Goal: Task Accomplishment & Management: Use online tool/utility

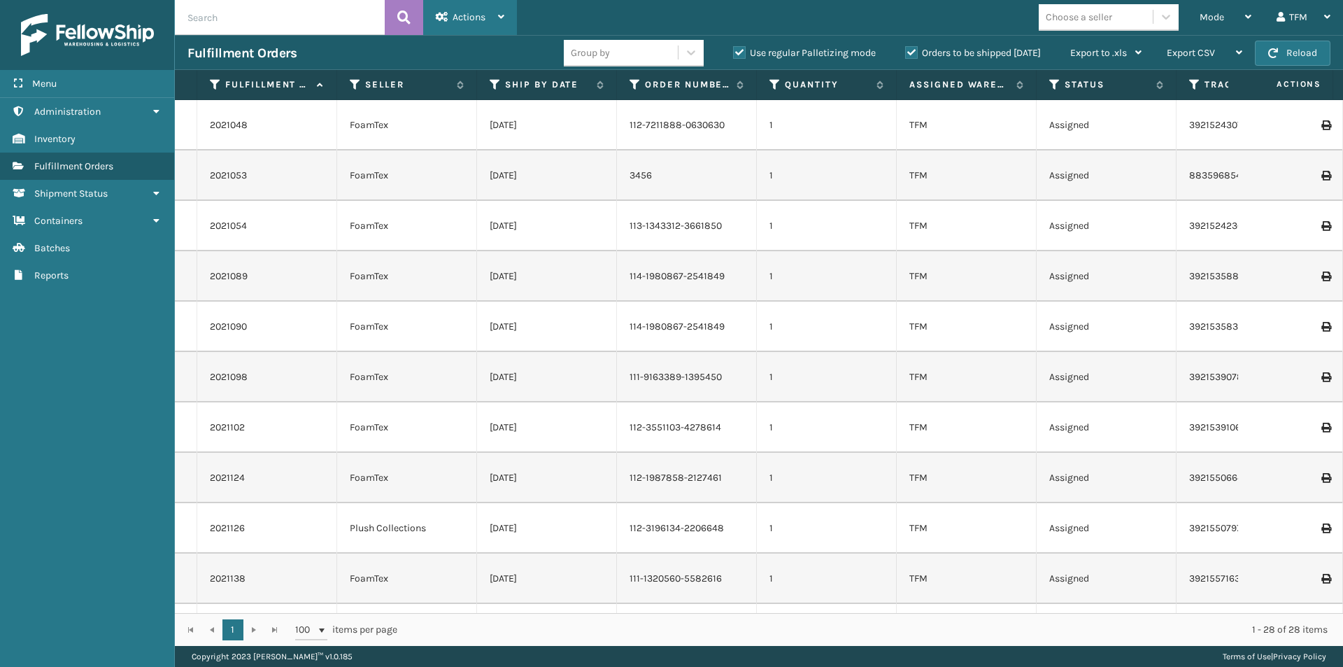
click at [505, 18] on div "Actions Settings Remove All Filters Export Labels Bulk Print Close Out Palletiz…" at bounding box center [470, 17] width 94 height 35
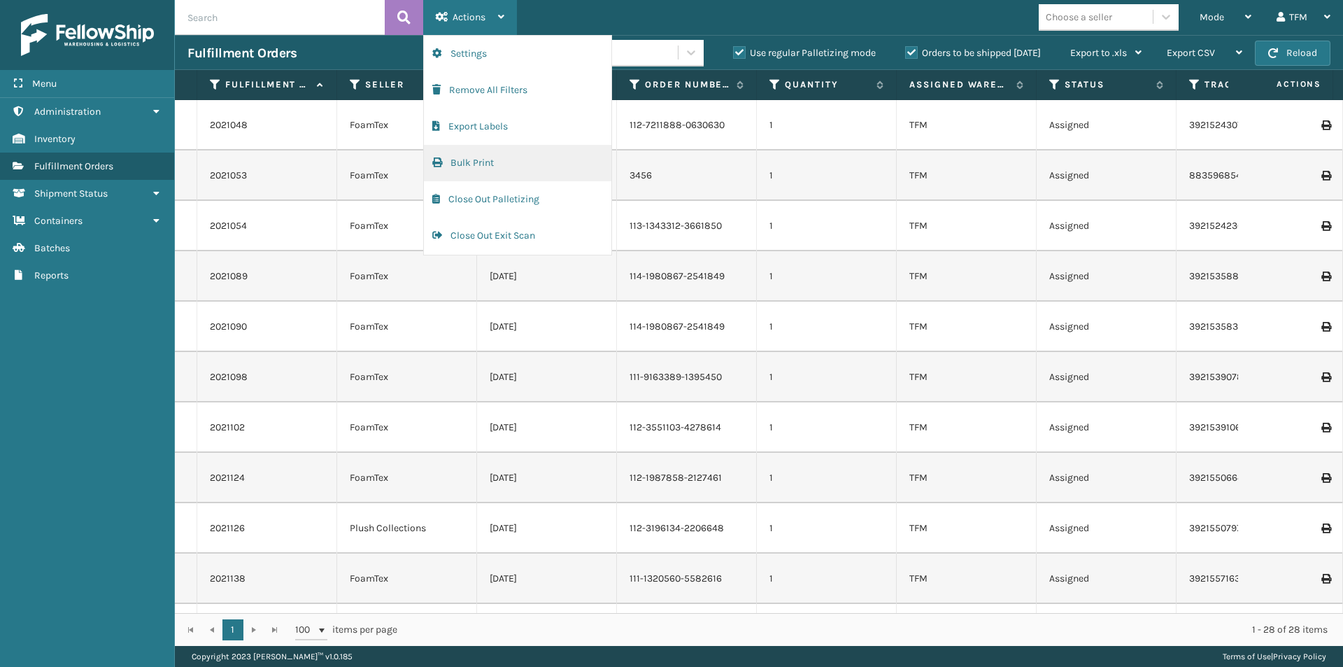
click at [482, 166] on button "Bulk Print" at bounding box center [517, 163] width 187 height 36
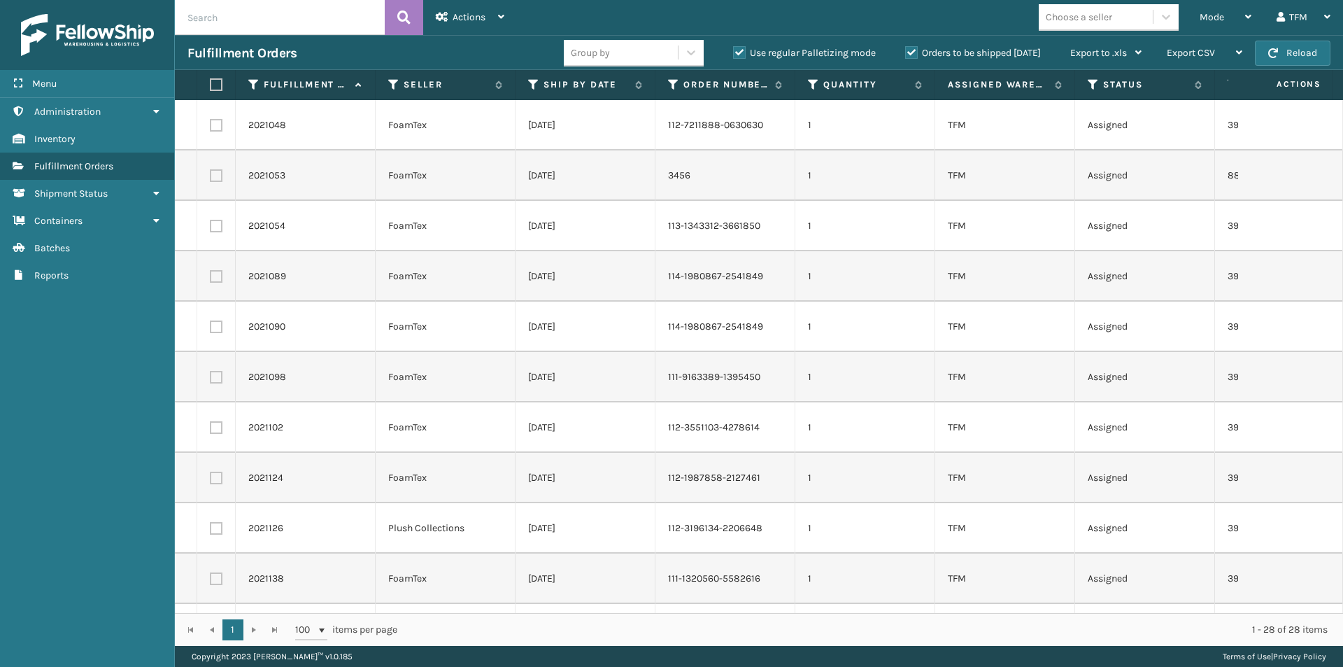
click at [218, 85] on label at bounding box center [214, 84] width 8 height 13
click at [211, 85] on input "checkbox" at bounding box center [210, 84] width 1 height 9
checkbox input "true"
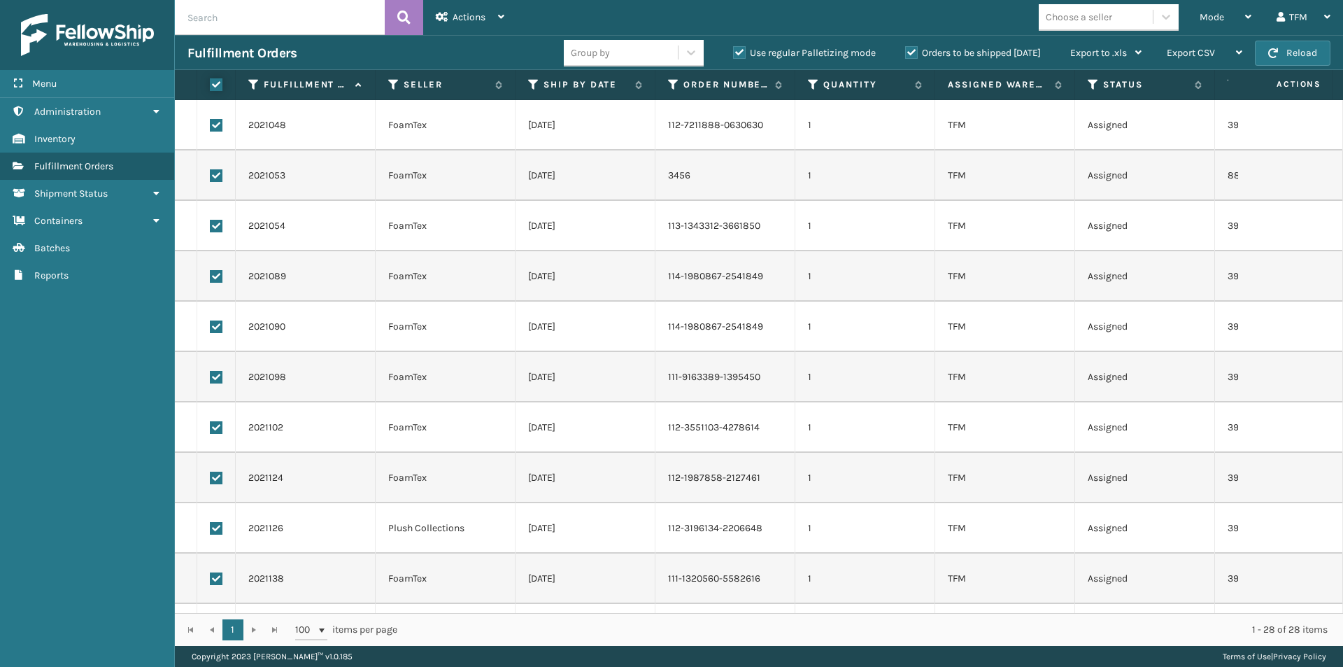
checkbox input "true"
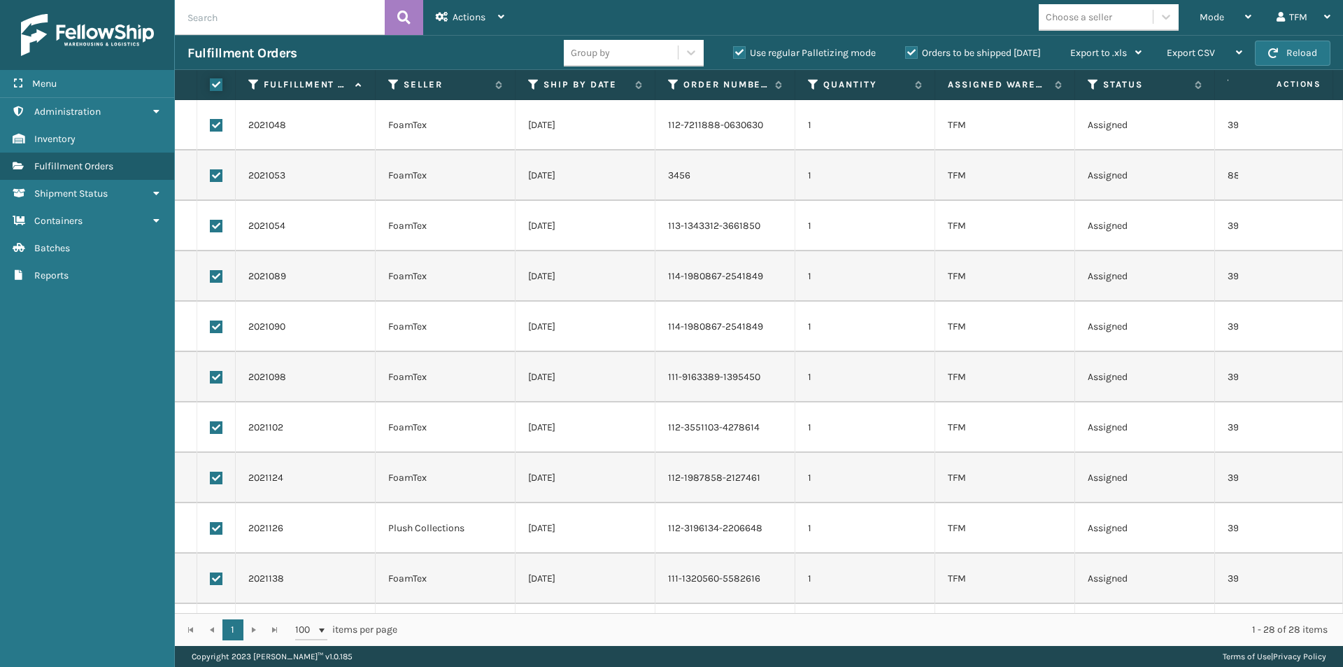
checkbox input "true"
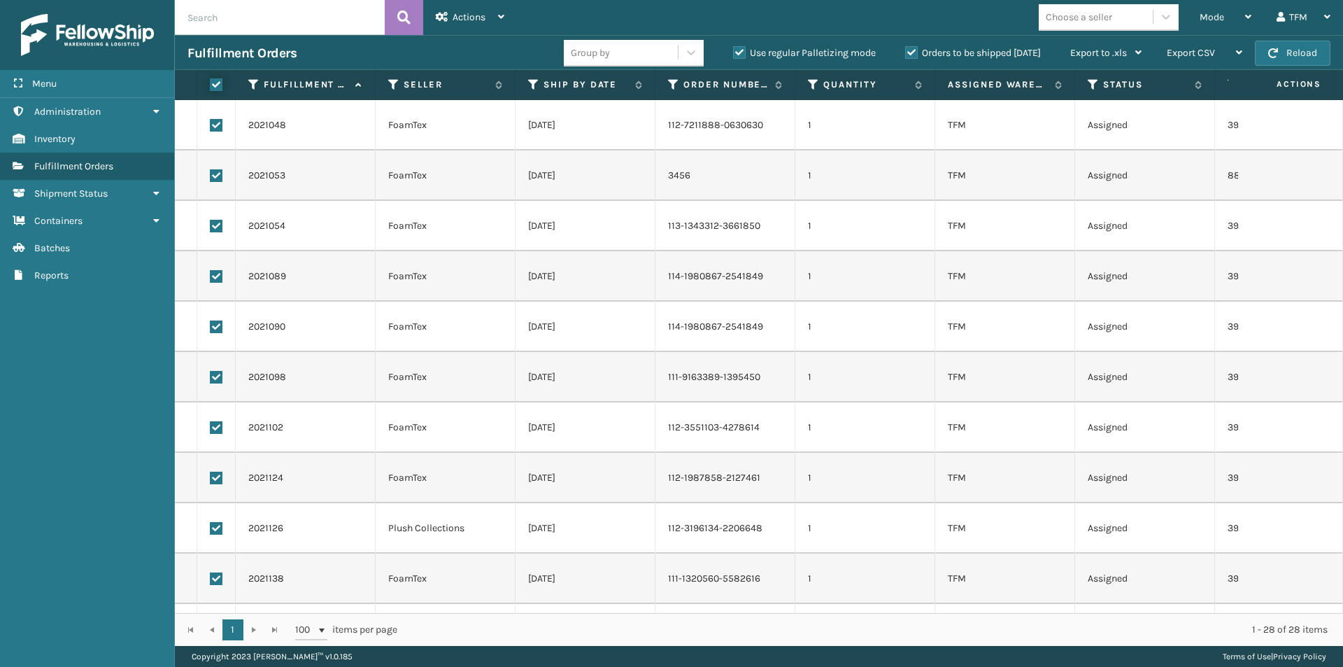
checkbox input "true"
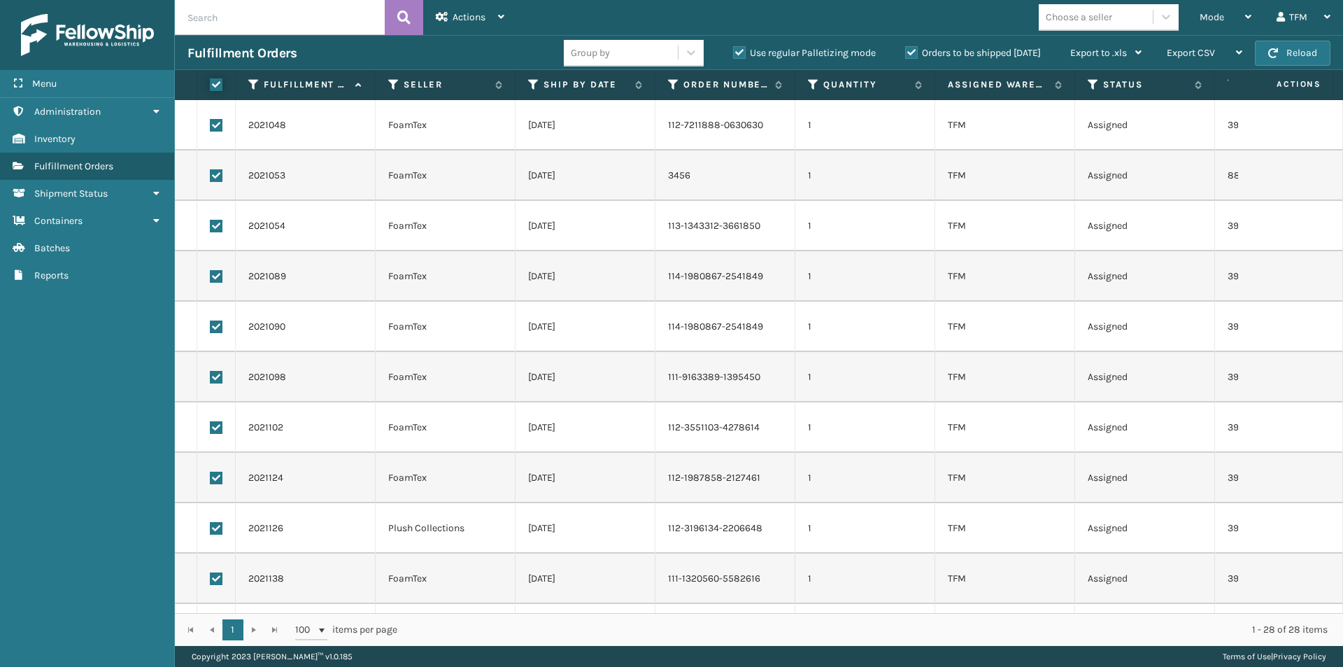
checkbox input "true"
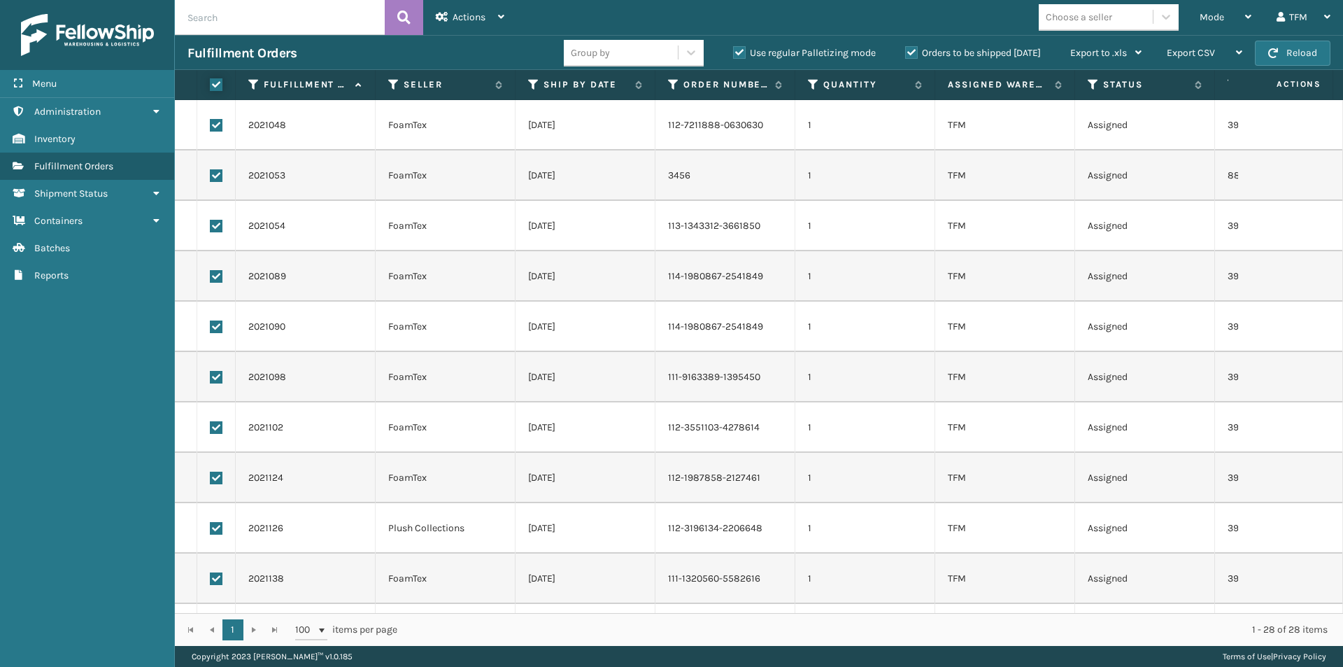
checkbox input "true"
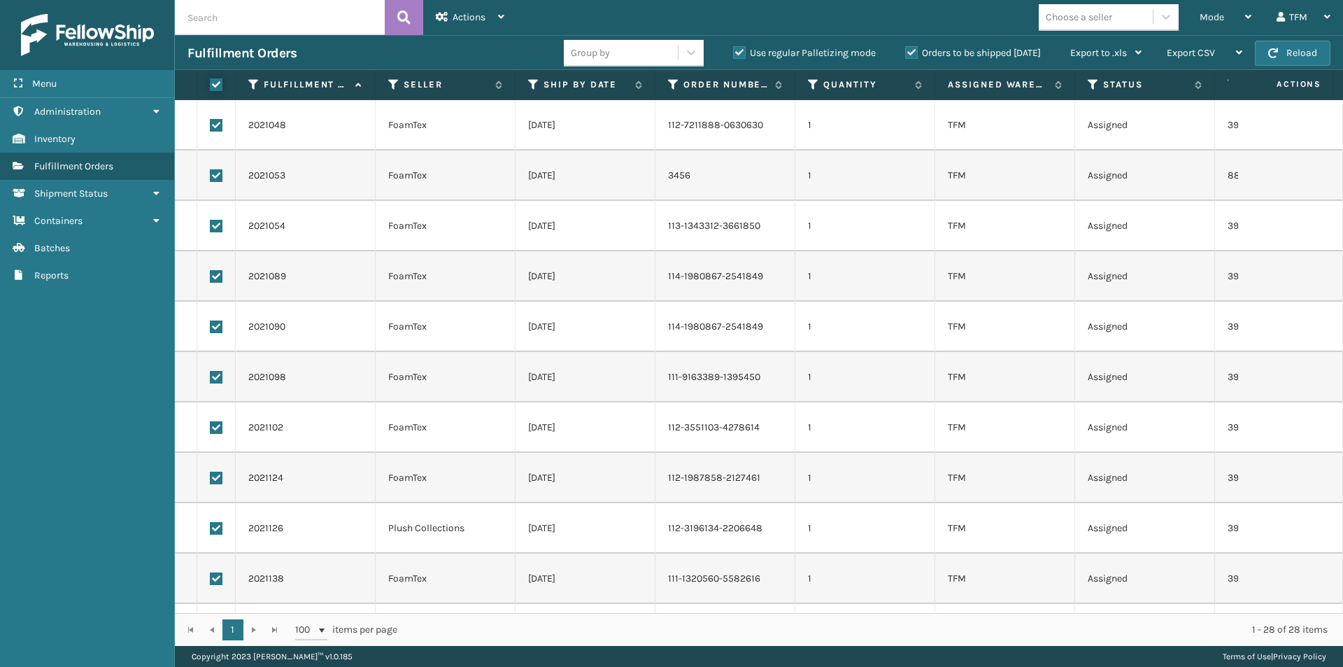
checkbox input "true"
click at [506, 20] on div "Actions Settings Remove All Filters Export Labels Bulk print history items Exit…" at bounding box center [470, 17] width 94 height 35
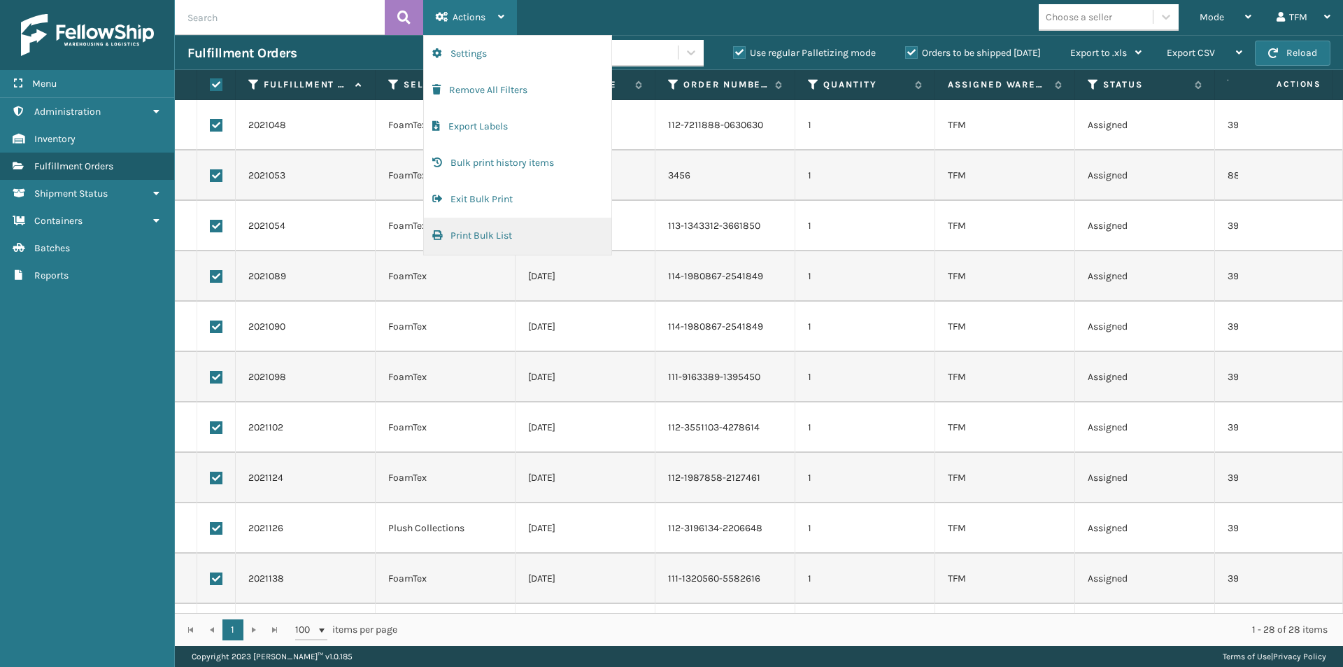
click at [492, 234] on button "Print Bulk List" at bounding box center [517, 236] width 187 height 36
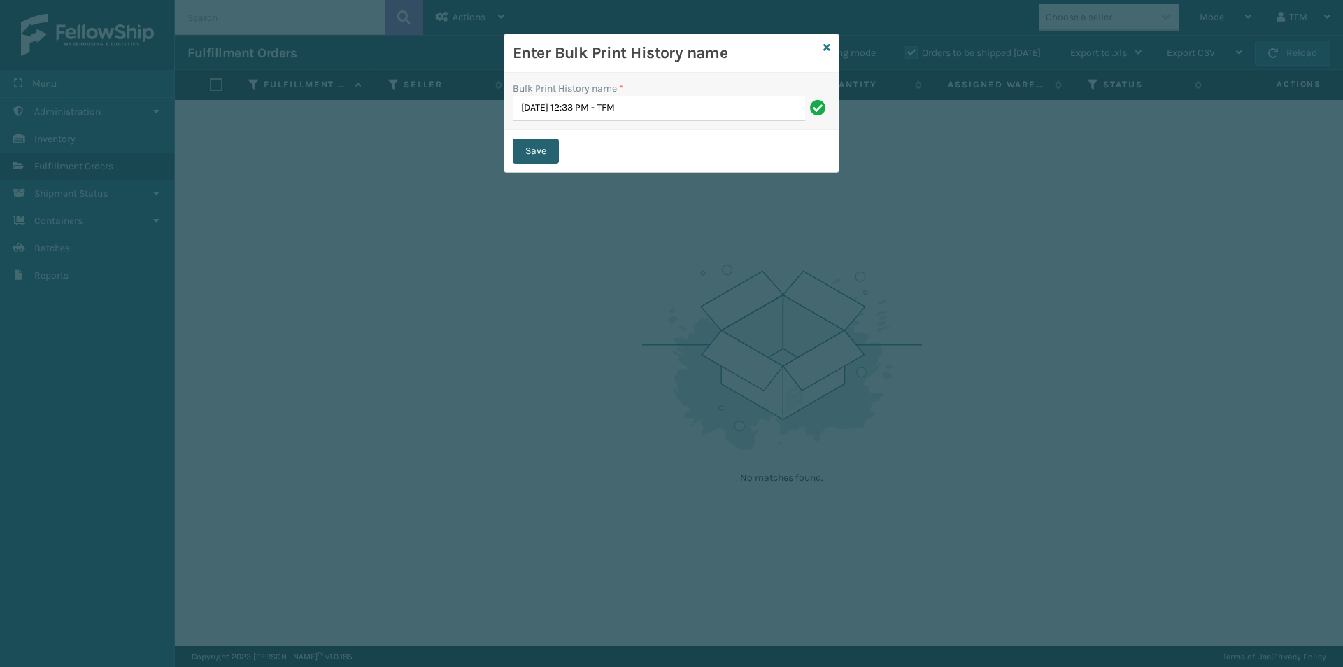
click at [548, 148] on button "Save" at bounding box center [536, 150] width 46 height 25
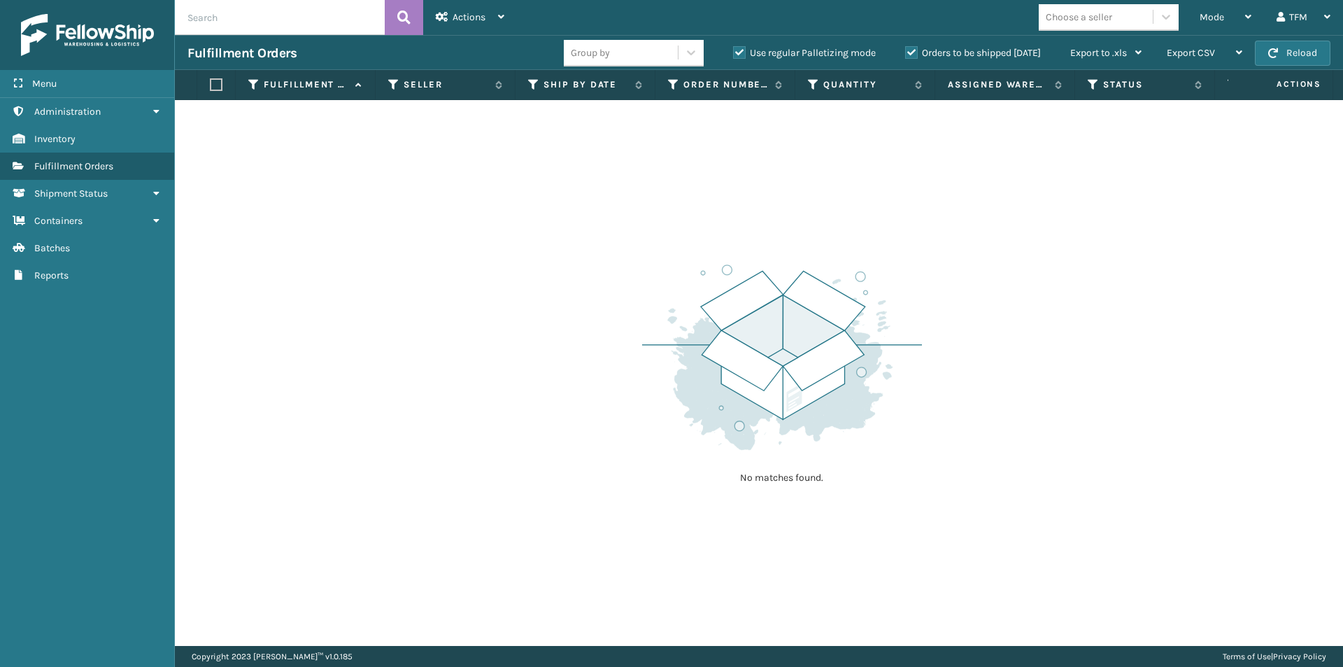
click at [424, 35] on button "Print Bulk List" at bounding box center [517, 35] width 187 height 0
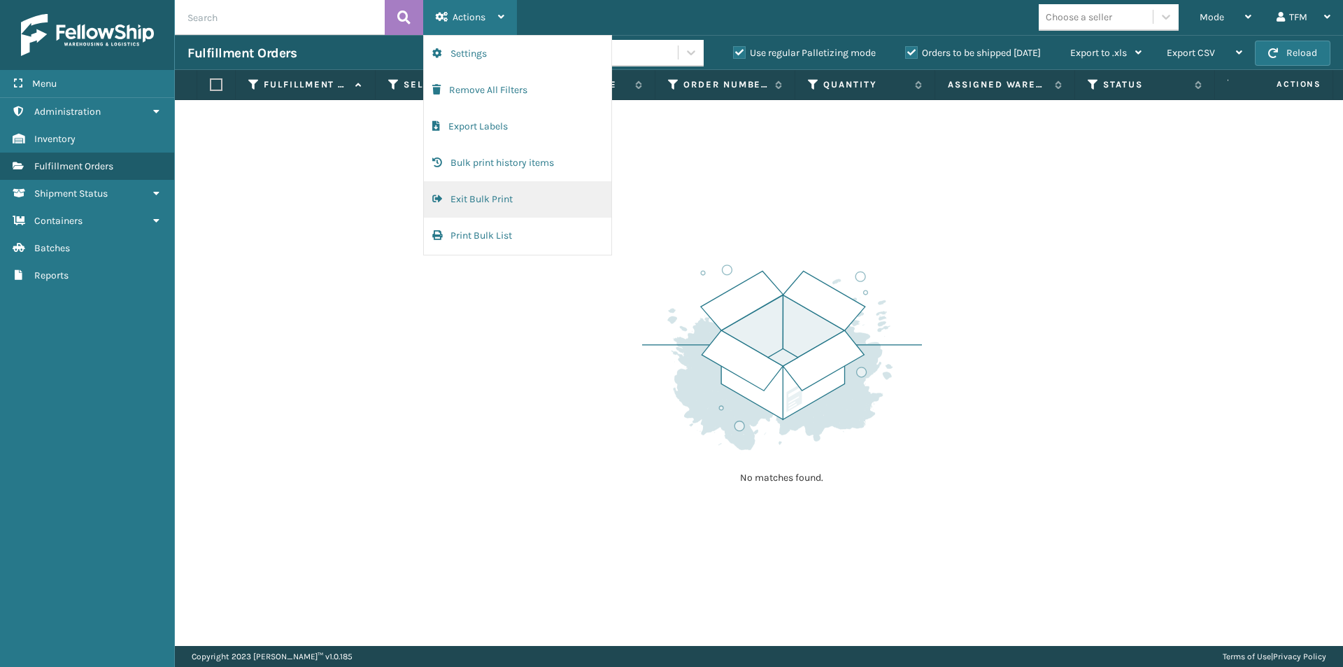
click at [518, 199] on button "Exit Bulk Print" at bounding box center [517, 199] width 187 height 36
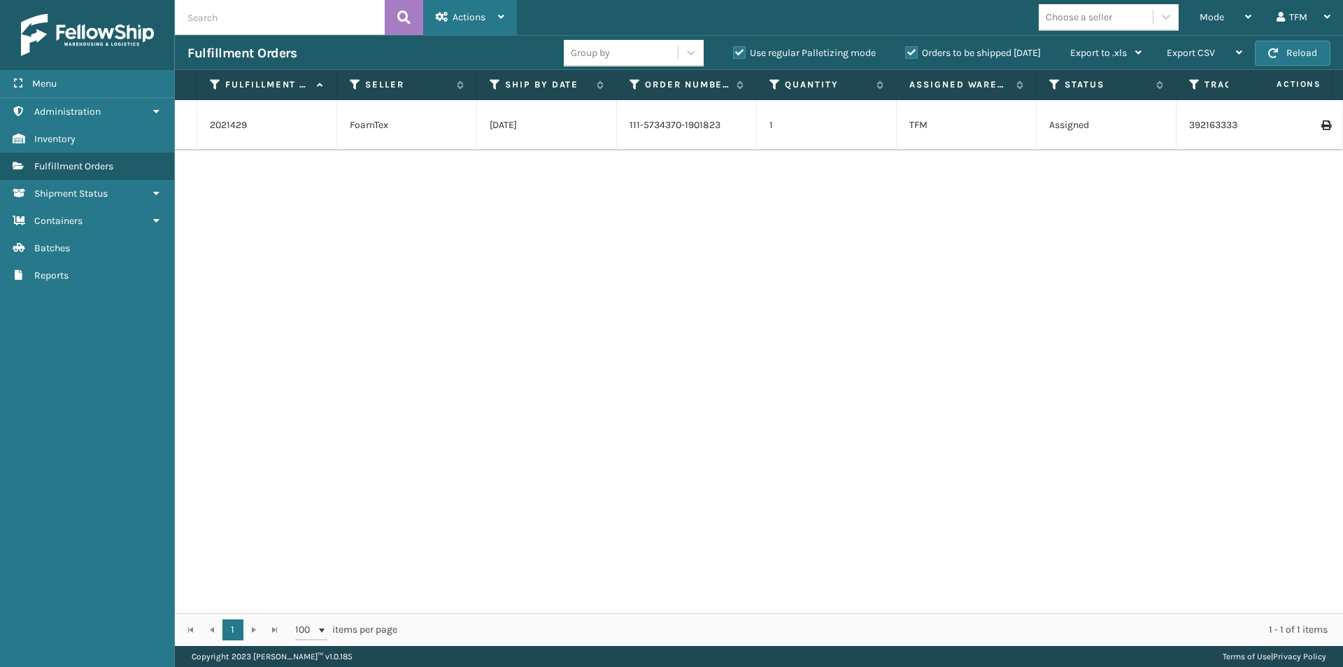
click at [500, 14] on icon at bounding box center [501, 17] width 6 height 10
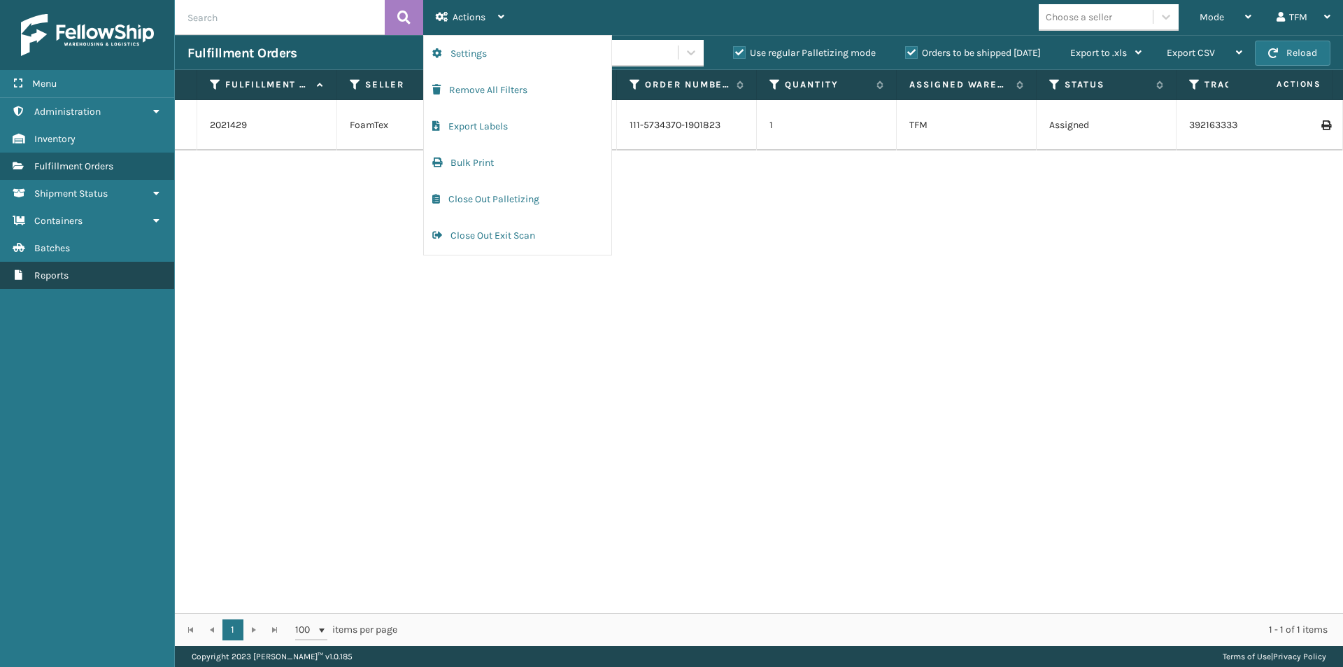
click at [57, 271] on span "Reports" at bounding box center [51, 275] width 34 height 12
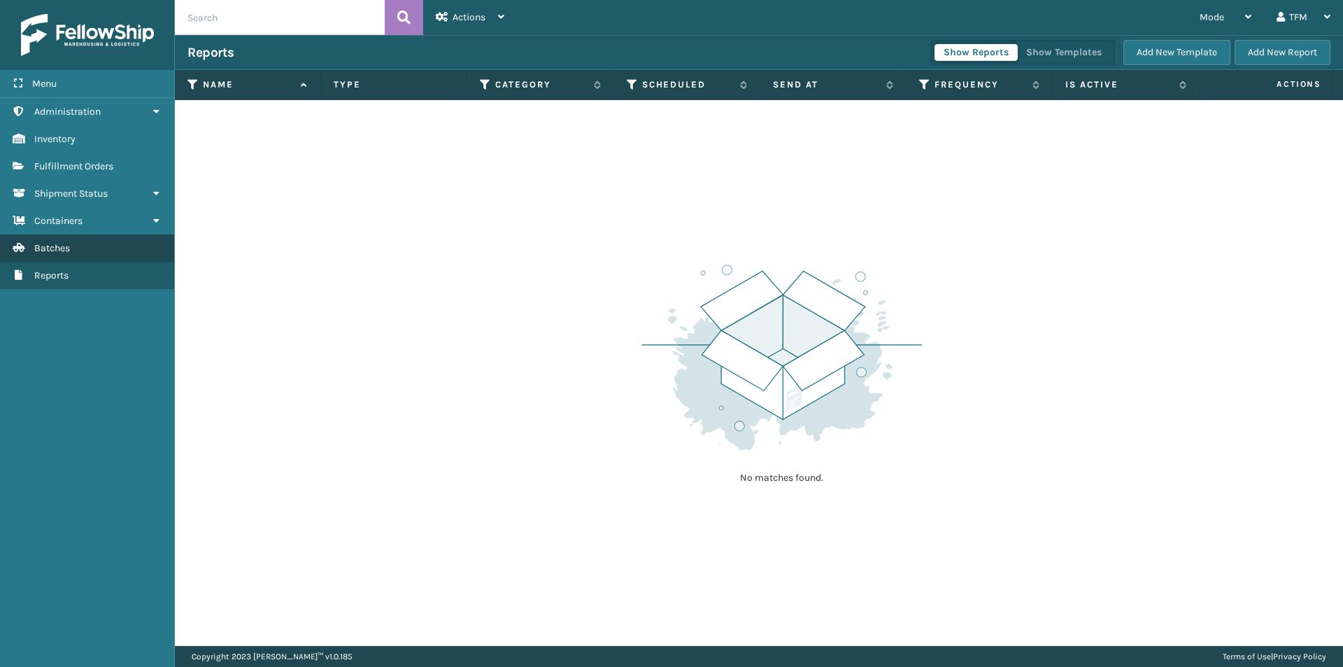
click at [59, 248] on span "Batches" at bounding box center [52, 248] width 36 height 12
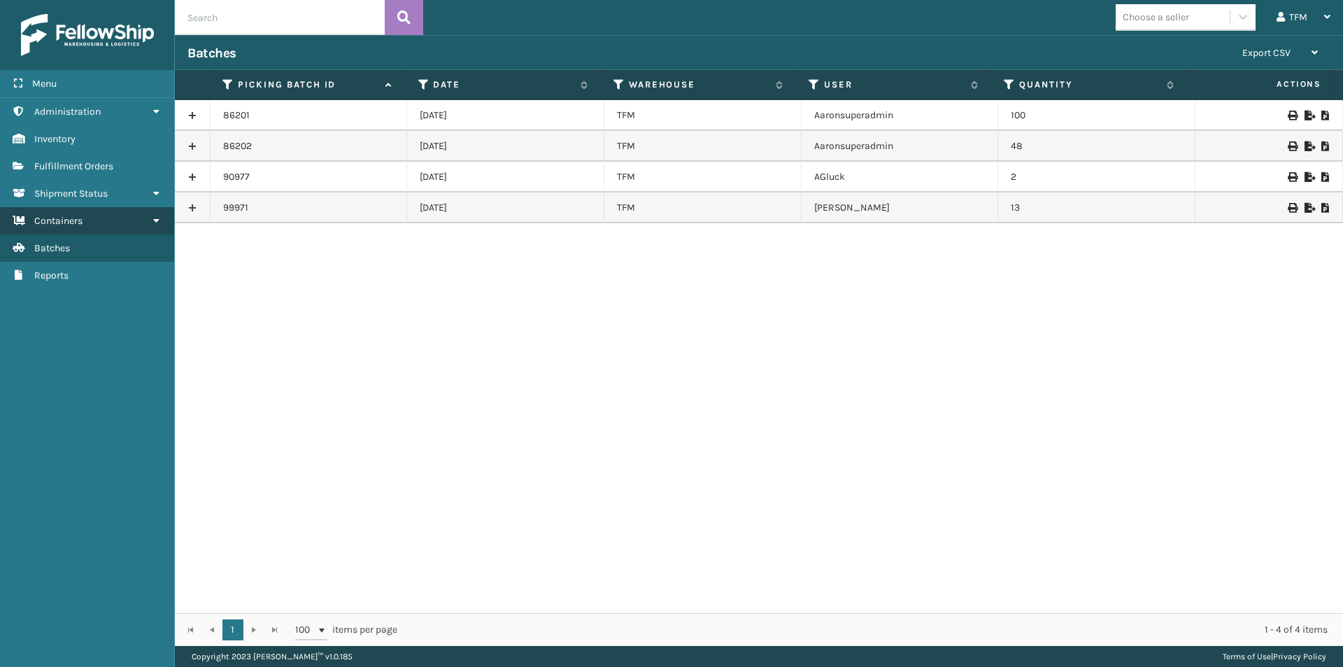
click at [56, 226] on span "Containers" at bounding box center [58, 221] width 48 height 12
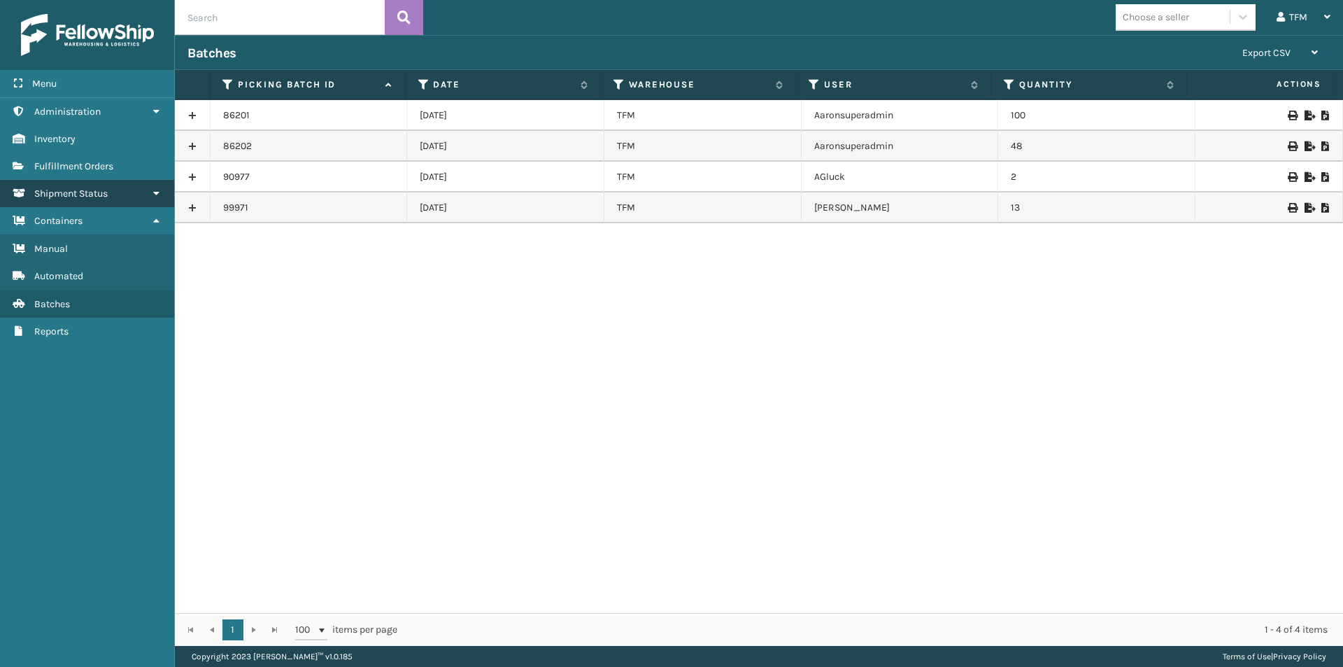
click at [64, 201] on link "Shipment Status" at bounding box center [87, 193] width 174 height 27
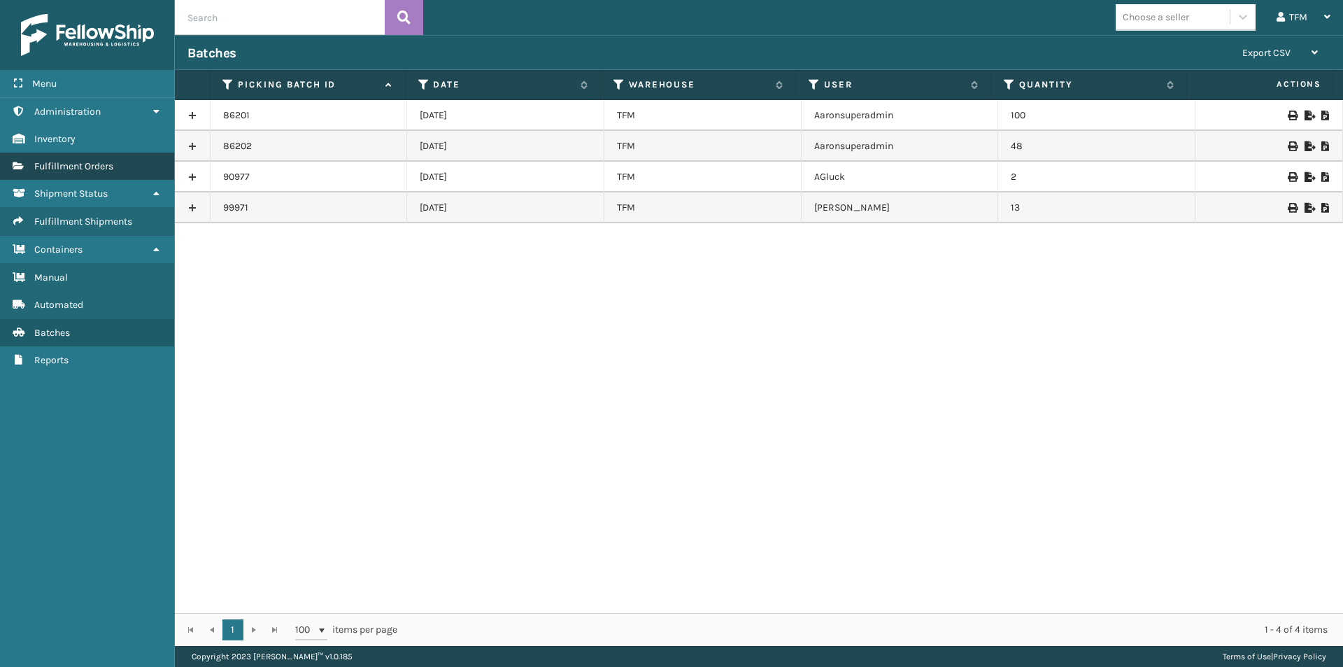
click at [66, 167] on span "Fulfillment Orders" at bounding box center [73, 166] width 79 height 12
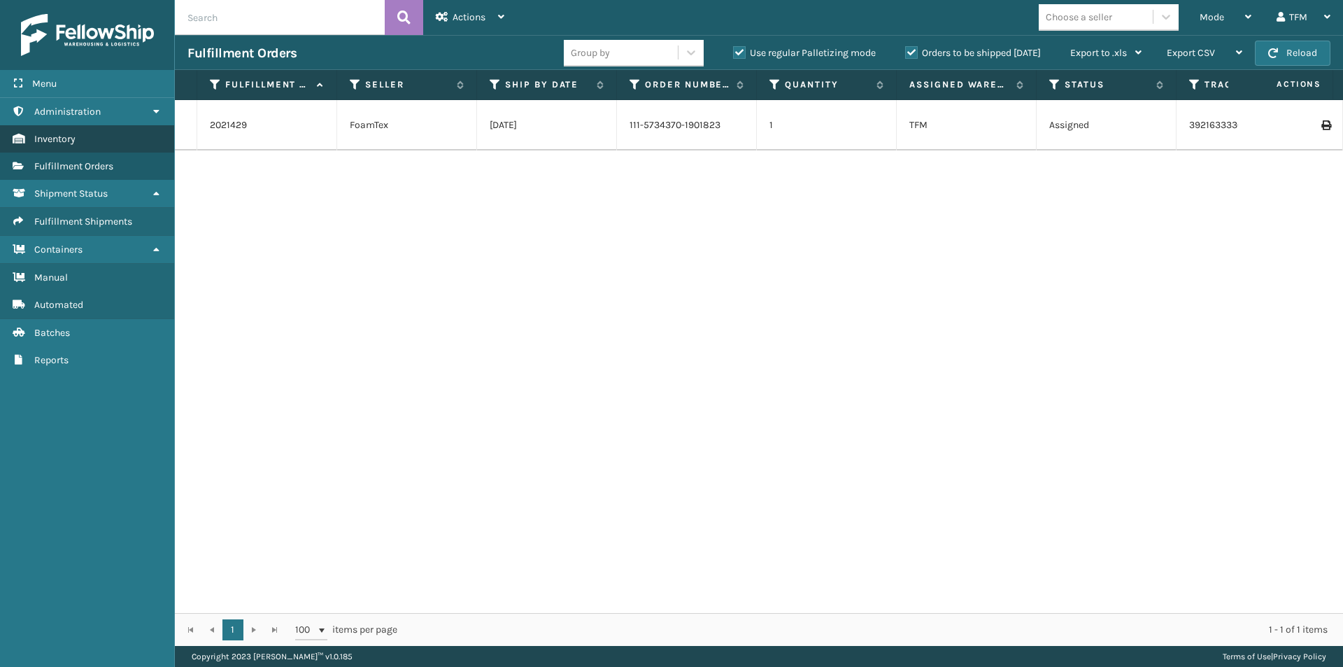
click at [65, 138] on span "Inventory" at bounding box center [54, 139] width 41 height 12
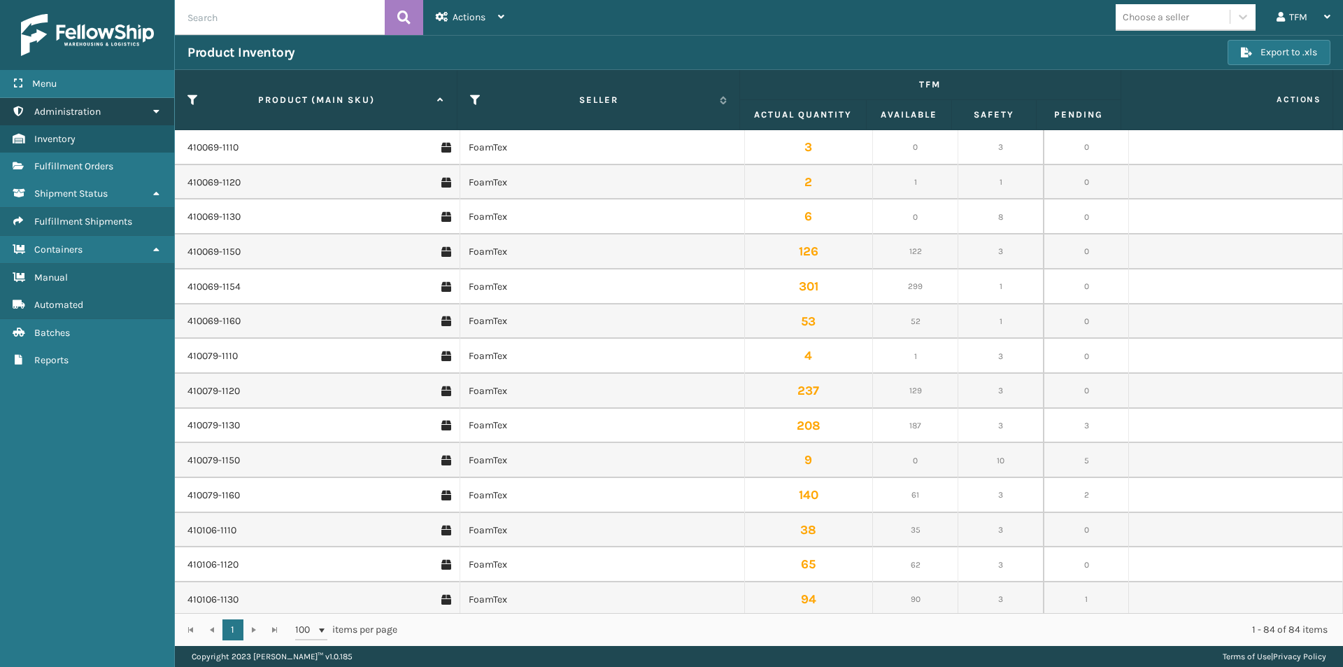
click at [78, 108] on span "Administration" at bounding box center [67, 112] width 66 height 12
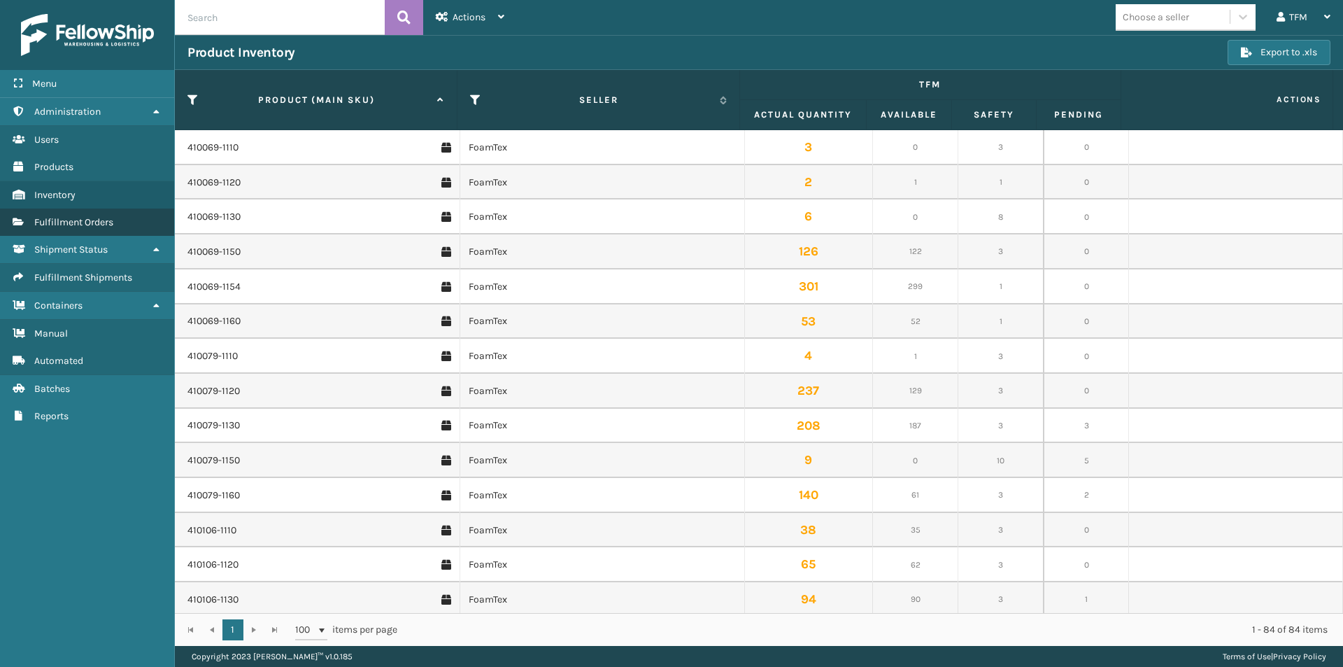
click at [87, 219] on span "Fulfillment Orders" at bounding box center [73, 222] width 79 height 12
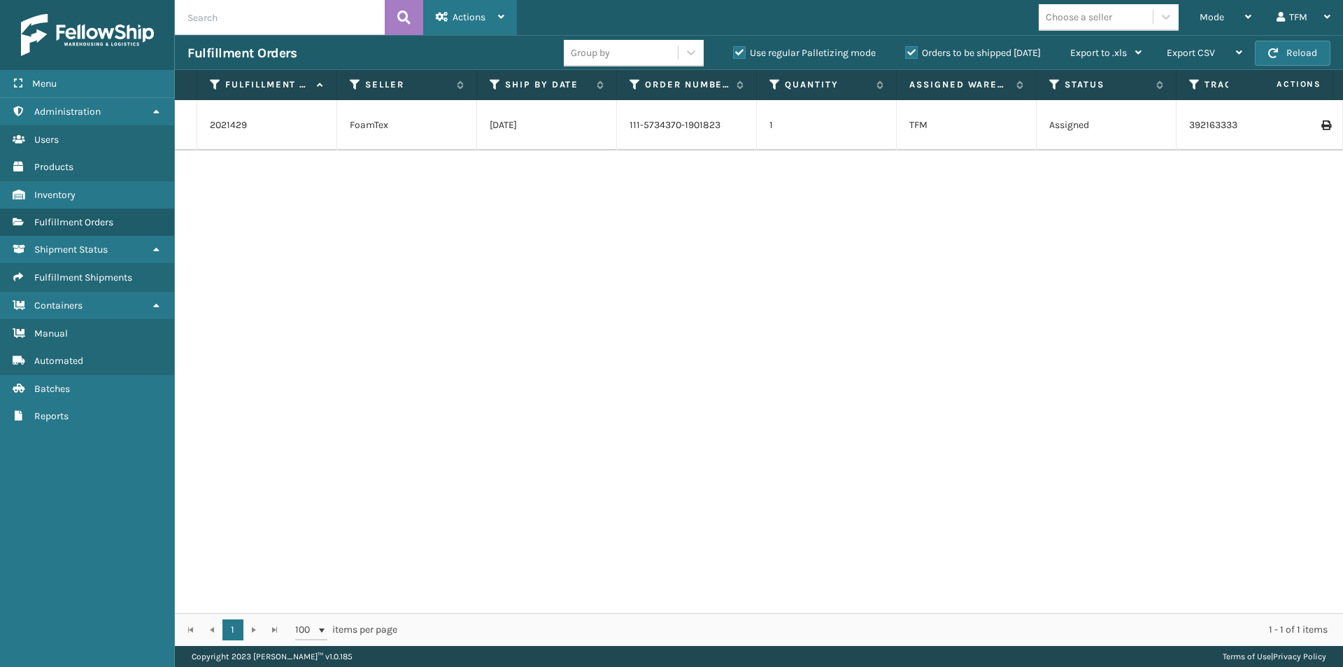
click at [501, 15] on icon at bounding box center [501, 17] width 6 height 10
click at [376, 288] on div "2021429 FoamTex [DATE] 111-5734370-1901823 1 TFM Assigned 392163333040 FedEx Ho…" at bounding box center [759, 356] width 1168 height 513
click at [62, 188] on link "Inventory" at bounding box center [87, 194] width 174 height 27
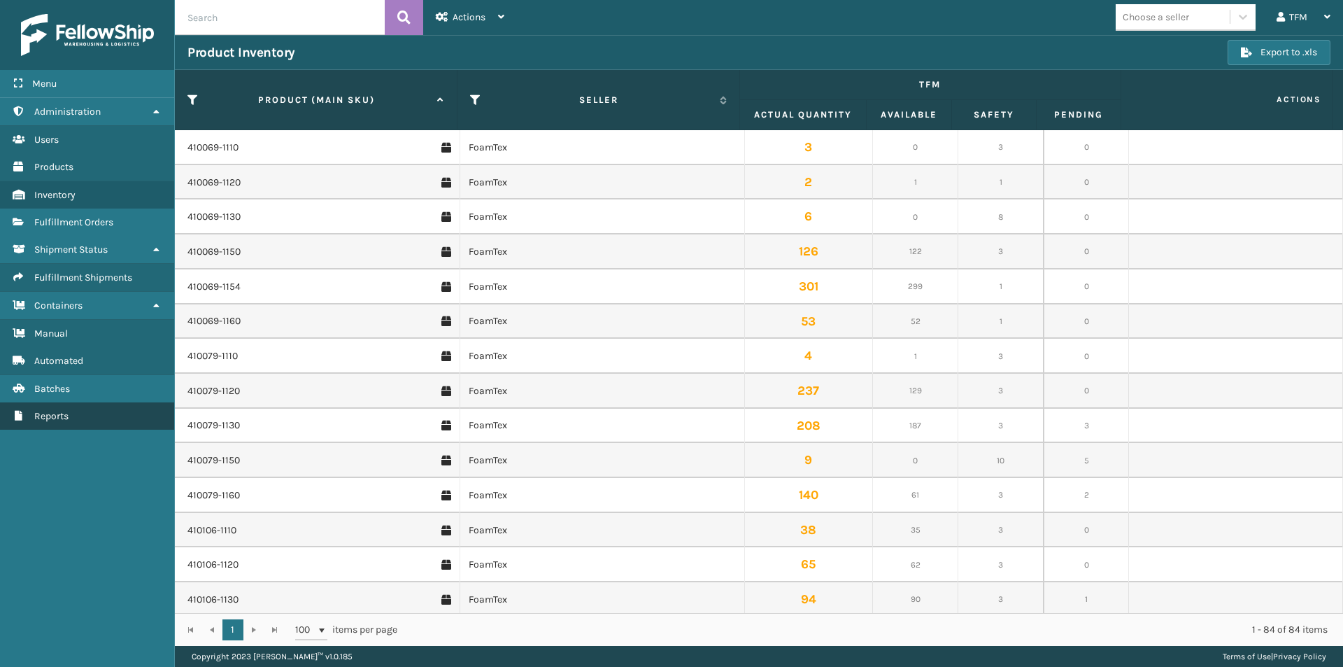
click at [45, 411] on span "Reports" at bounding box center [51, 416] width 34 height 12
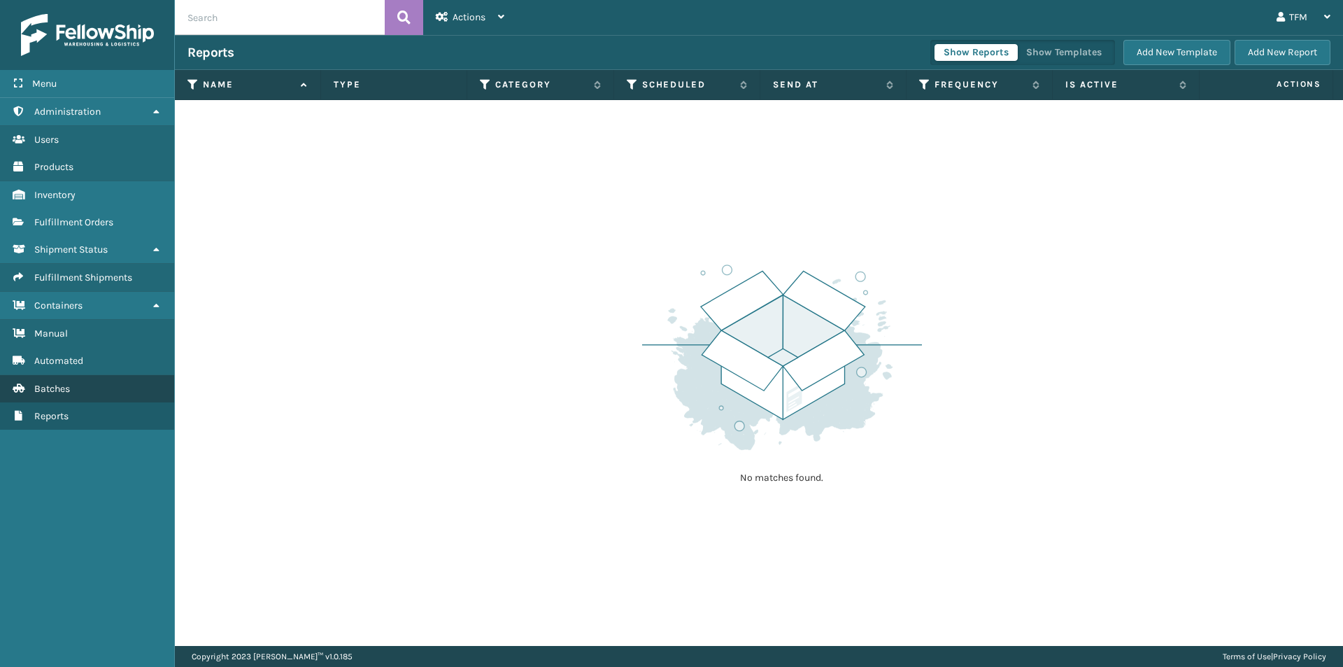
click at [43, 387] on span "Batches" at bounding box center [52, 389] width 36 height 12
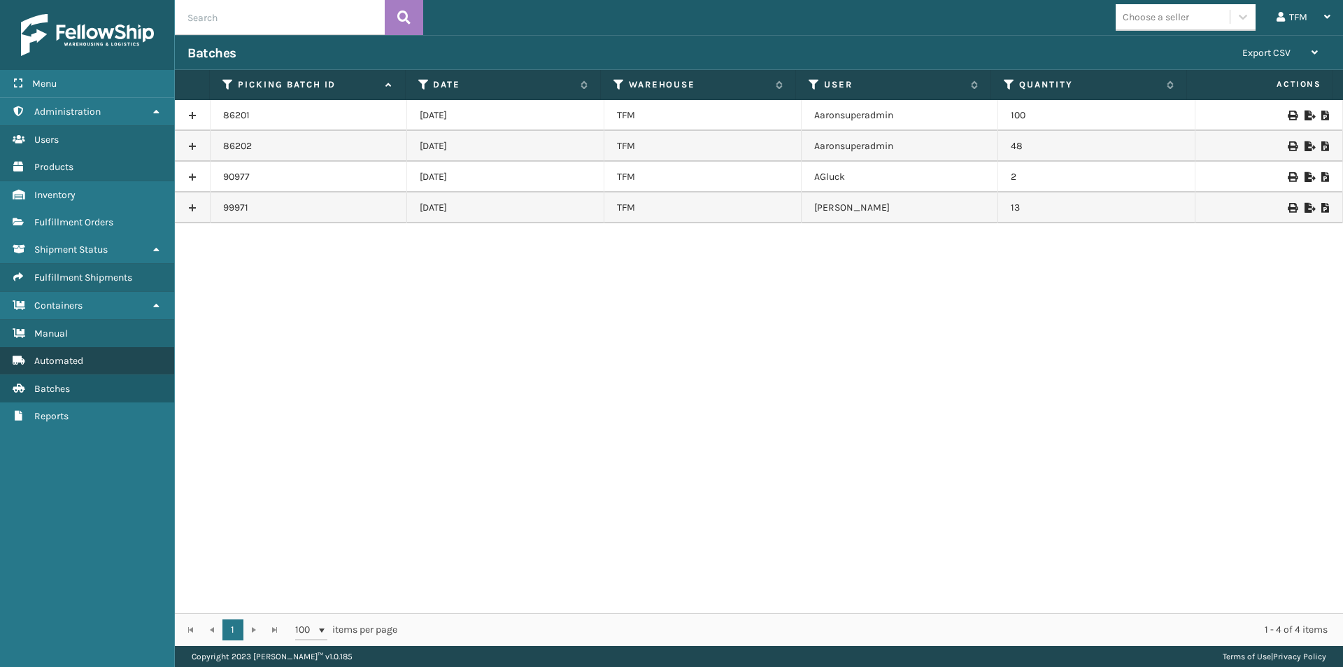
click at [58, 362] on span "Automated" at bounding box center [58, 361] width 49 height 12
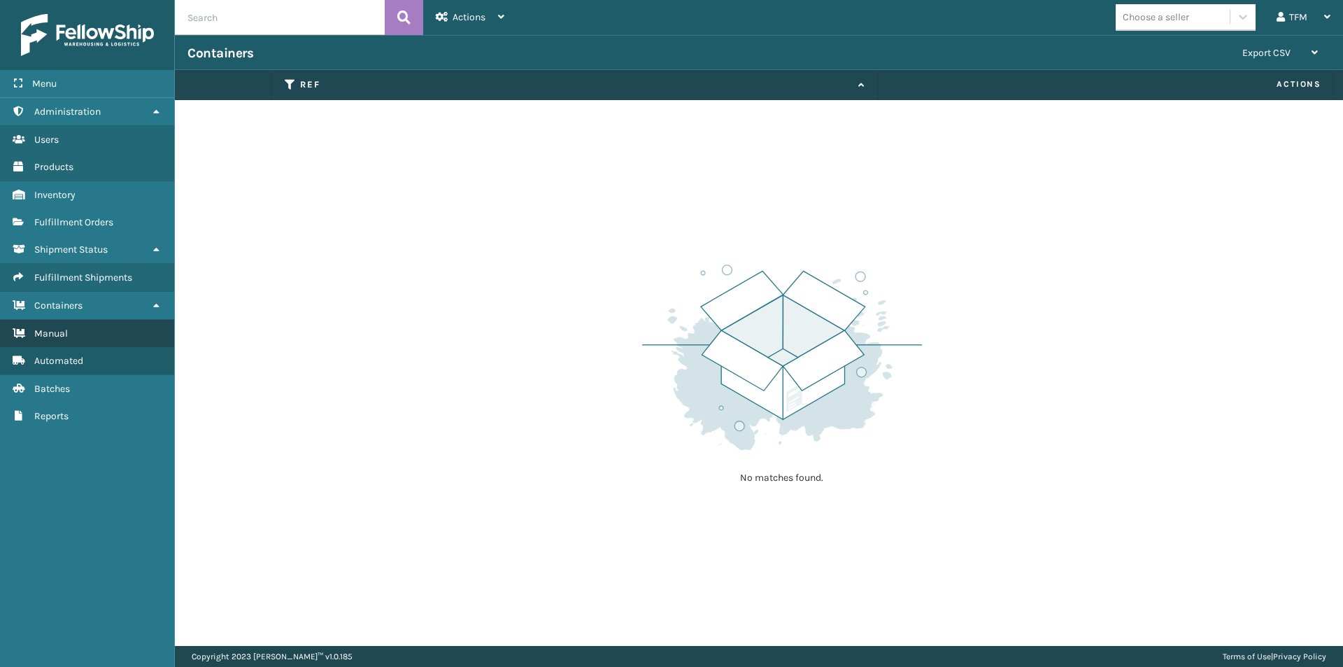
click at [59, 336] on span "Manual" at bounding box center [51, 333] width 34 height 12
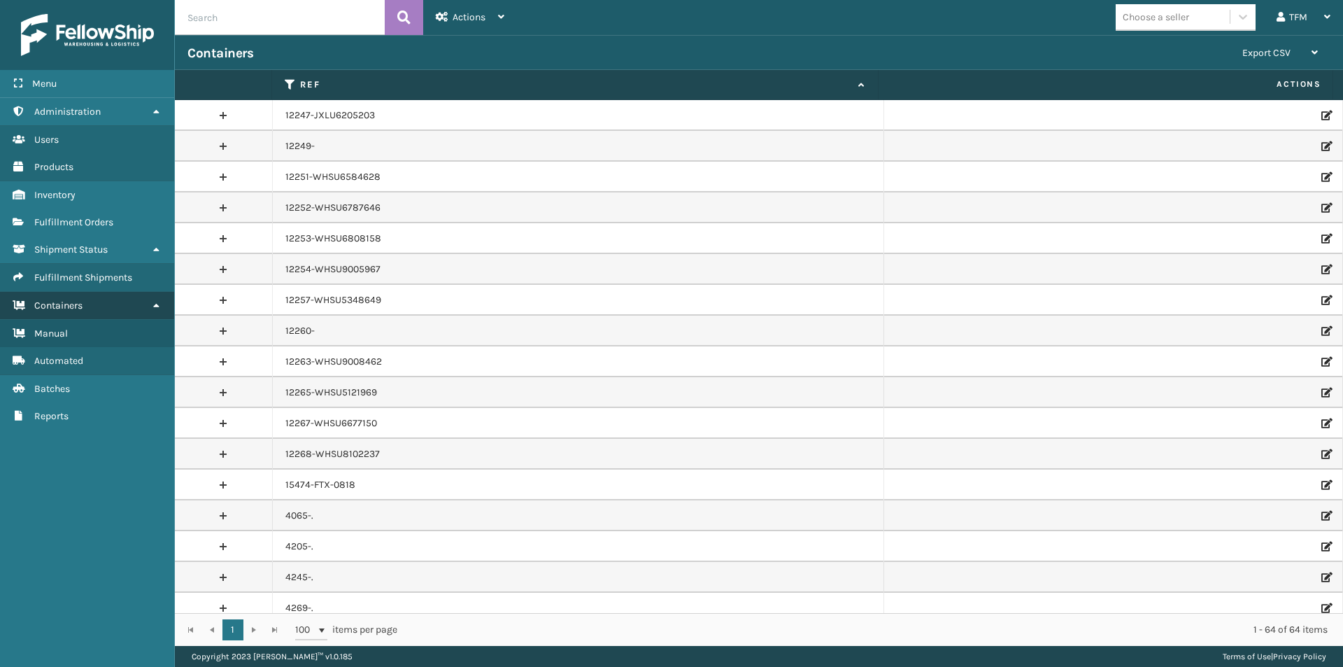
click at [62, 306] on span "Containers" at bounding box center [58, 305] width 48 height 12
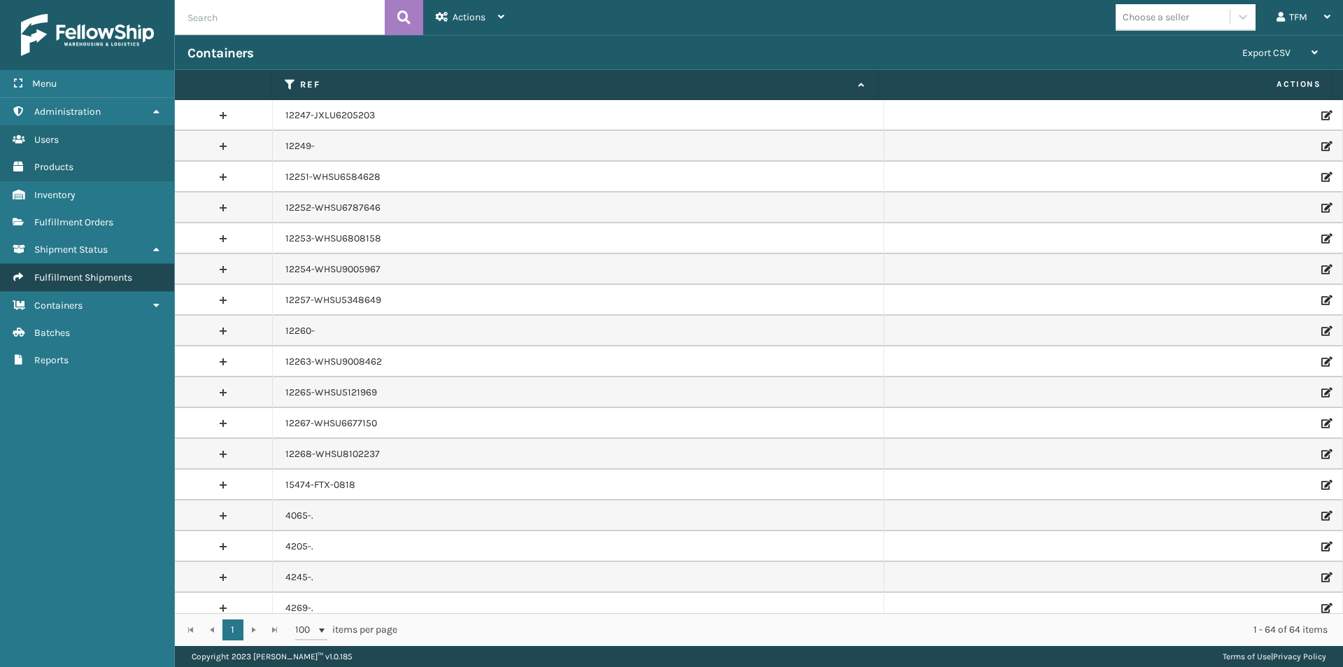
click at [67, 276] on span "Fulfillment Shipments" at bounding box center [83, 277] width 98 height 12
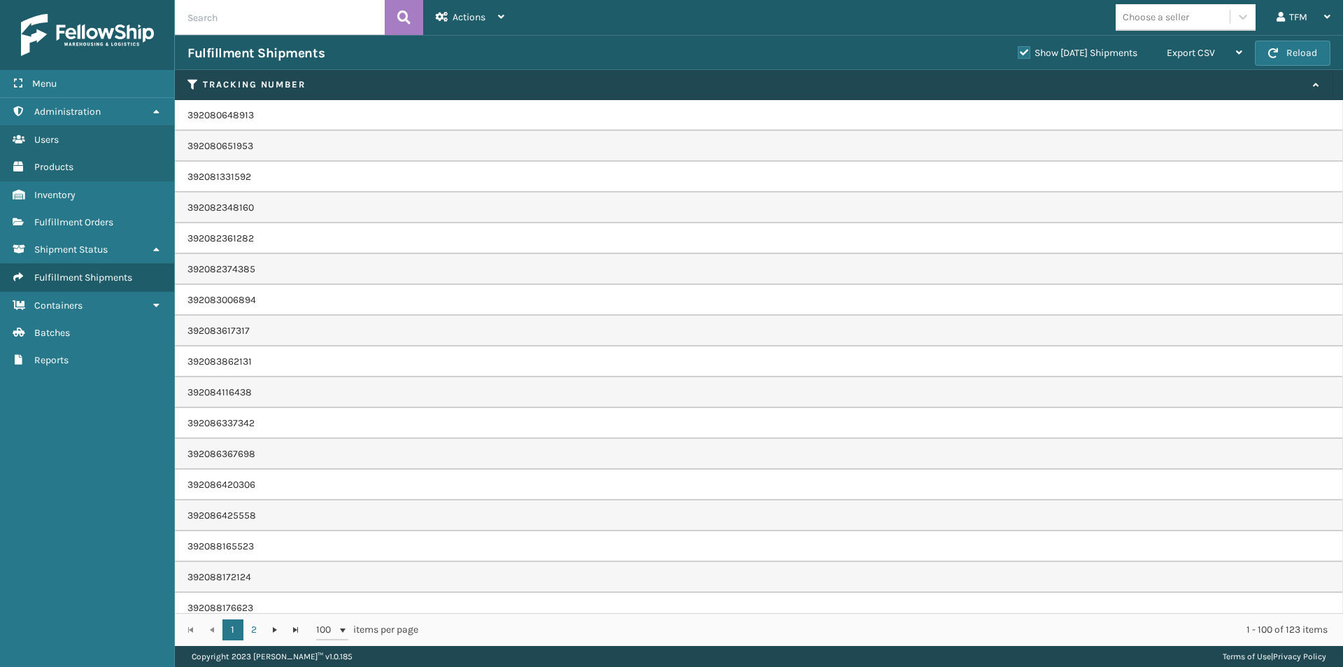
click at [72, 220] on span "Fulfillment Orders" at bounding box center [73, 222] width 79 height 12
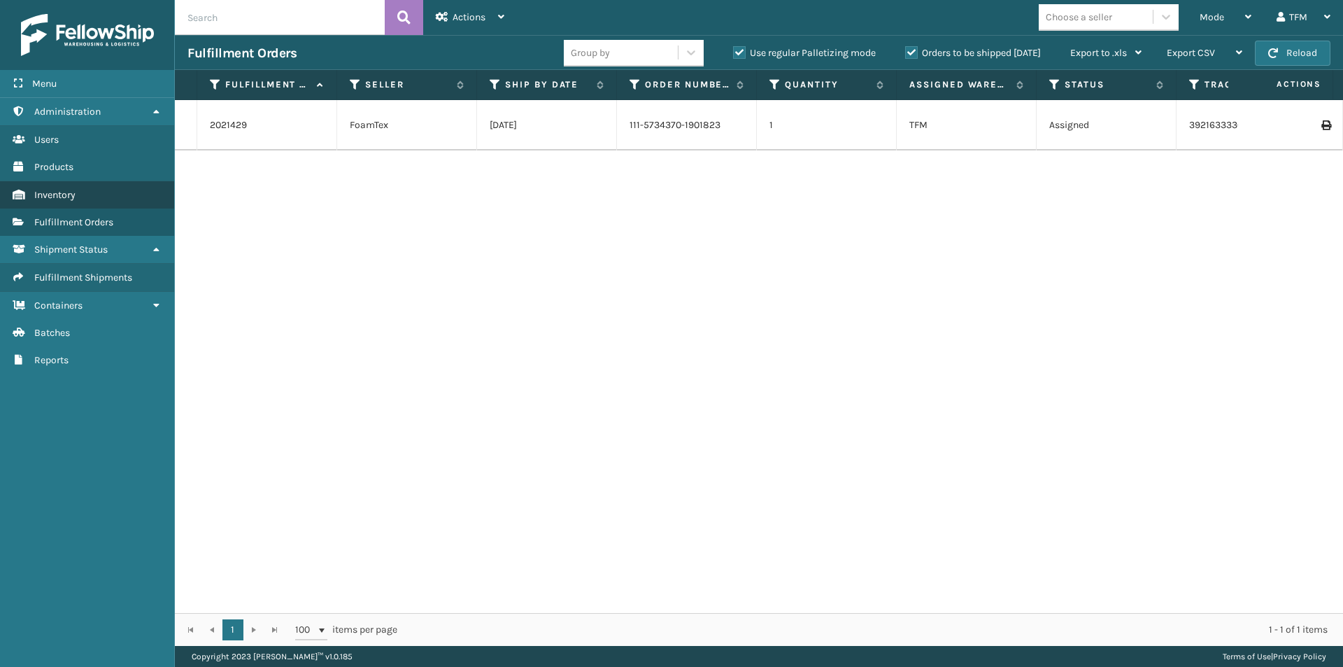
click at [63, 187] on link "Inventory" at bounding box center [87, 194] width 174 height 27
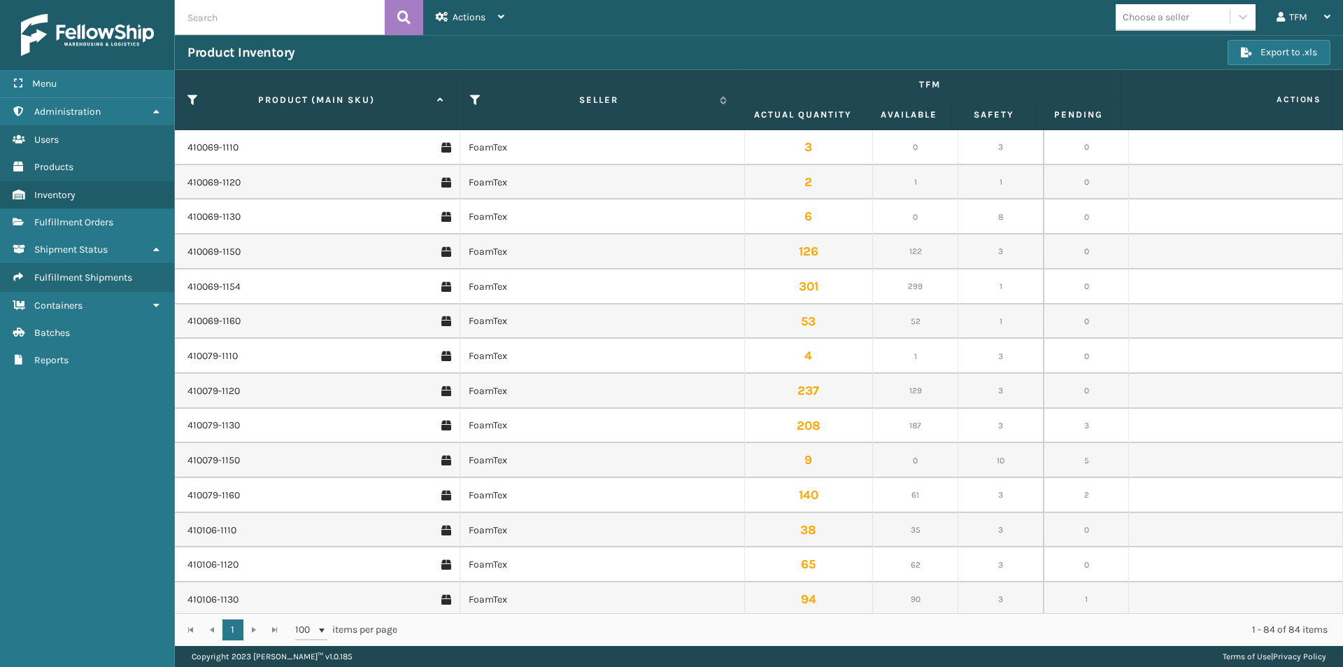
click at [62, 164] on span "Products" at bounding box center [53, 167] width 39 height 12
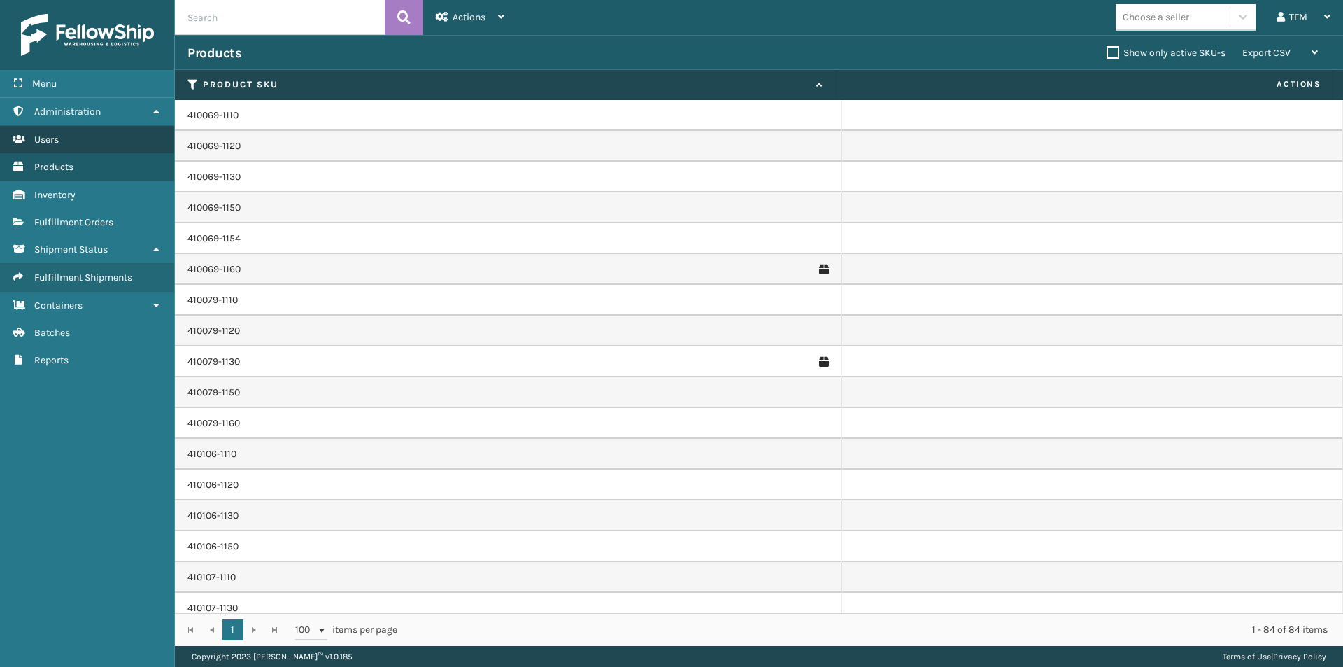
click at [55, 140] on span "Users" at bounding box center [46, 140] width 24 height 12
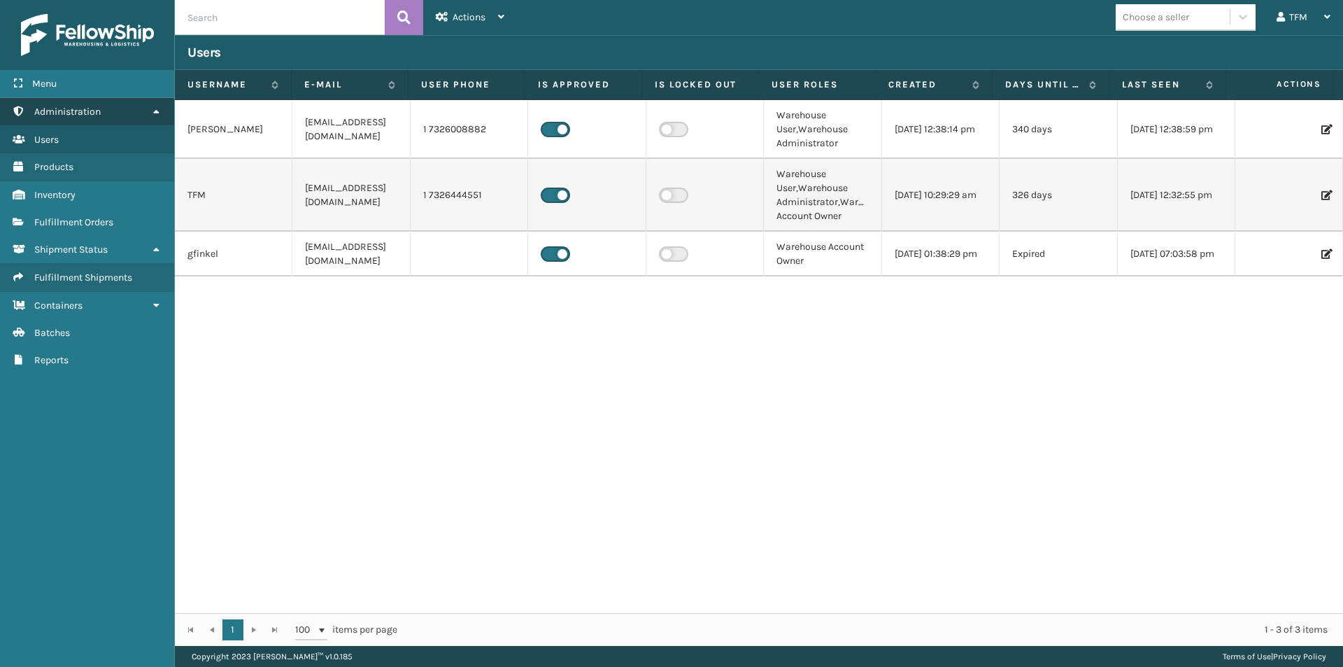
click at [64, 110] on span "Administration" at bounding box center [67, 112] width 66 height 12
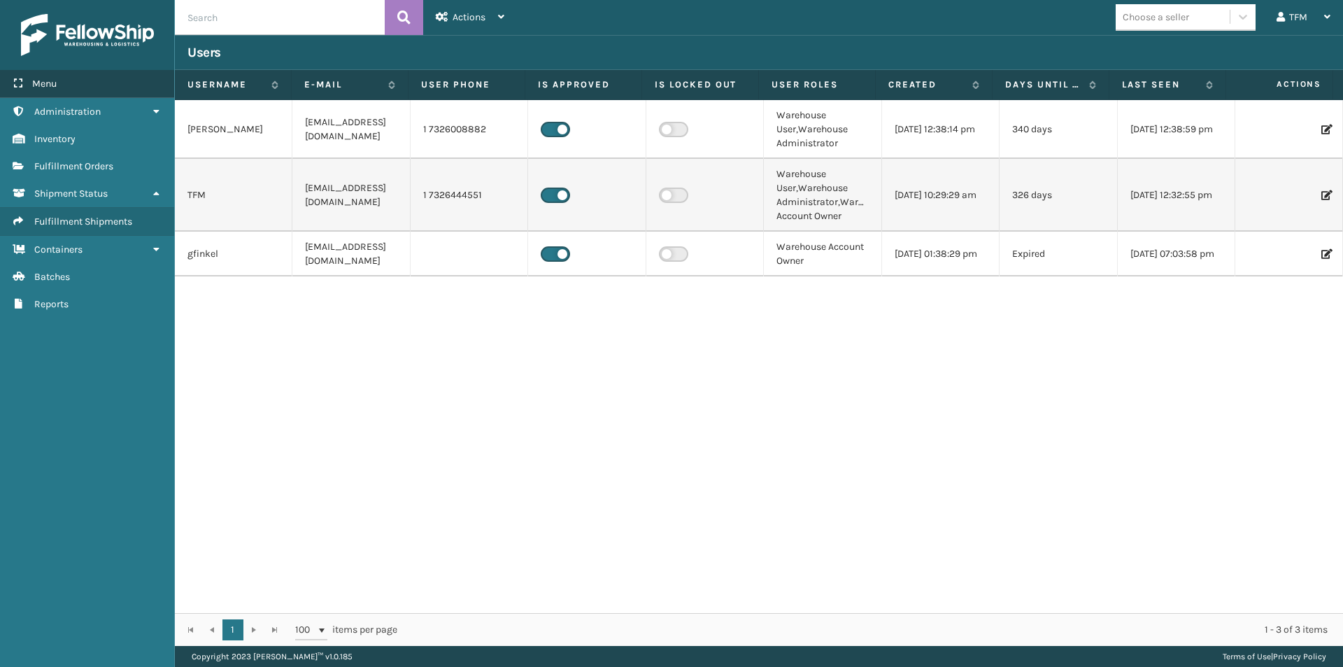
click at [38, 80] on span "Menu" at bounding box center [44, 84] width 24 height 12
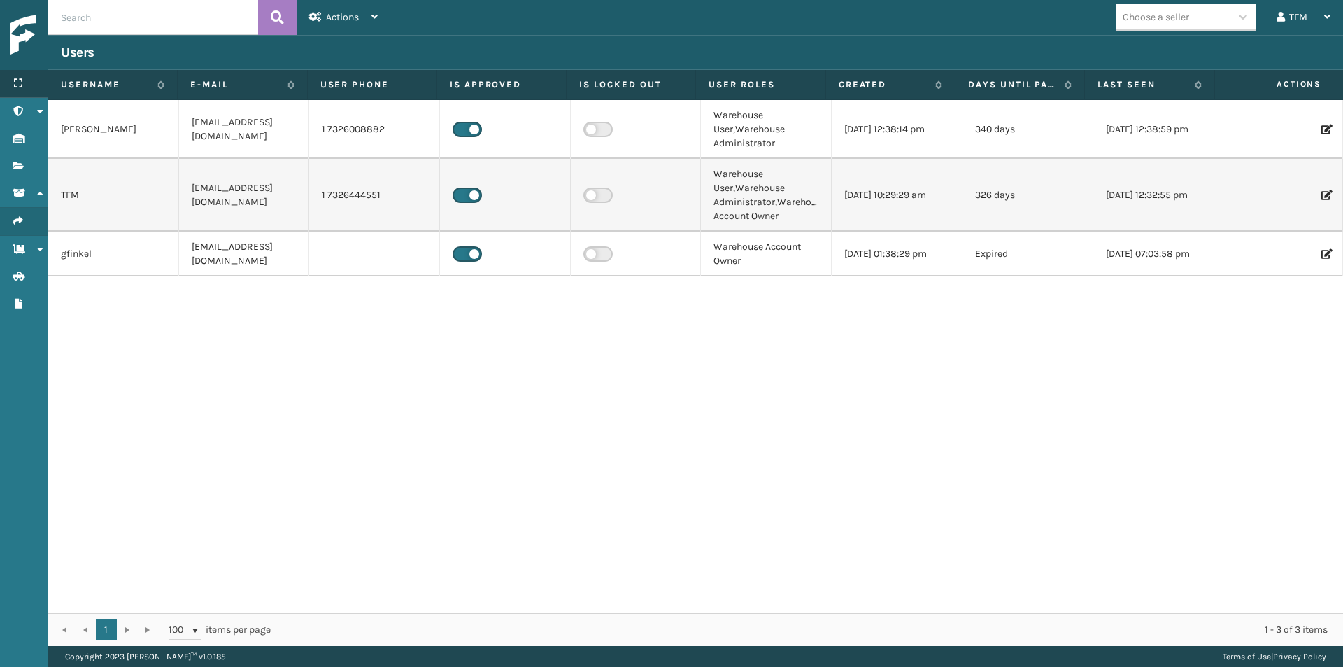
click at [20, 82] on icon at bounding box center [18, 83] width 11 height 10
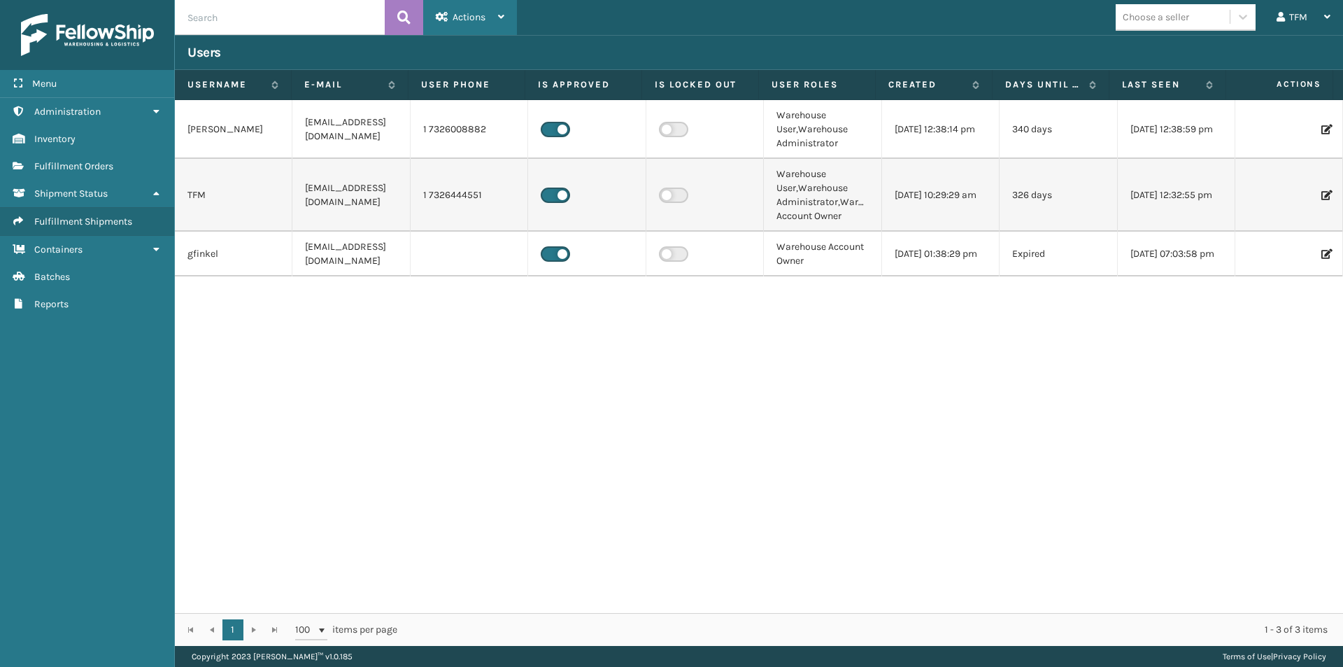
click at [501, 17] on icon at bounding box center [501, 17] width 6 height 10
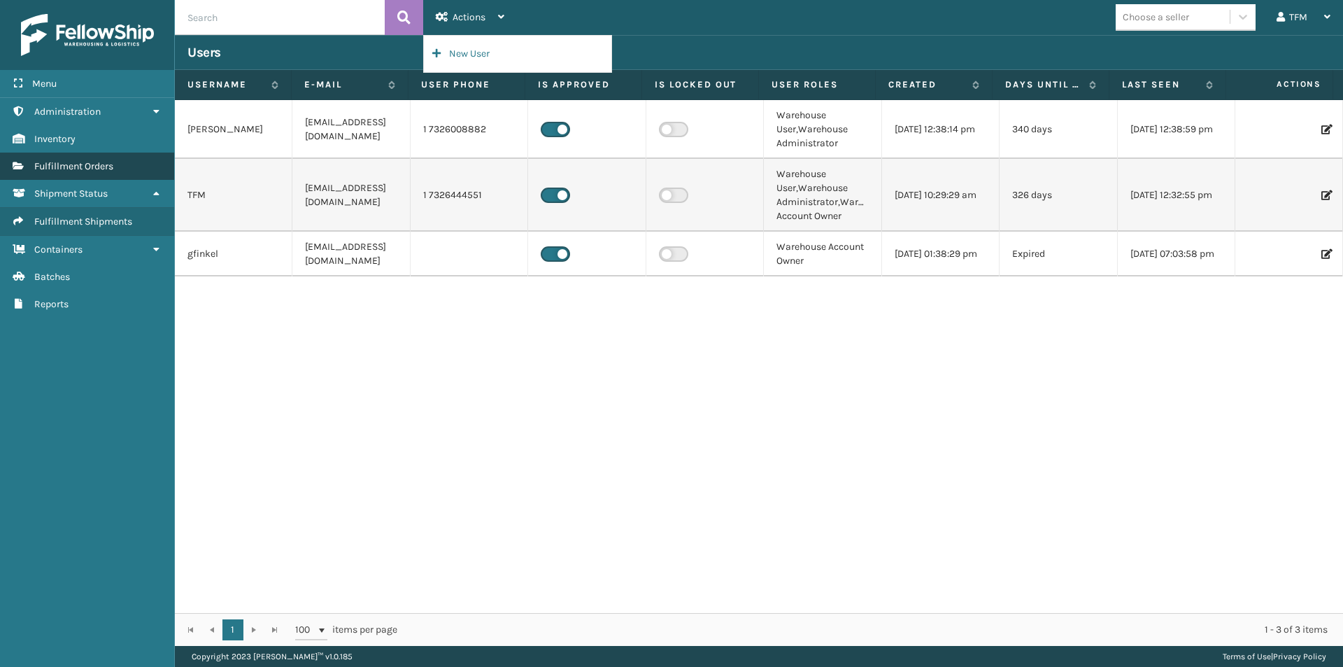
click at [68, 162] on span "Fulfillment Orders" at bounding box center [73, 166] width 79 height 12
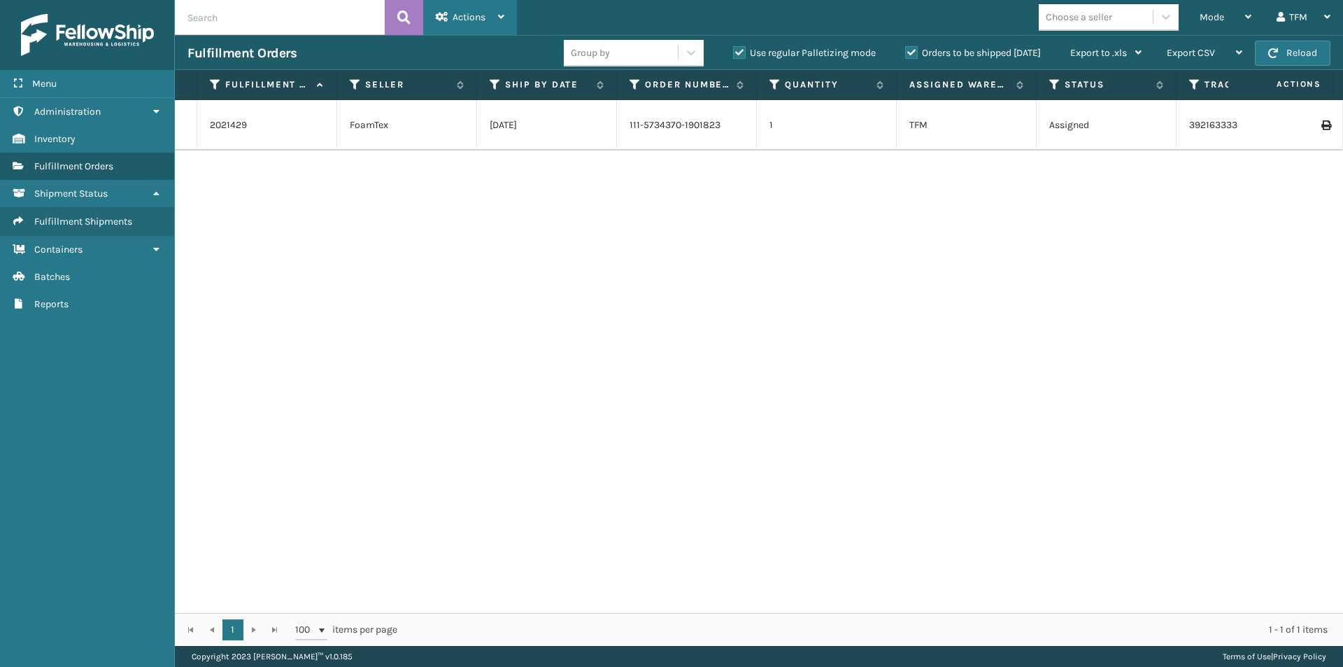
click at [504, 20] on div "Actions Settings Remove All Filters Export Labels Bulk Print Close Out Palletiz…" at bounding box center [470, 17] width 94 height 35
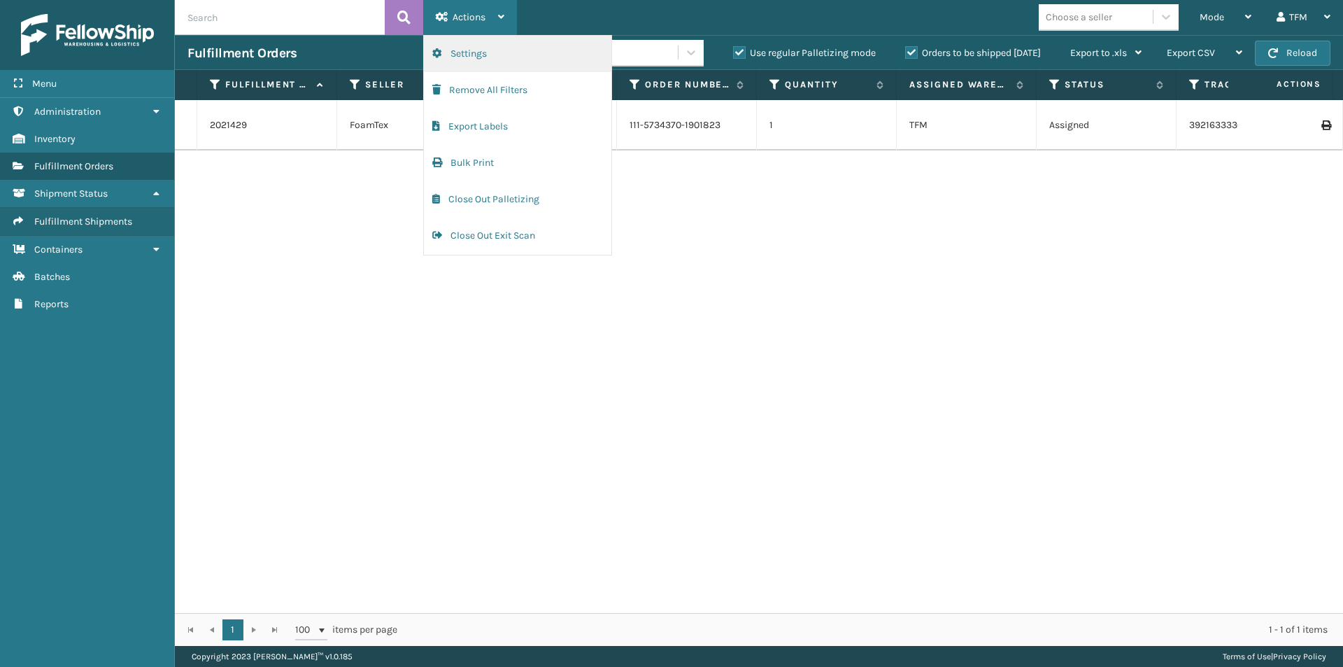
click at [487, 53] on button "Settings" at bounding box center [517, 54] width 187 height 36
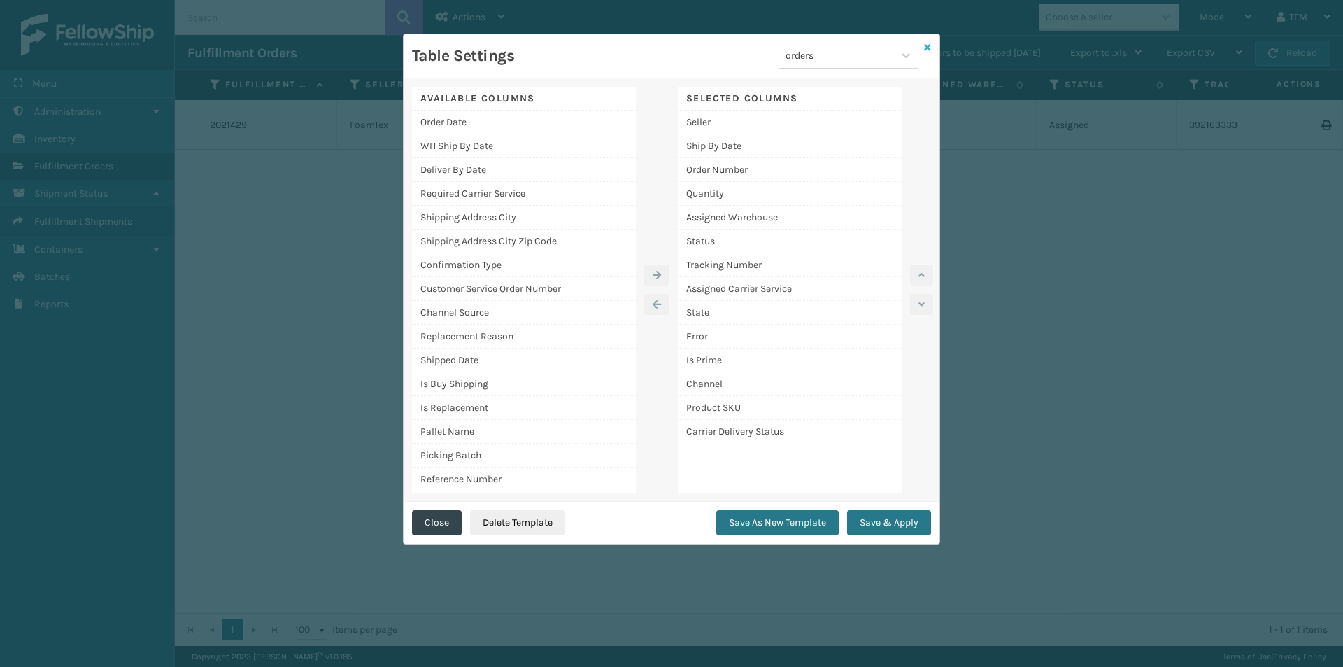
click at [929, 50] on icon at bounding box center [927, 48] width 7 height 10
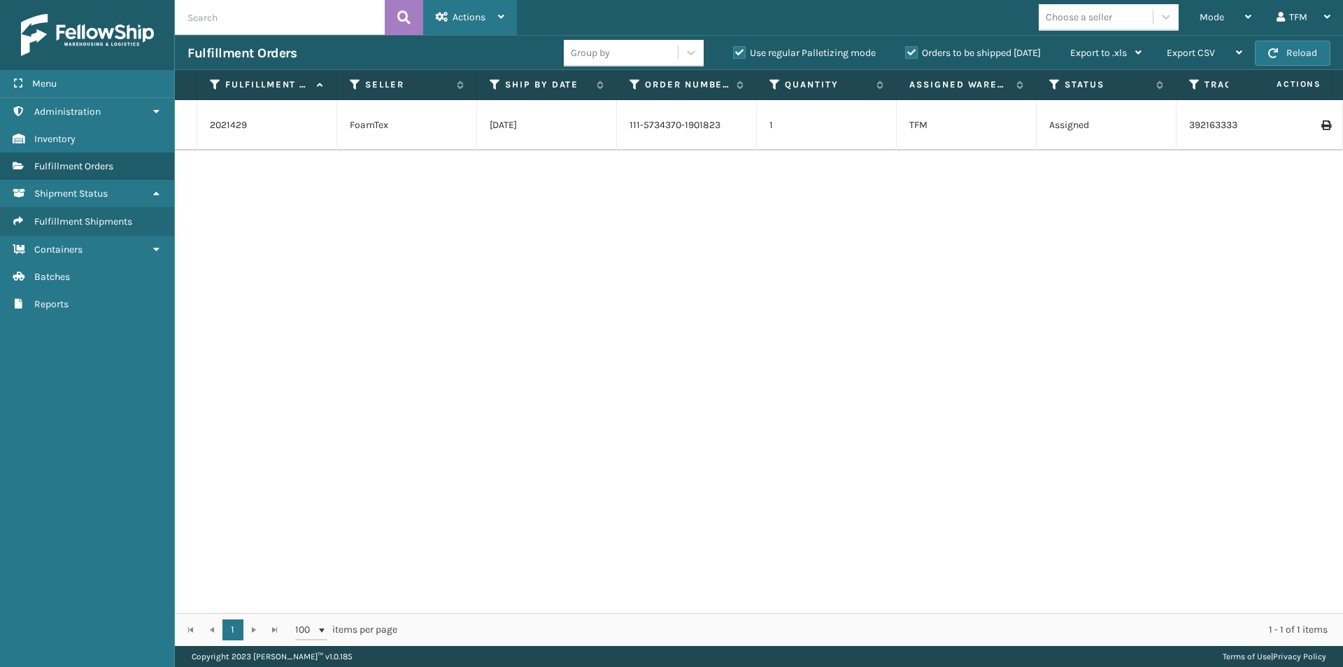
click at [499, 18] on icon at bounding box center [501, 17] width 6 height 10
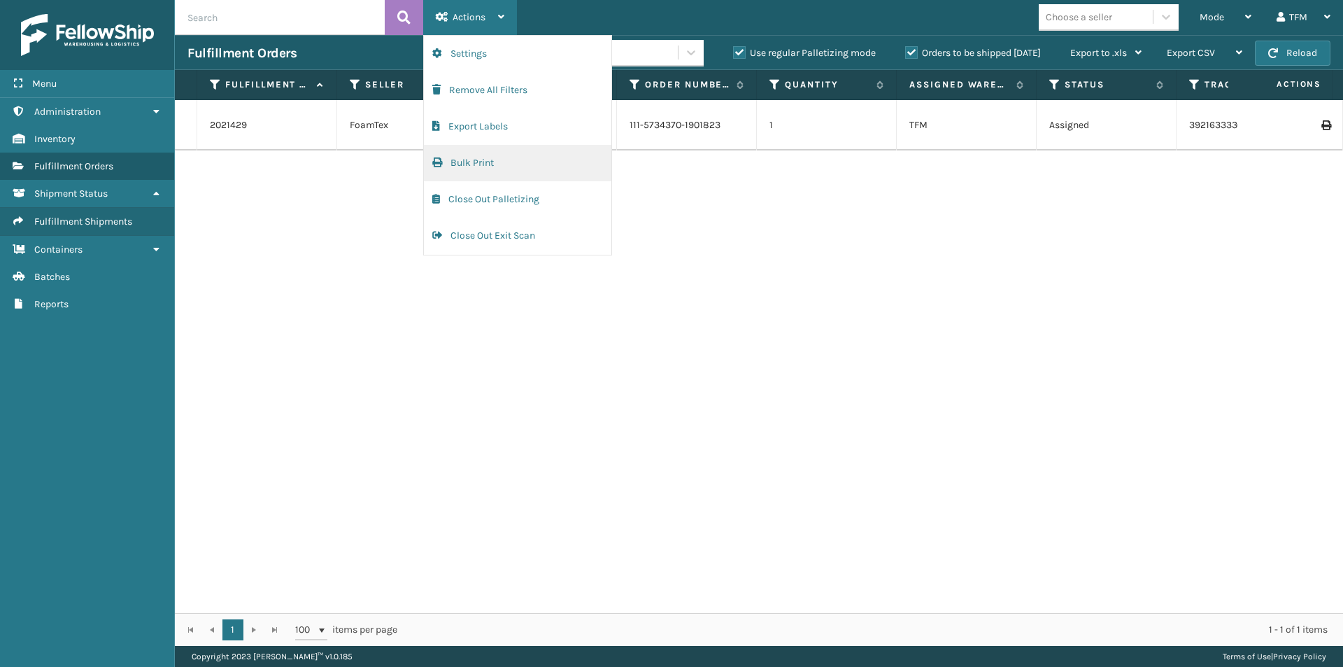
click at [492, 161] on button "Bulk Print" at bounding box center [517, 163] width 187 height 36
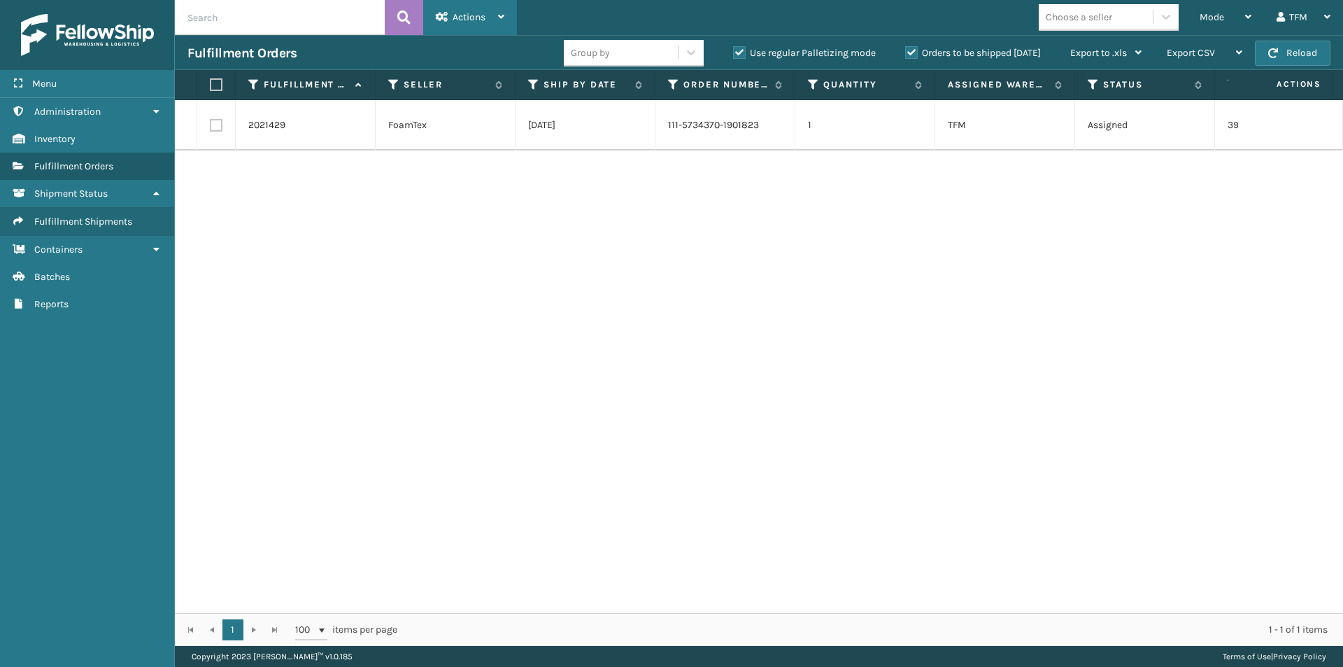
click at [501, 20] on icon at bounding box center [501, 17] width 6 height 10
click at [723, 231] on div "2021429 FoamTex [DATE] 111-5734370-1901823 1 TFM Assigned 392163333040 FedEx Ho…" at bounding box center [759, 356] width 1168 height 513
click at [1247, 17] on icon at bounding box center [1248, 17] width 6 height 10
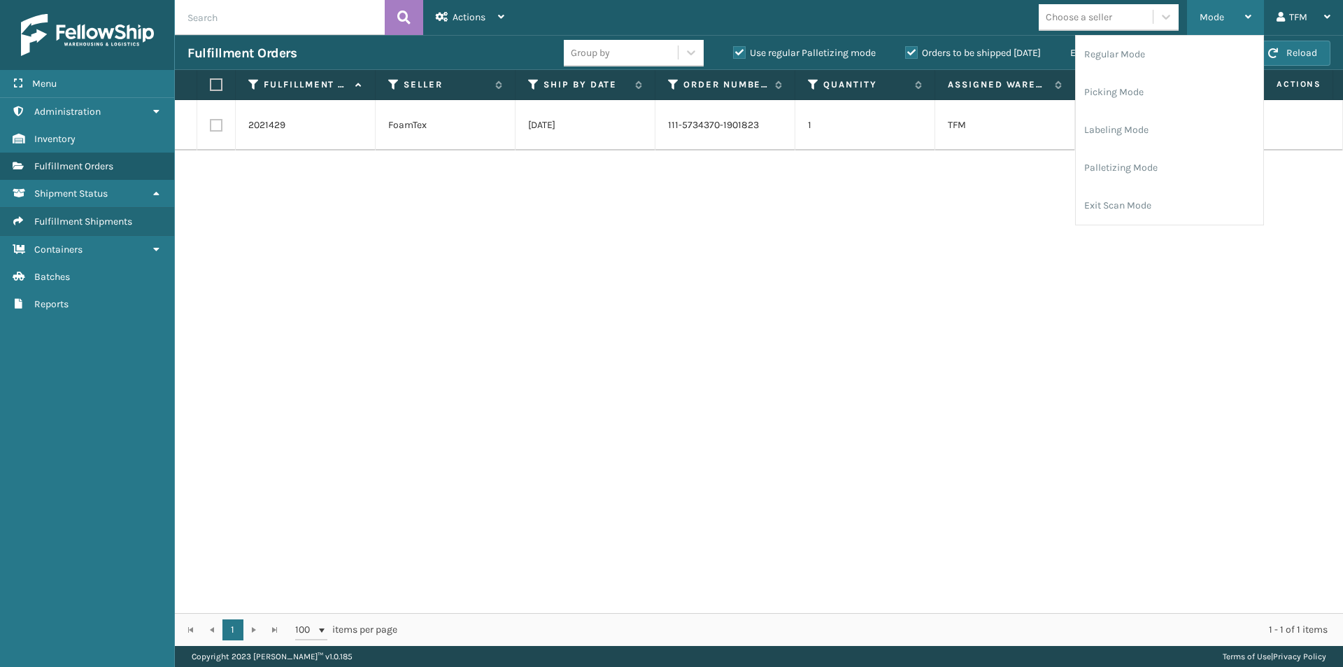
click at [1247, 17] on icon at bounding box center [1248, 17] width 6 height 10
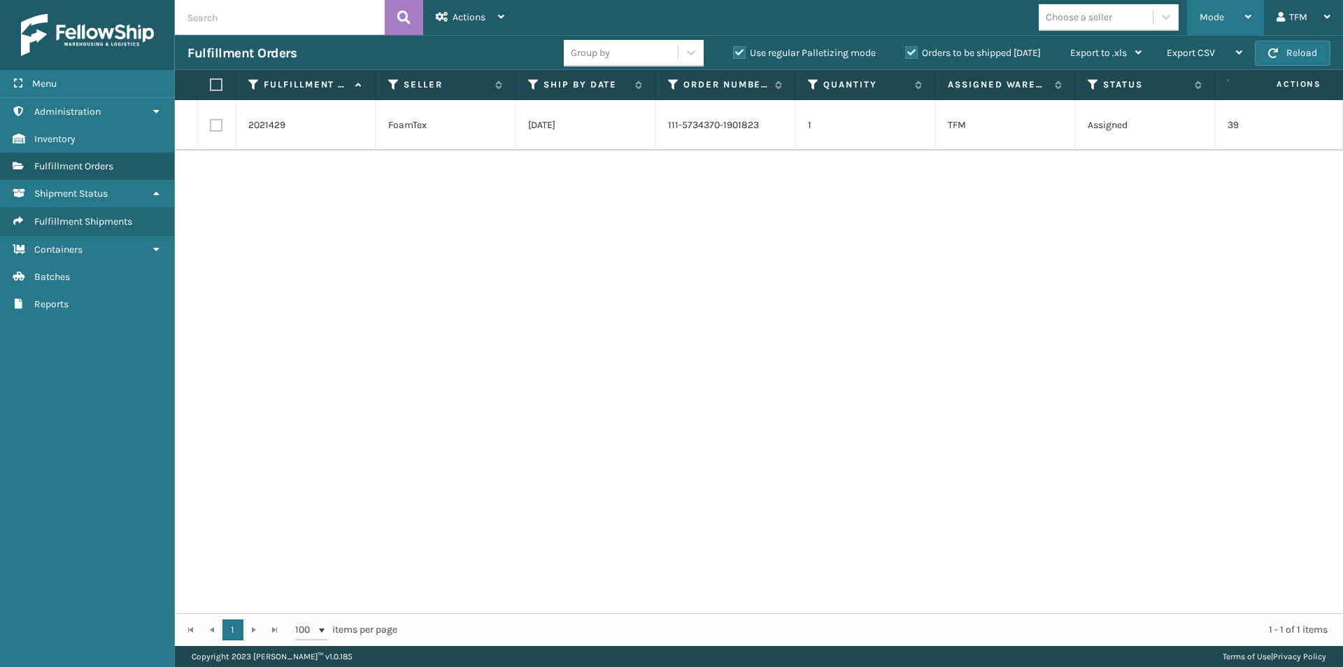
click at [1247, 17] on icon at bounding box center [1248, 17] width 6 height 10
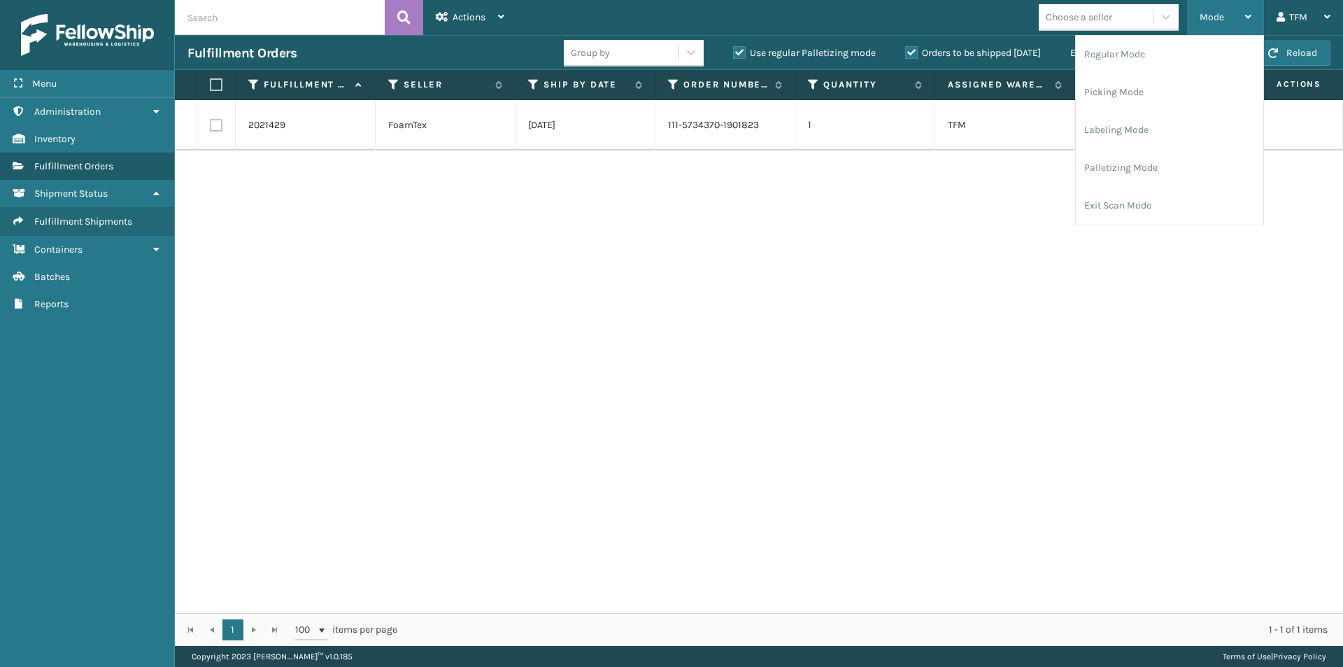
click at [1247, 17] on icon at bounding box center [1248, 17] width 6 height 10
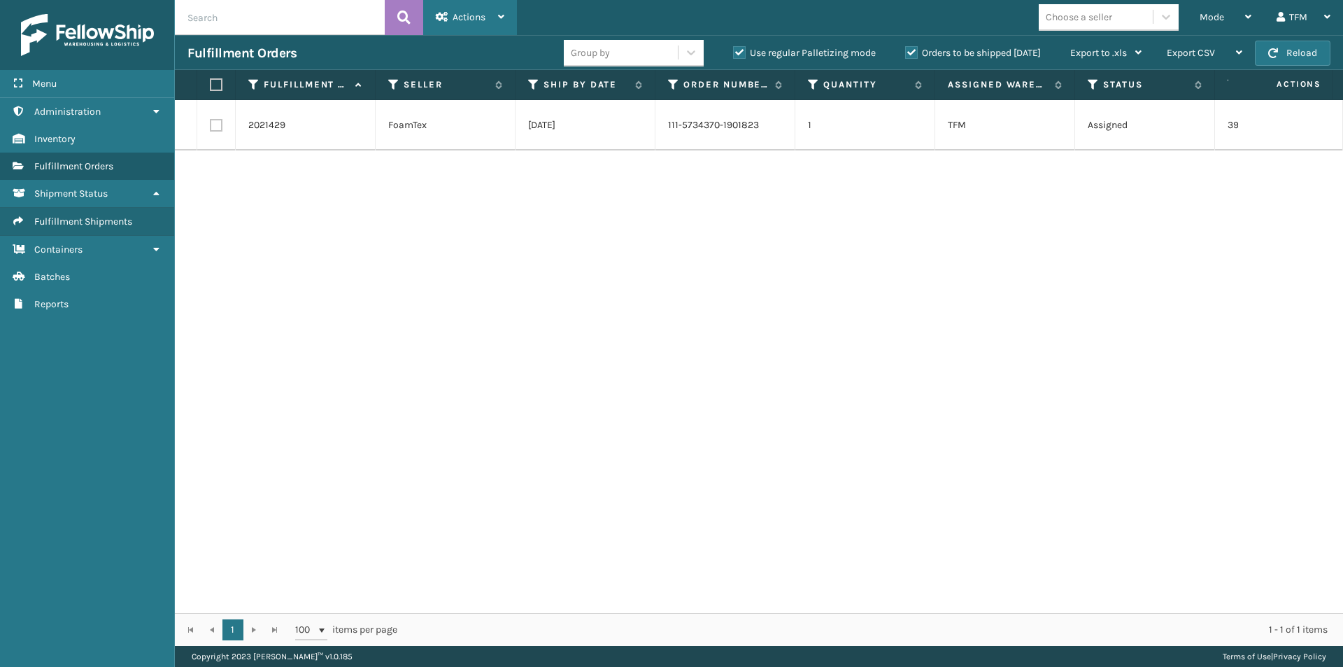
click at [502, 15] on icon at bounding box center [501, 17] width 6 height 10
click at [85, 190] on span "Shipment Status" at bounding box center [70, 193] width 73 height 12
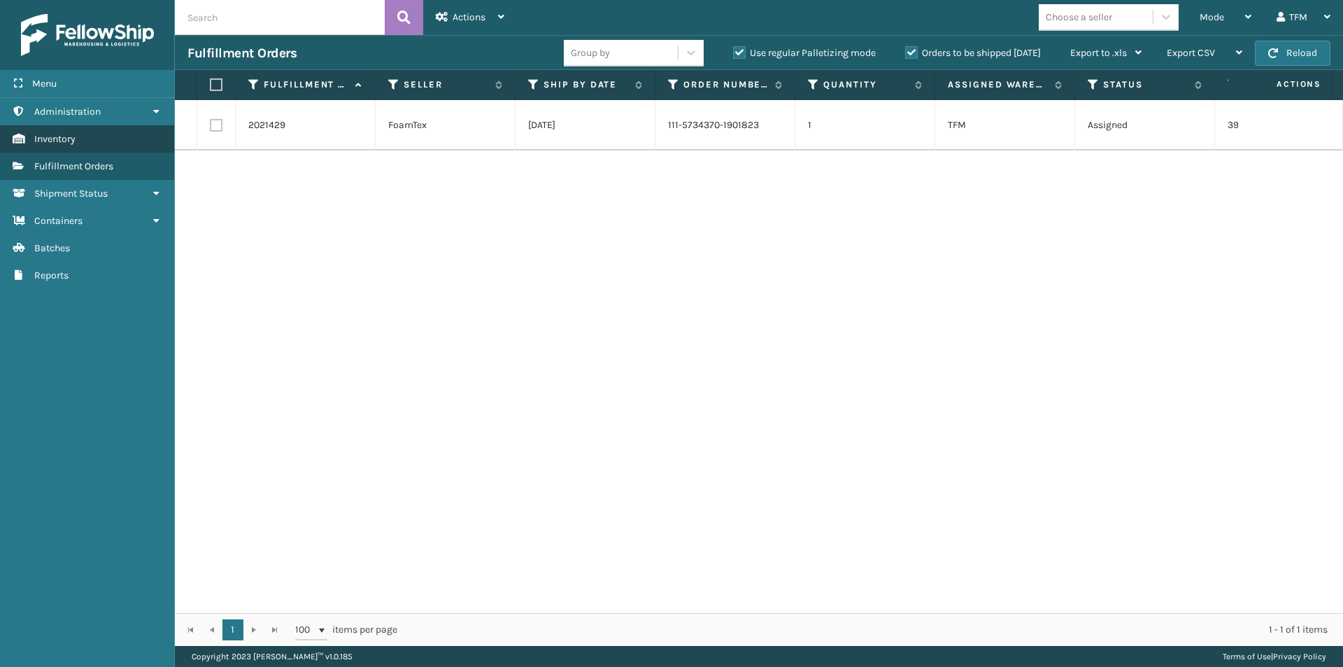
click at [58, 136] on span "Inventory" at bounding box center [54, 139] width 41 height 12
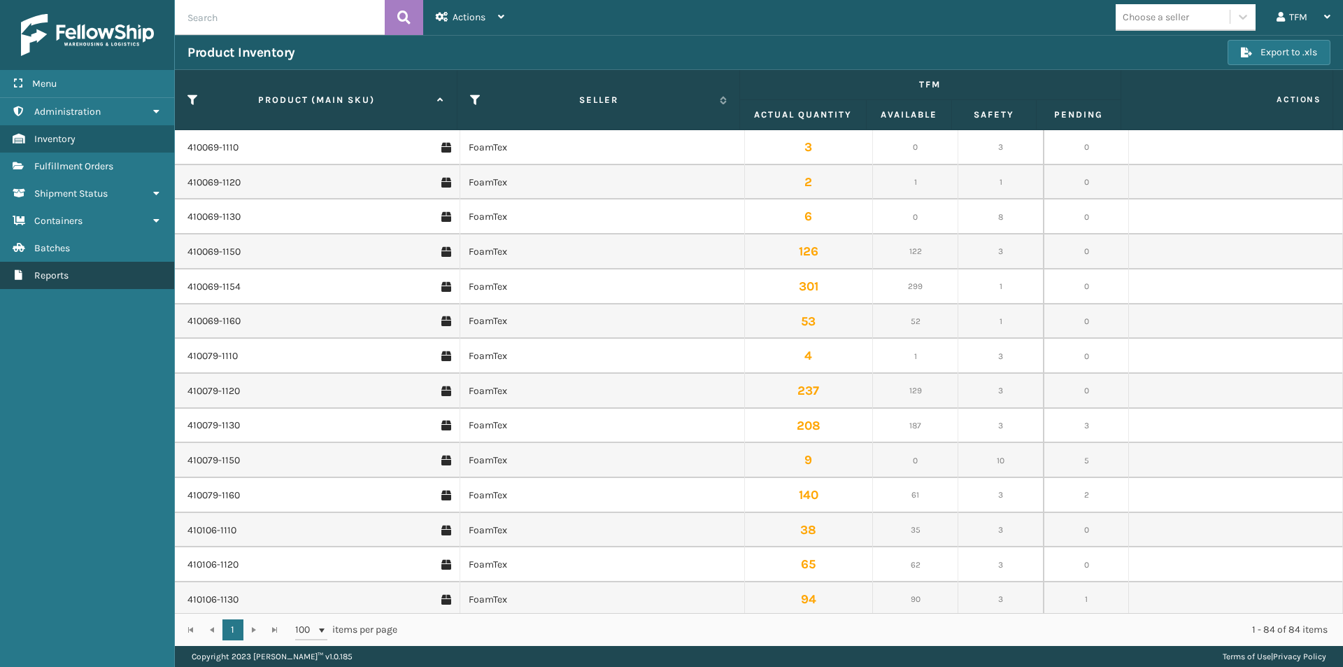
click at [52, 274] on span "Reports" at bounding box center [51, 275] width 34 height 12
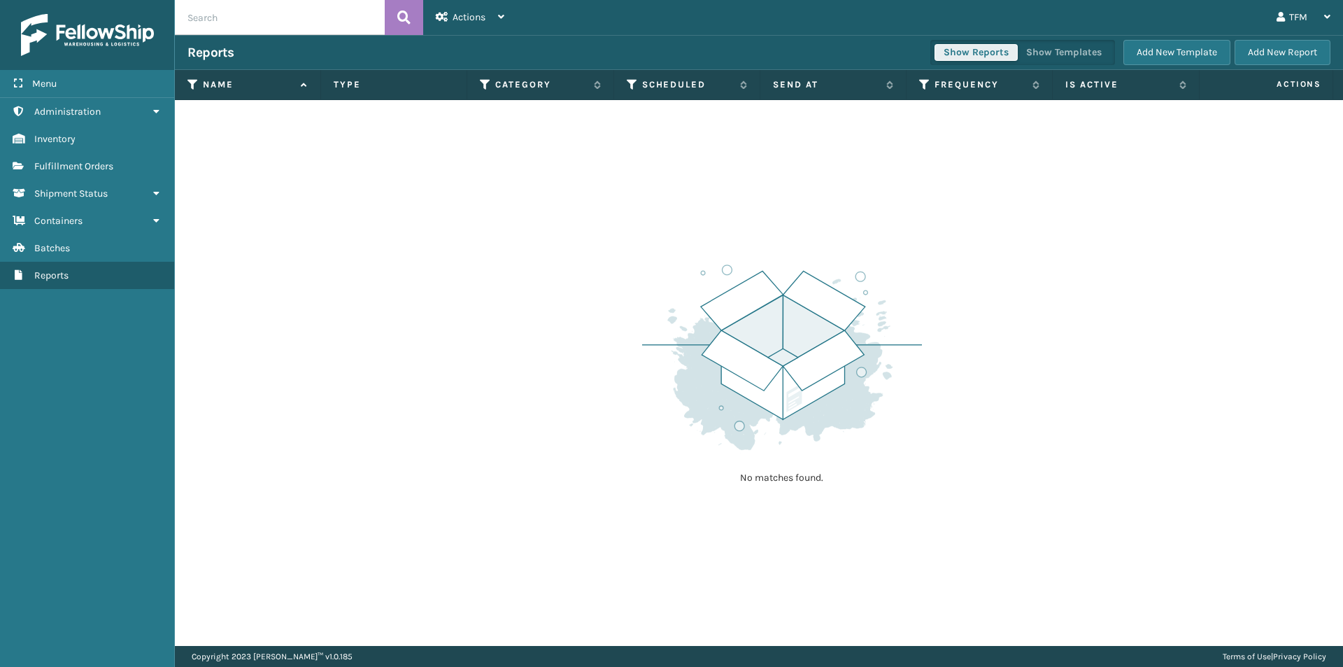
click at [972, 53] on button "Show Reports" at bounding box center [975, 52] width 83 height 17
click at [50, 85] on span "Menu" at bounding box center [44, 84] width 24 height 12
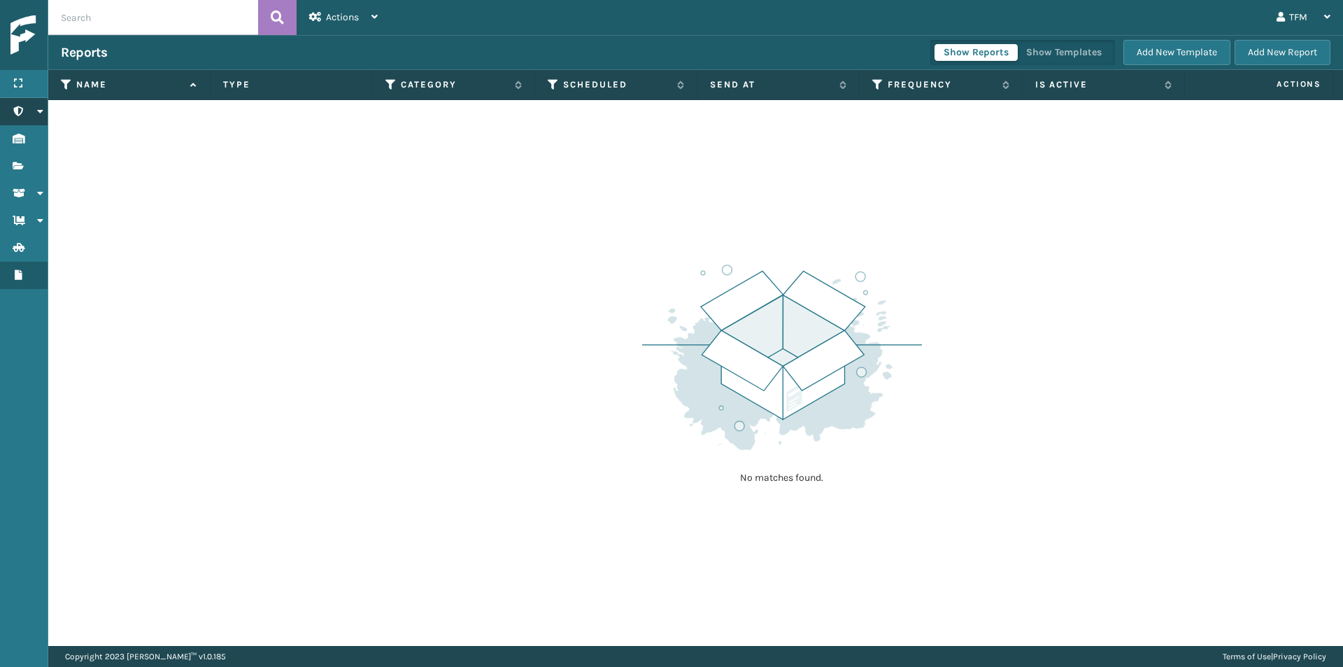
click at [38, 109] on icon at bounding box center [39, 111] width 11 height 10
click at [19, 166] on icon "Products" at bounding box center [18, 167] width 11 height 10
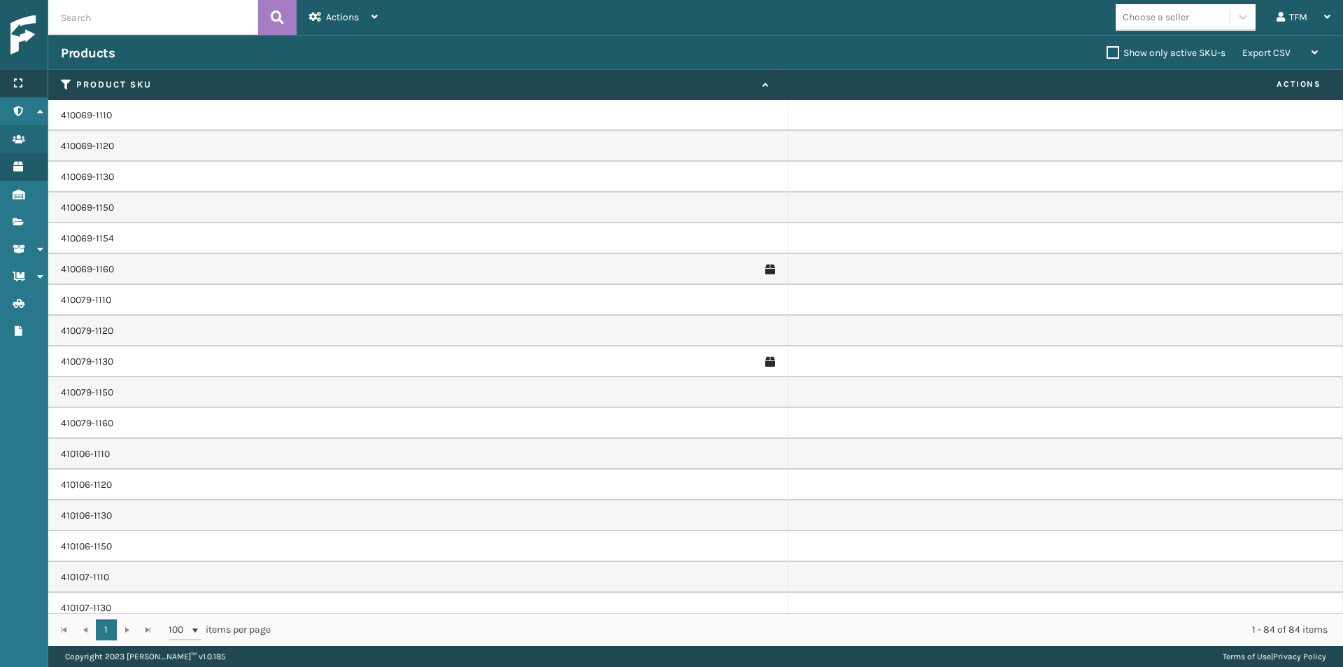
click at [19, 78] on icon at bounding box center [18, 83] width 11 height 10
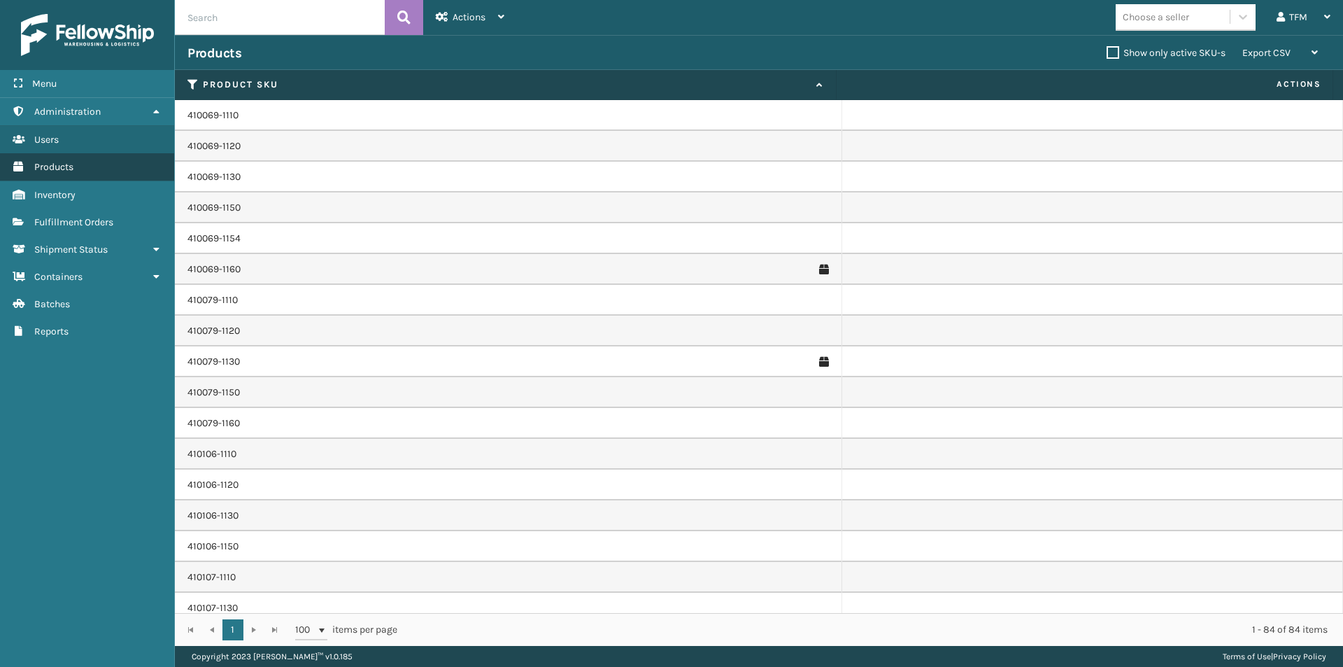
click at [50, 165] on span "Products" at bounding box center [53, 167] width 39 height 12
click at [54, 197] on span "Inventory" at bounding box center [54, 195] width 41 height 12
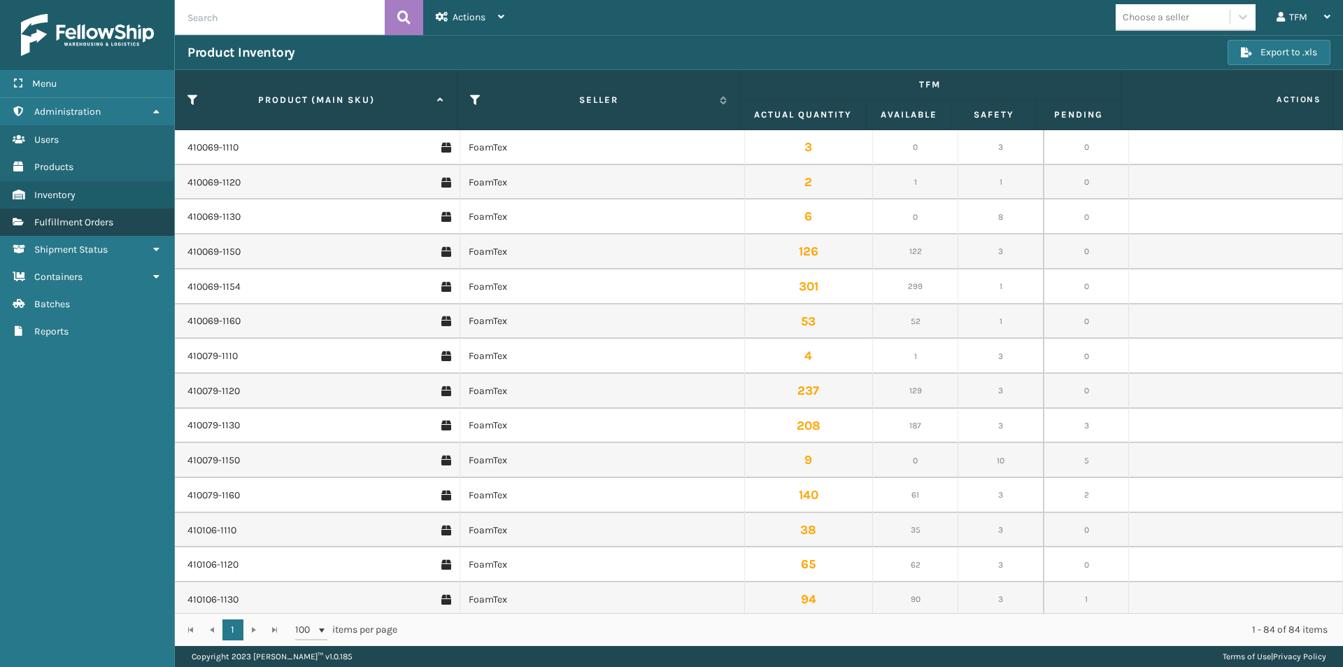
click at [61, 224] on span "Fulfillment Orders" at bounding box center [73, 222] width 79 height 12
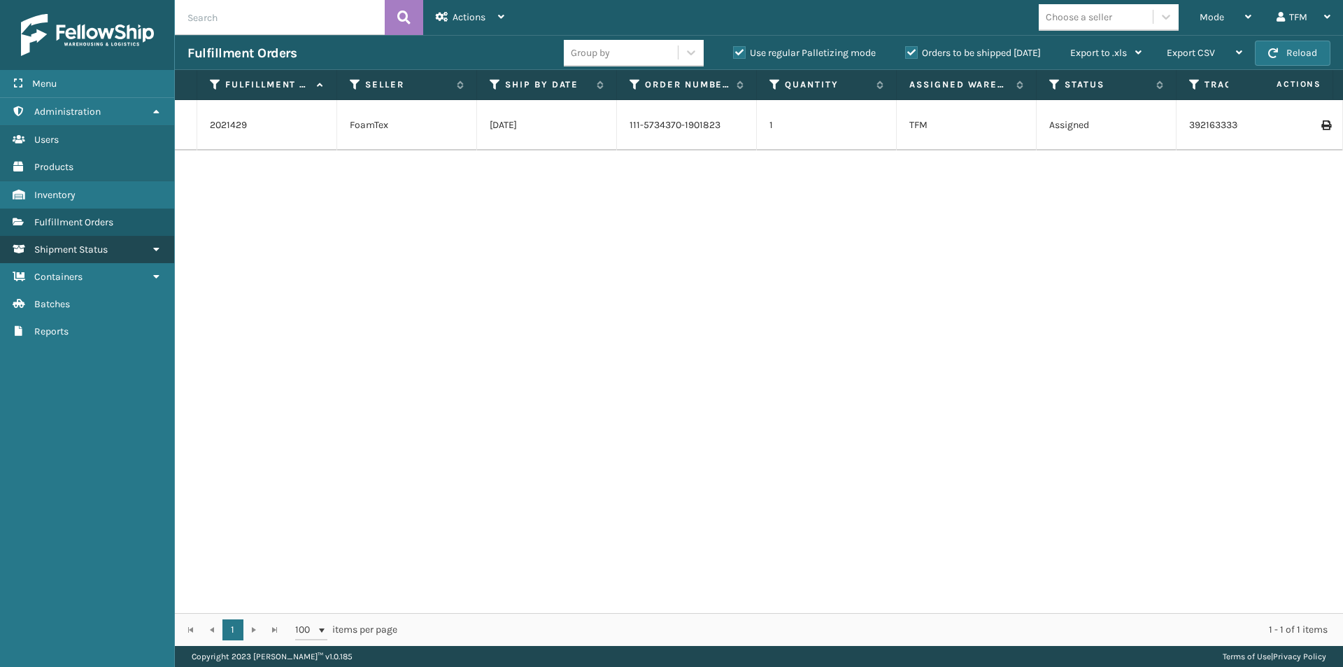
click at [156, 247] on icon at bounding box center [155, 249] width 11 height 10
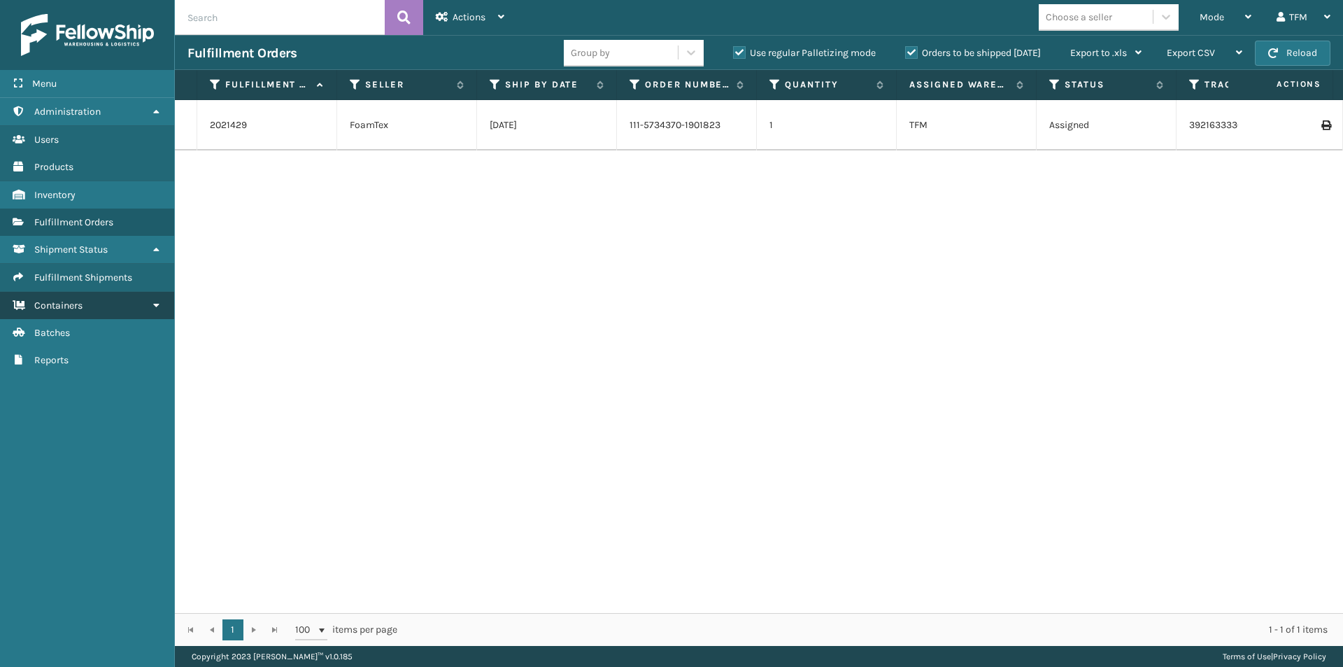
click at [79, 304] on span "Containers" at bounding box center [58, 305] width 48 height 12
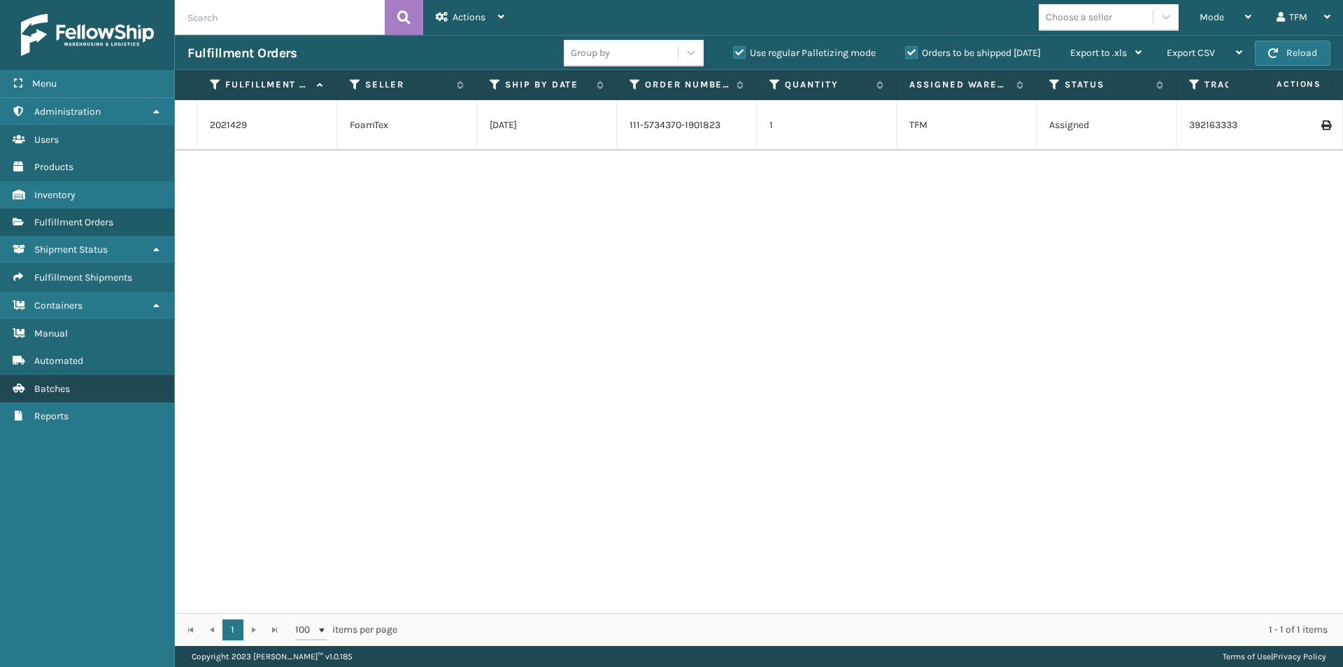
click at [57, 388] on span "Batches" at bounding box center [52, 389] width 36 height 12
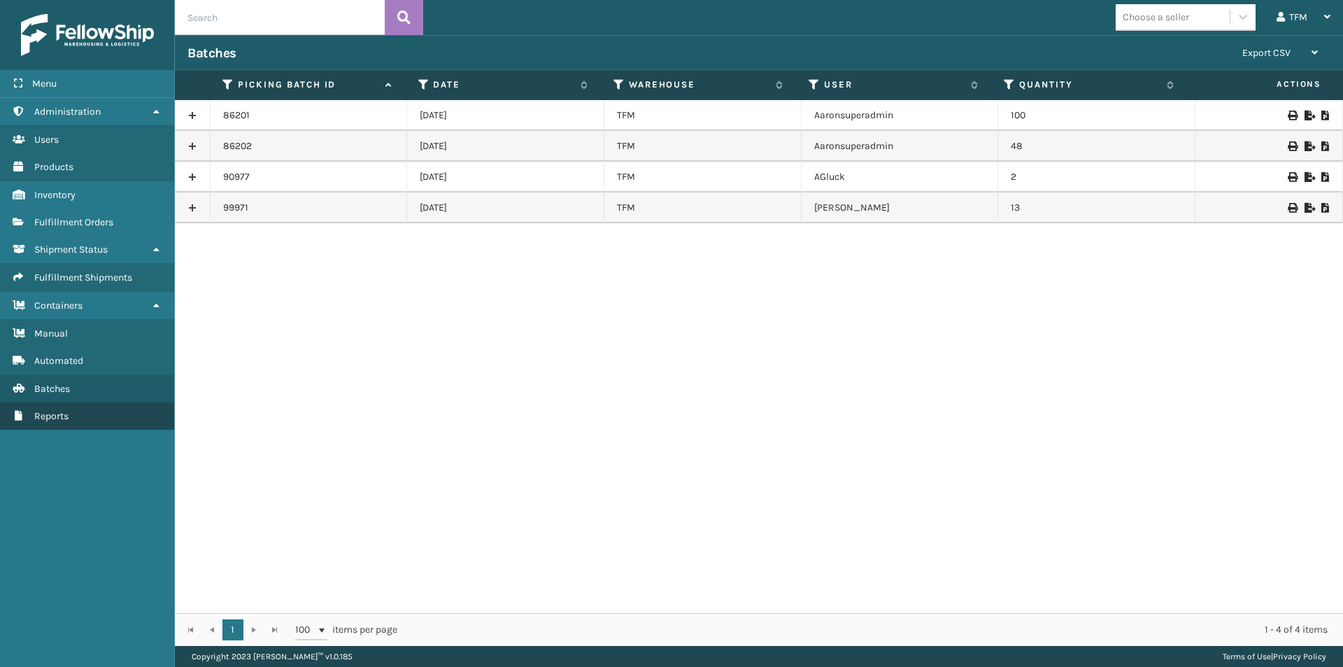
click at [60, 412] on span "Reports" at bounding box center [51, 416] width 34 height 12
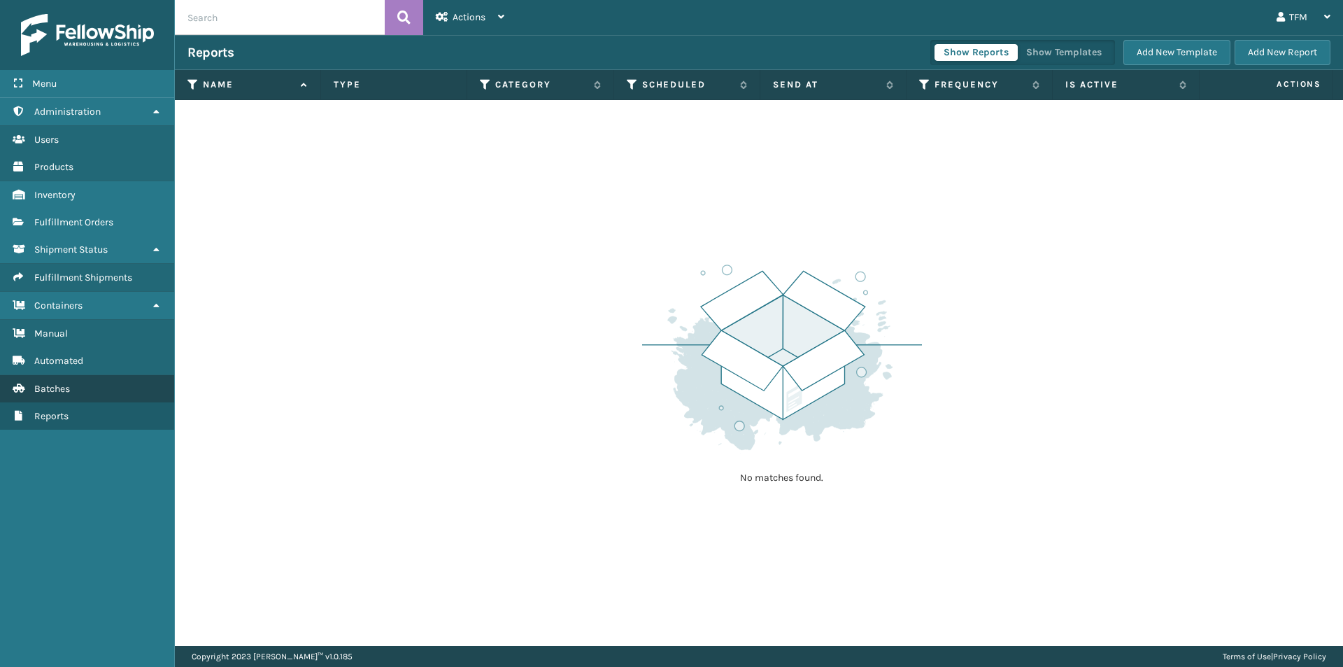
click at [56, 388] on span "Batches" at bounding box center [52, 389] width 36 height 12
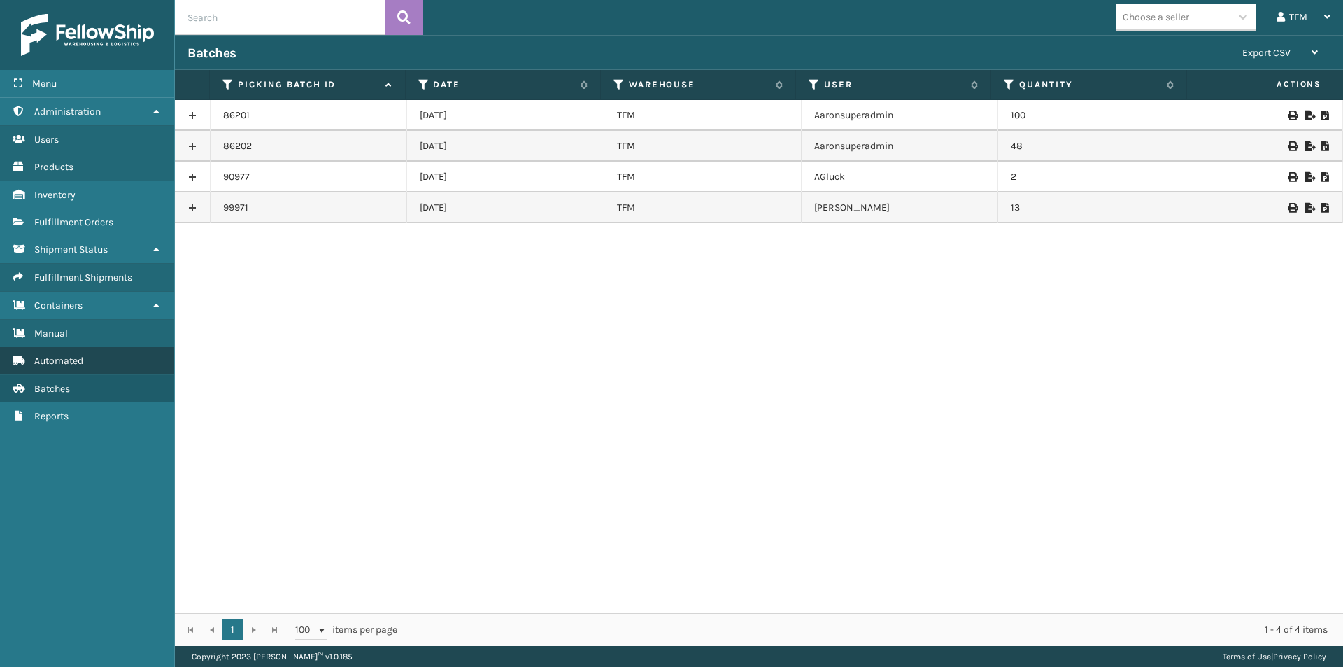
click at [53, 357] on span "Automated" at bounding box center [58, 361] width 49 height 12
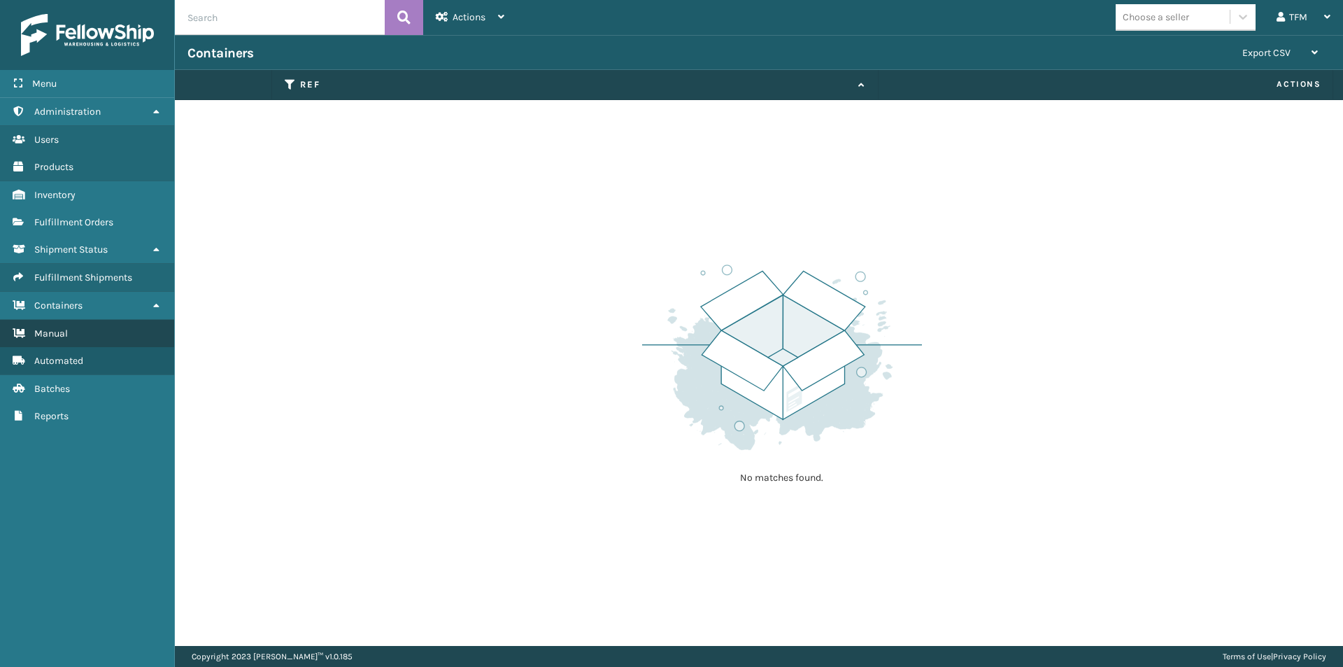
click at [50, 327] on span "Manual" at bounding box center [51, 333] width 34 height 12
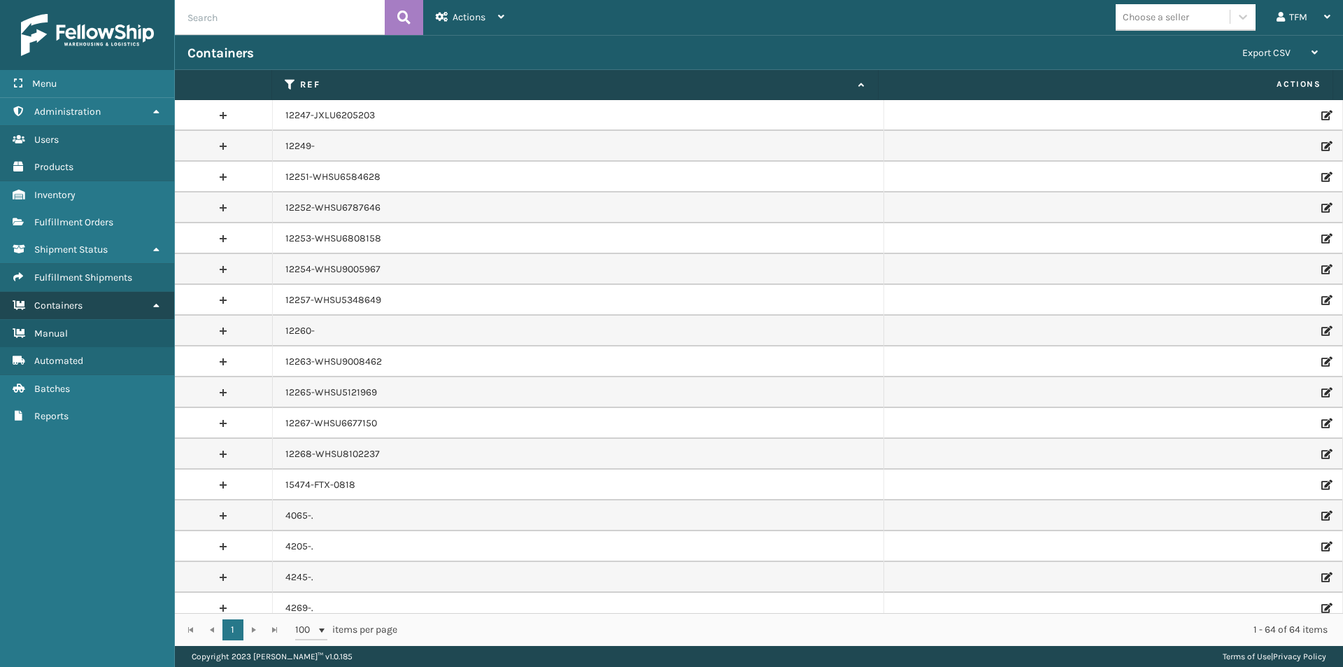
click at [51, 304] on span "Containers" at bounding box center [58, 305] width 48 height 12
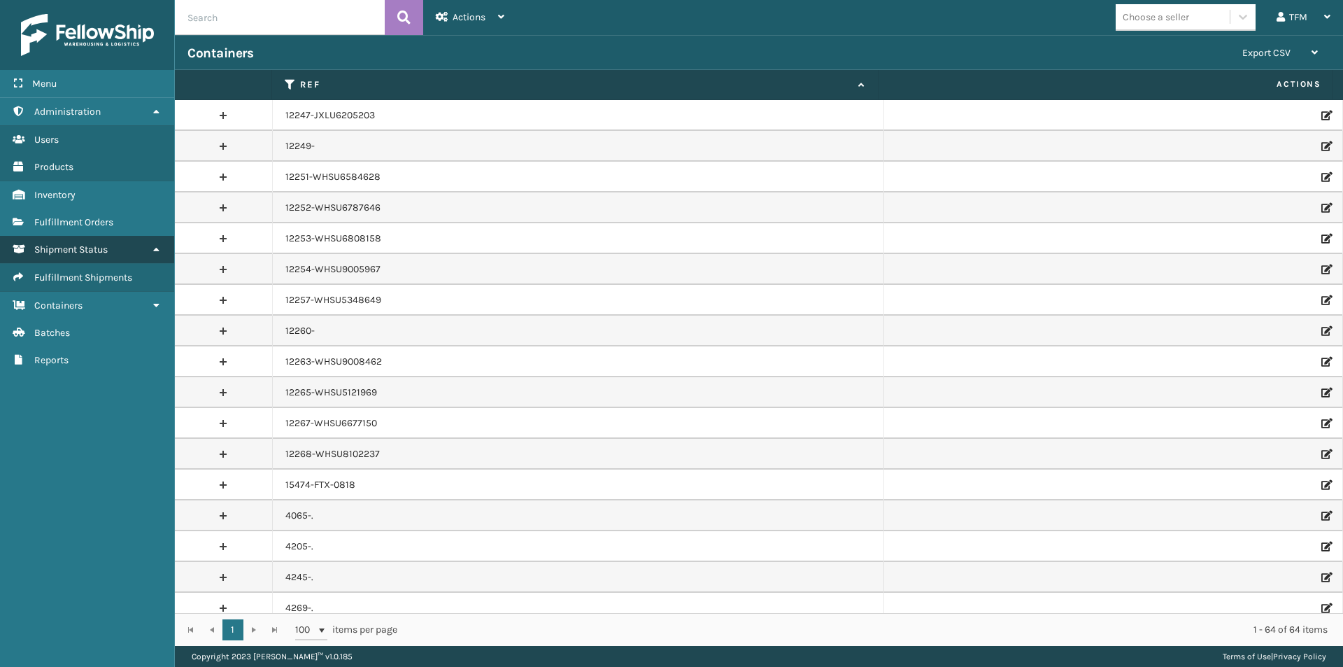
click at [55, 253] on span "Shipment Status" at bounding box center [70, 249] width 73 height 12
click at [63, 278] on span "Containers" at bounding box center [58, 277] width 48 height 12
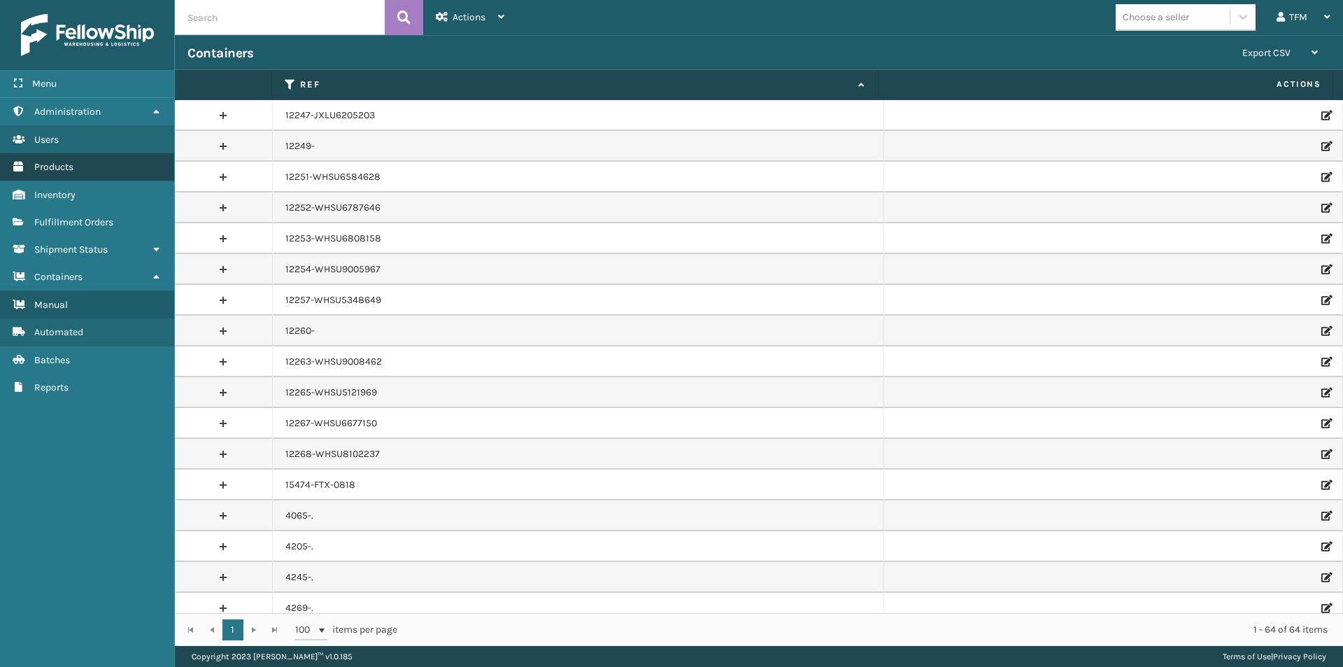
click at [45, 165] on span "Products" at bounding box center [53, 167] width 39 height 12
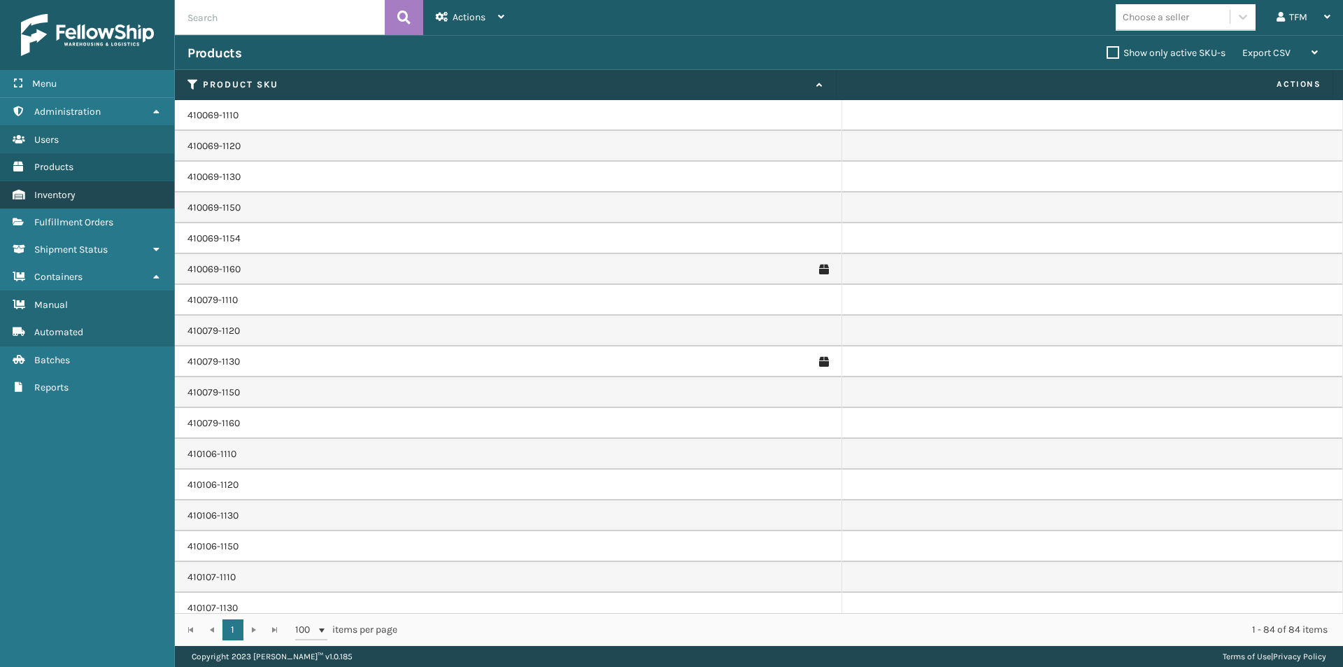
click at [56, 192] on span "Inventory" at bounding box center [54, 195] width 41 height 12
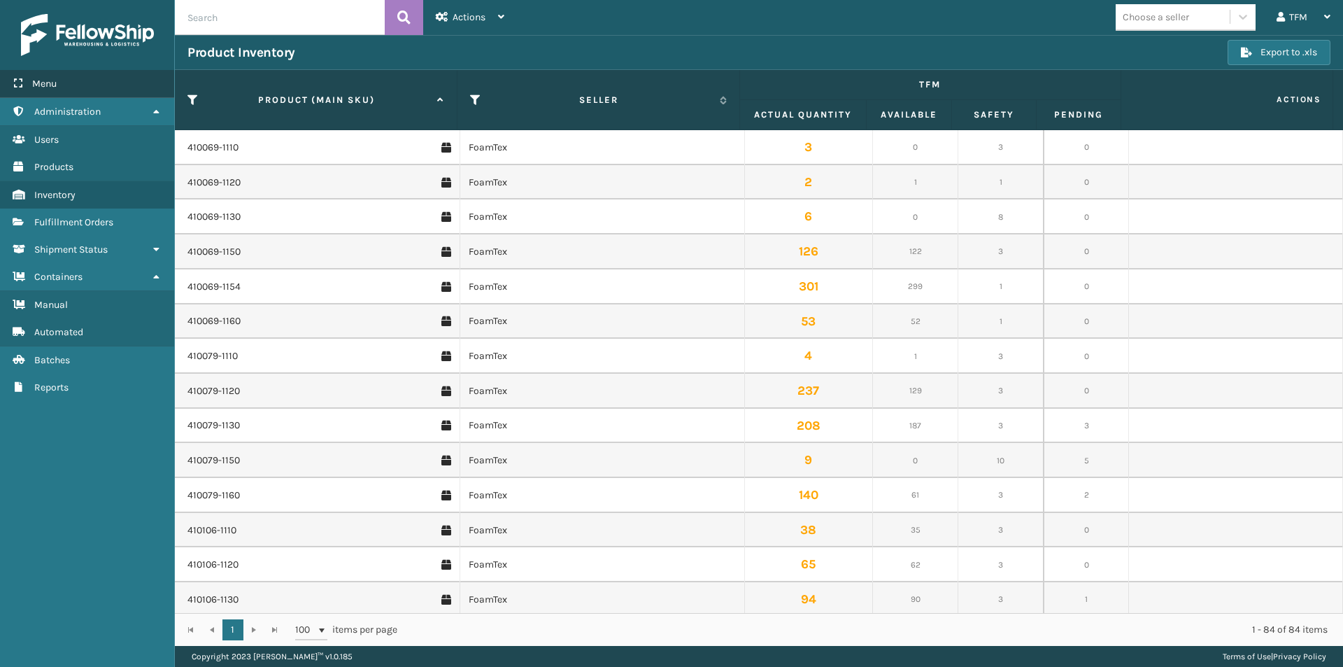
click at [39, 88] on span "Menu" at bounding box center [44, 84] width 24 height 12
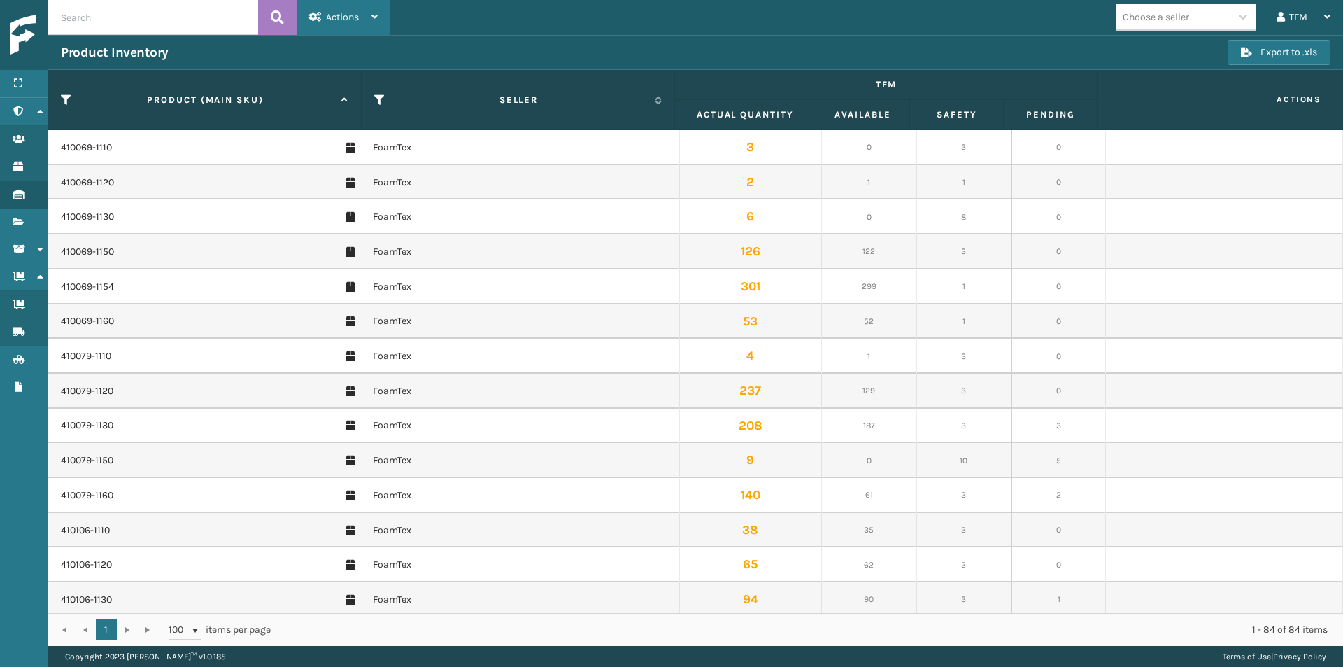
click at [346, 13] on span "Actions" at bounding box center [342, 17] width 33 height 12
click at [375, 13] on icon at bounding box center [374, 17] width 6 height 10
click at [378, 13] on icon at bounding box center [374, 17] width 6 height 10
click at [22, 82] on icon at bounding box center [18, 83] width 11 height 10
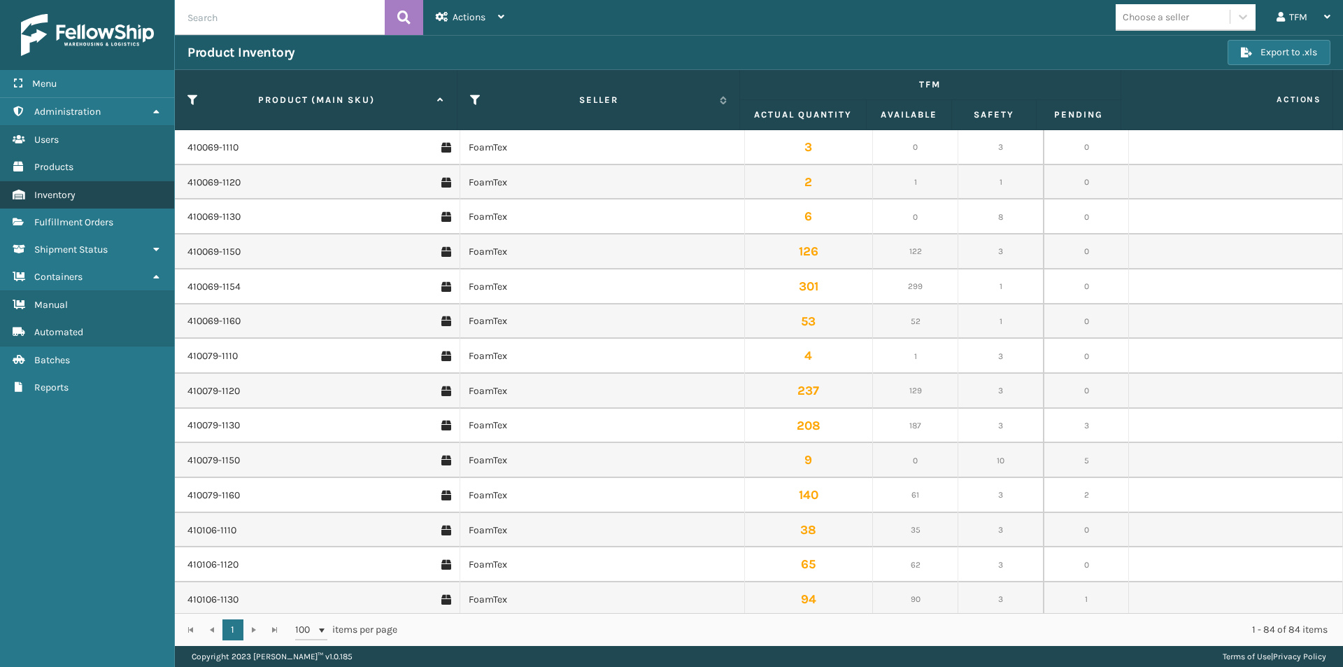
click at [48, 195] on span "Inventory" at bounding box center [54, 195] width 41 height 12
click at [48, 303] on span "Manual" at bounding box center [51, 305] width 34 height 12
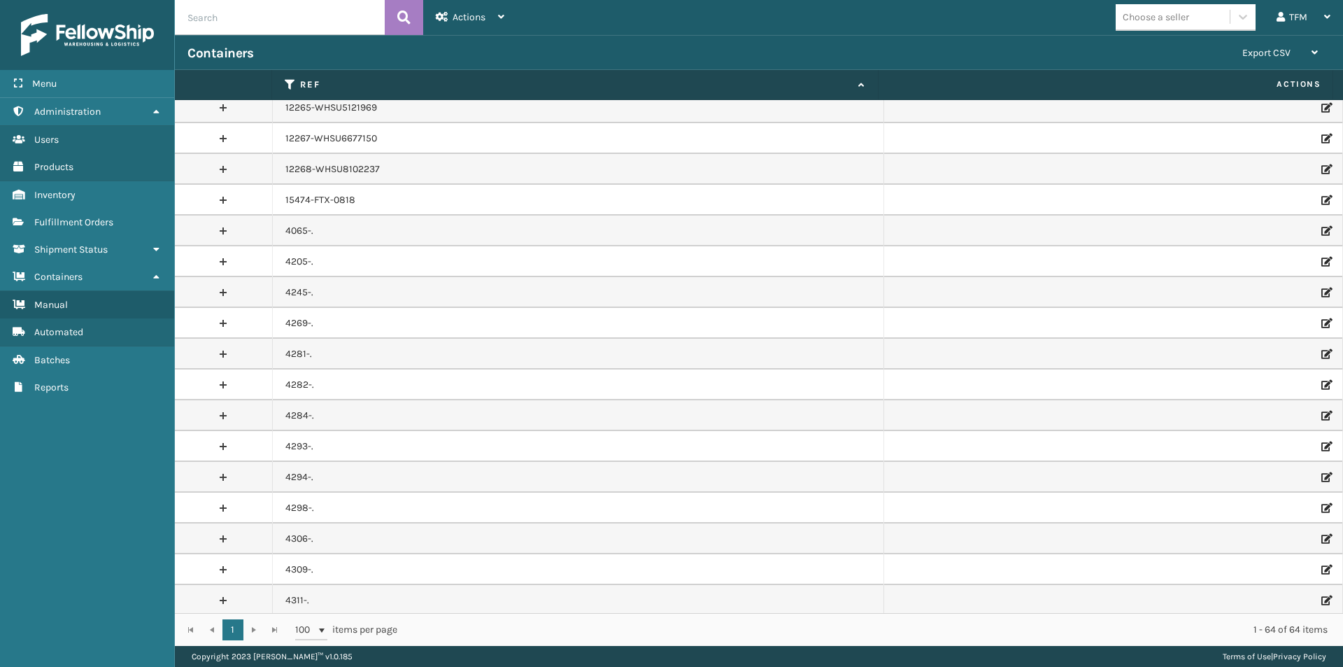
scroll to position [420, 0]
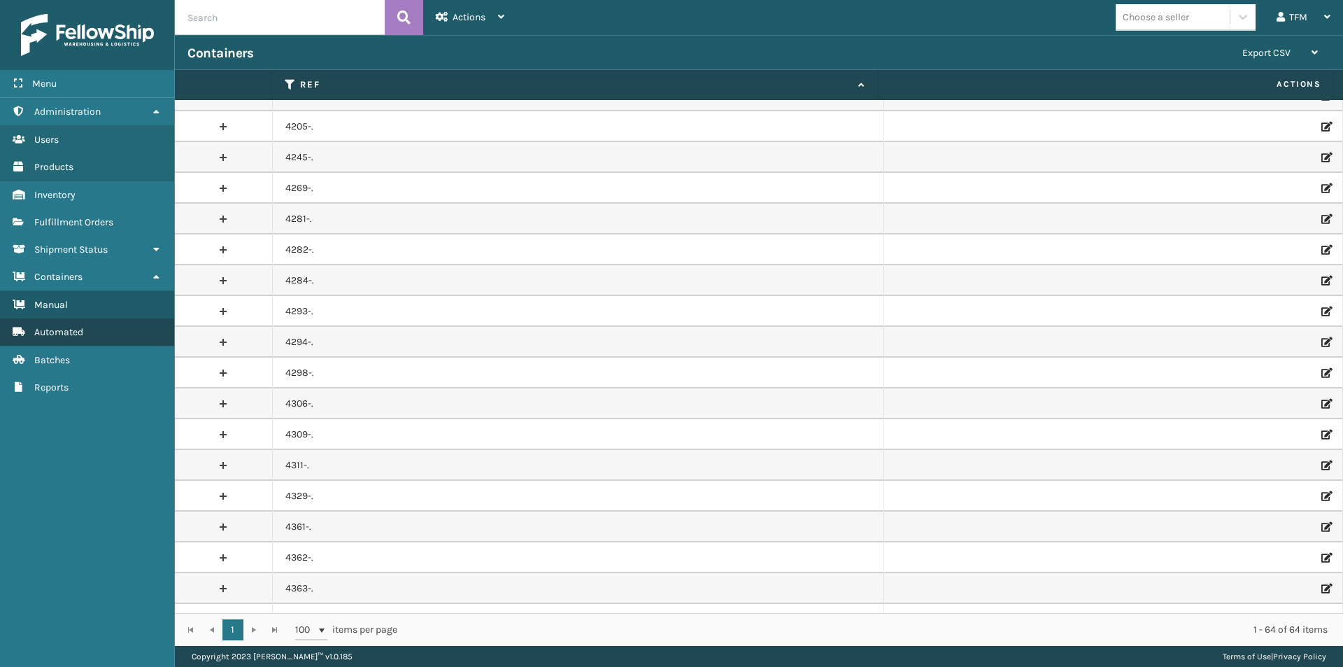
click at [46, 330] on span "Automated" at bounding box center [58, 332] width 49 height 12
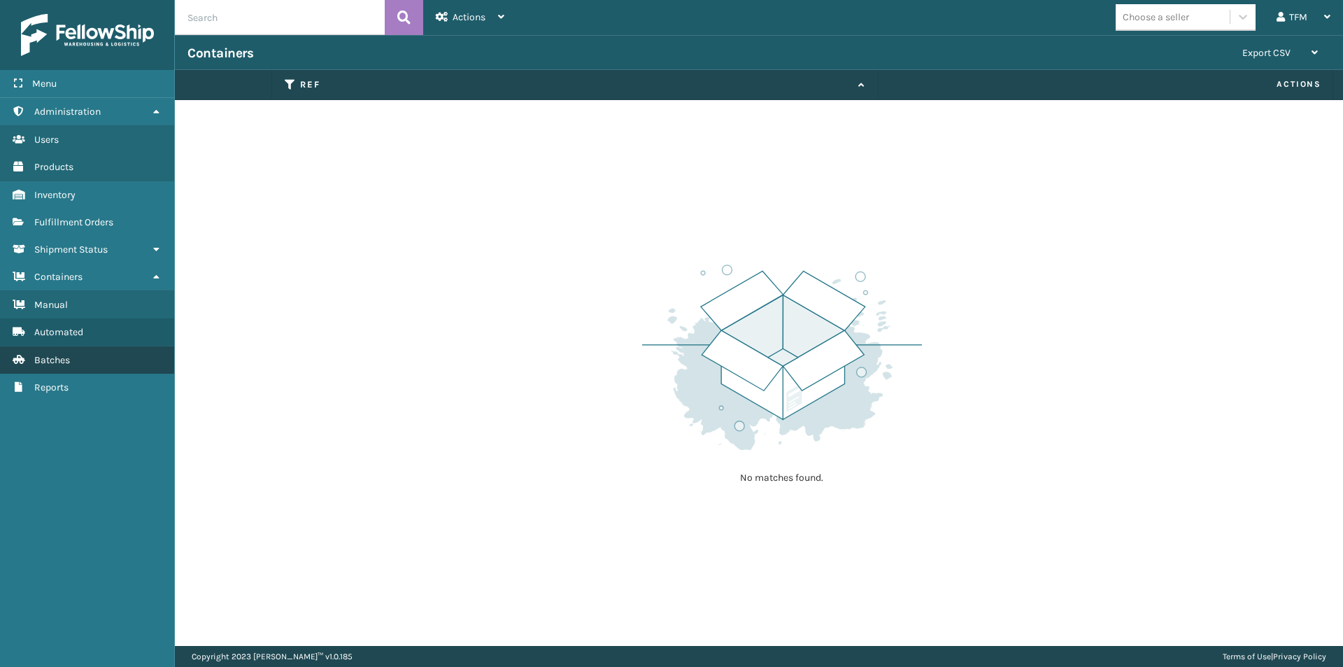
click at [59, 360] on span "Batches" at bounding box center [52, 360] width 36 height 12
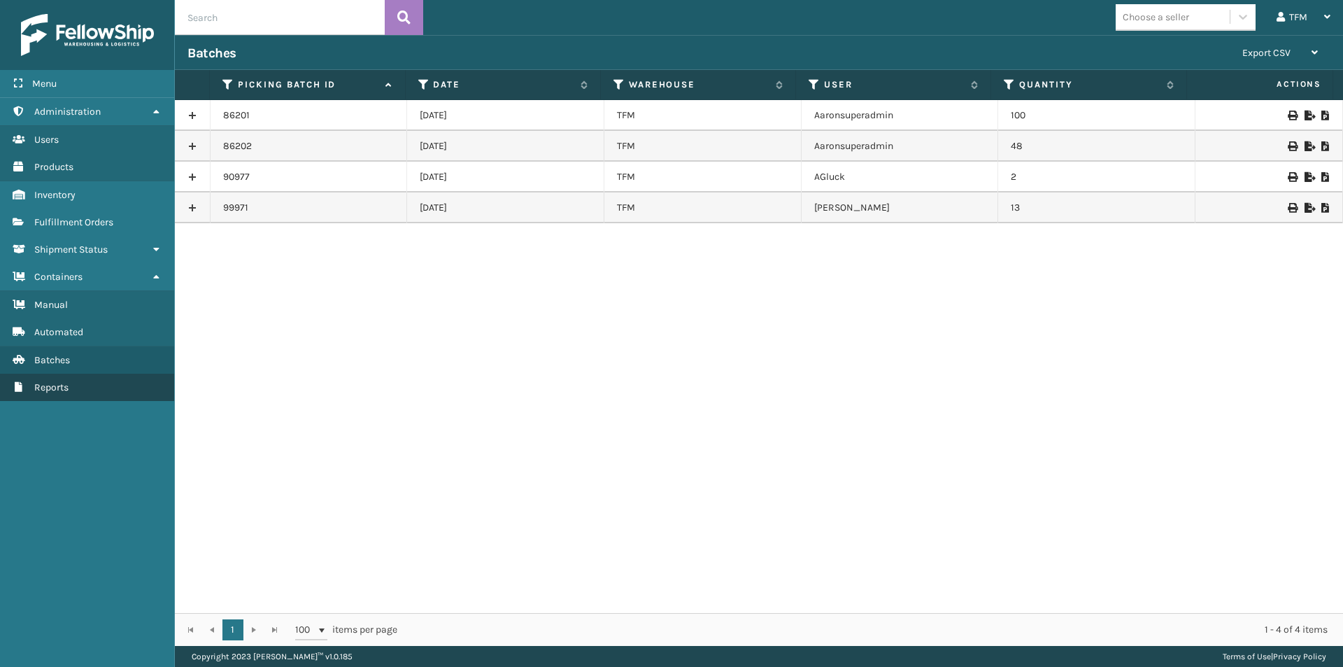
click at [52, 385] on span "Reports" at bounding box center [51, 387] width 34 height 12
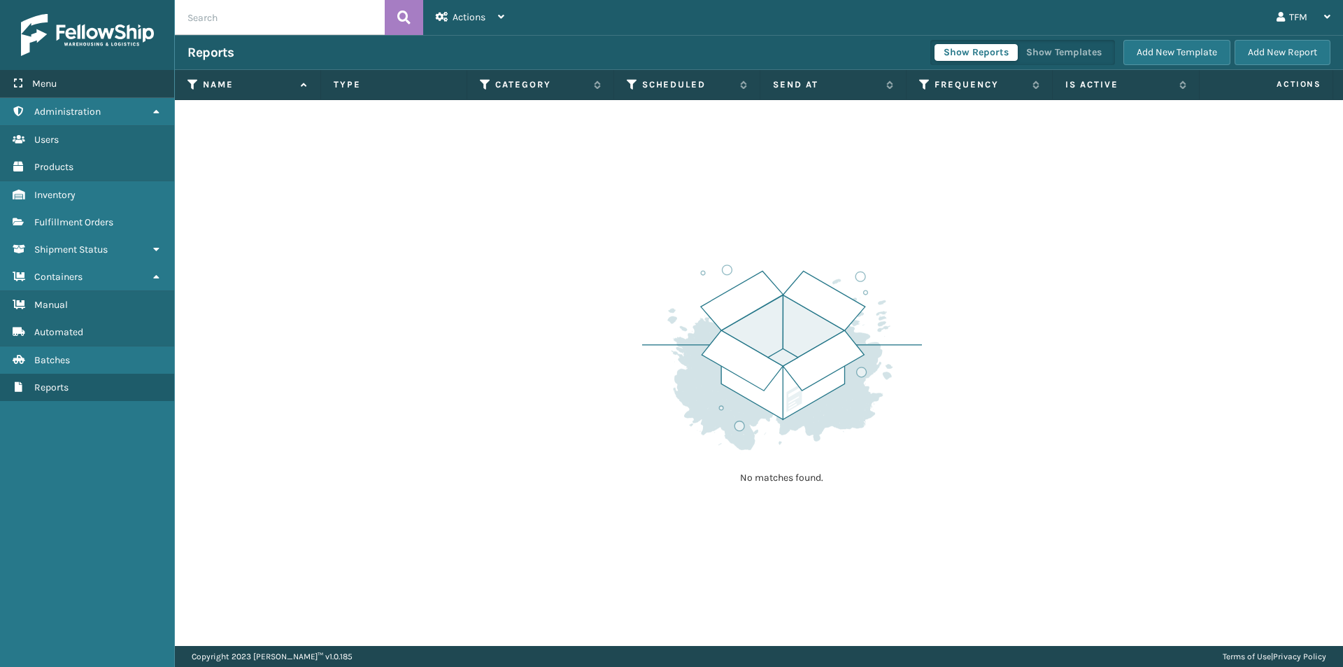
click at [50, 84] on span "Menu" at bounding box center [44, 84] width 24 height 12
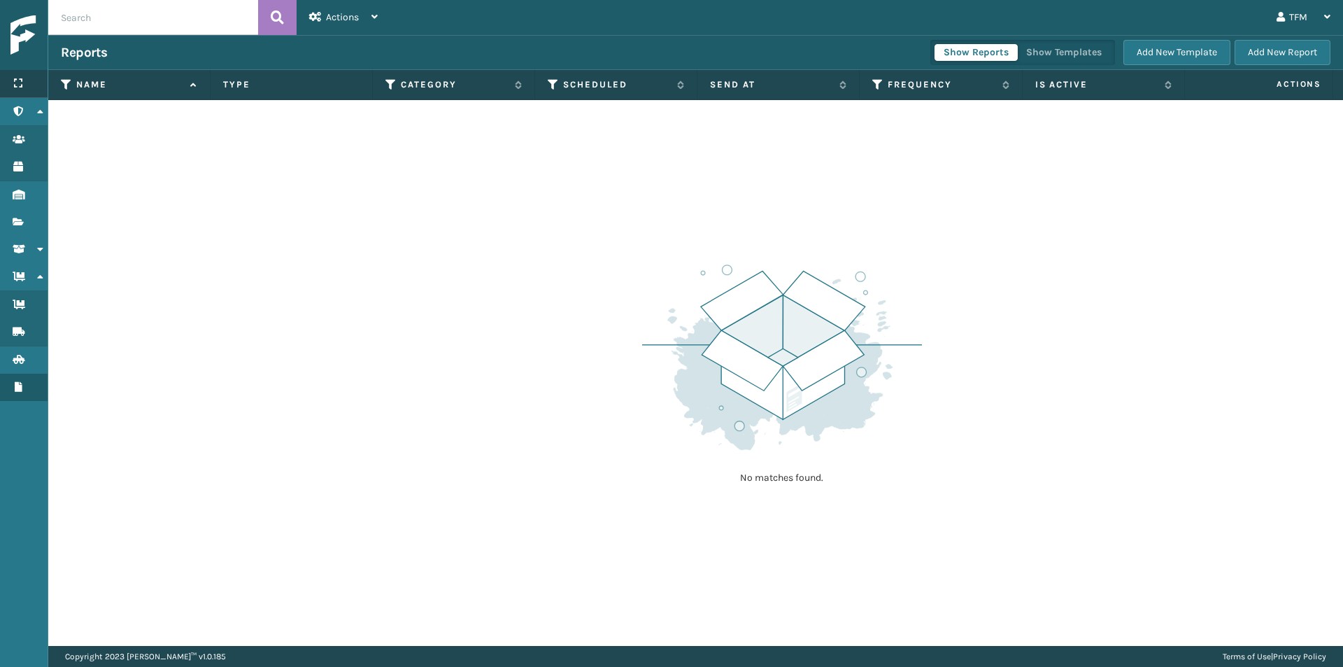
click at [18, 81] on icon at bounding box center [18, 83] width 11 height 10
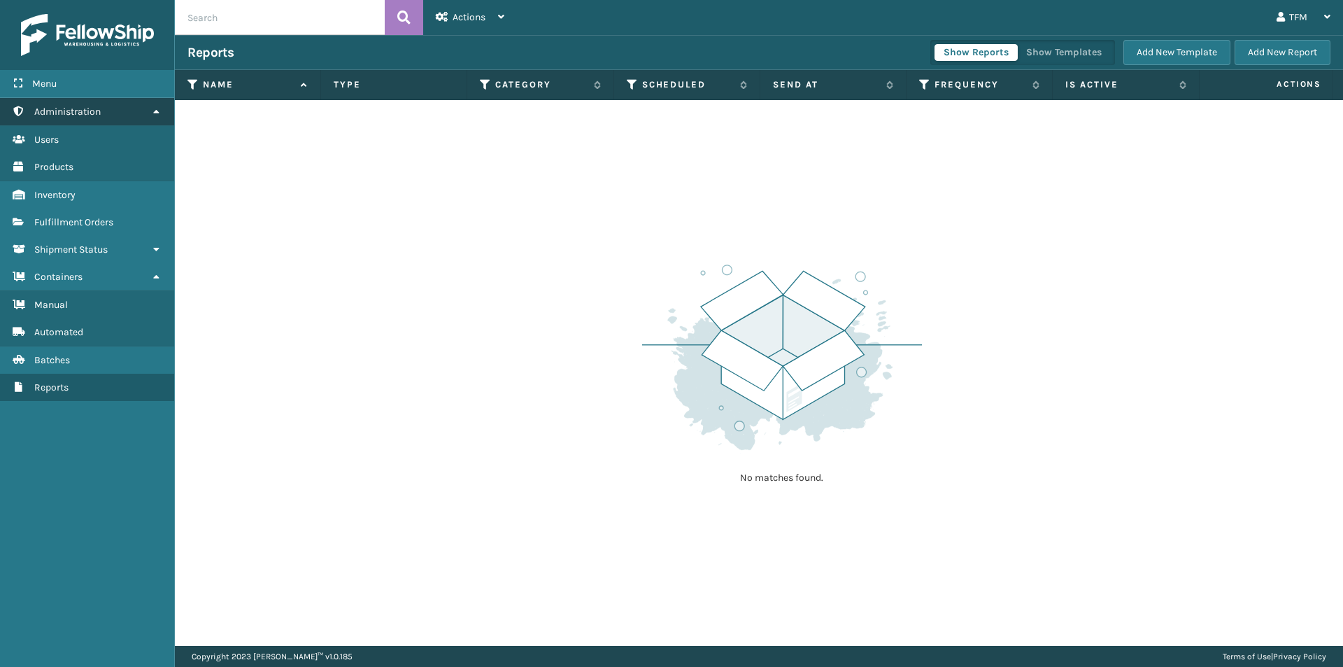
click at [44, 111] on span "Administration" at bounding box center [67, 112] width 66 height 12
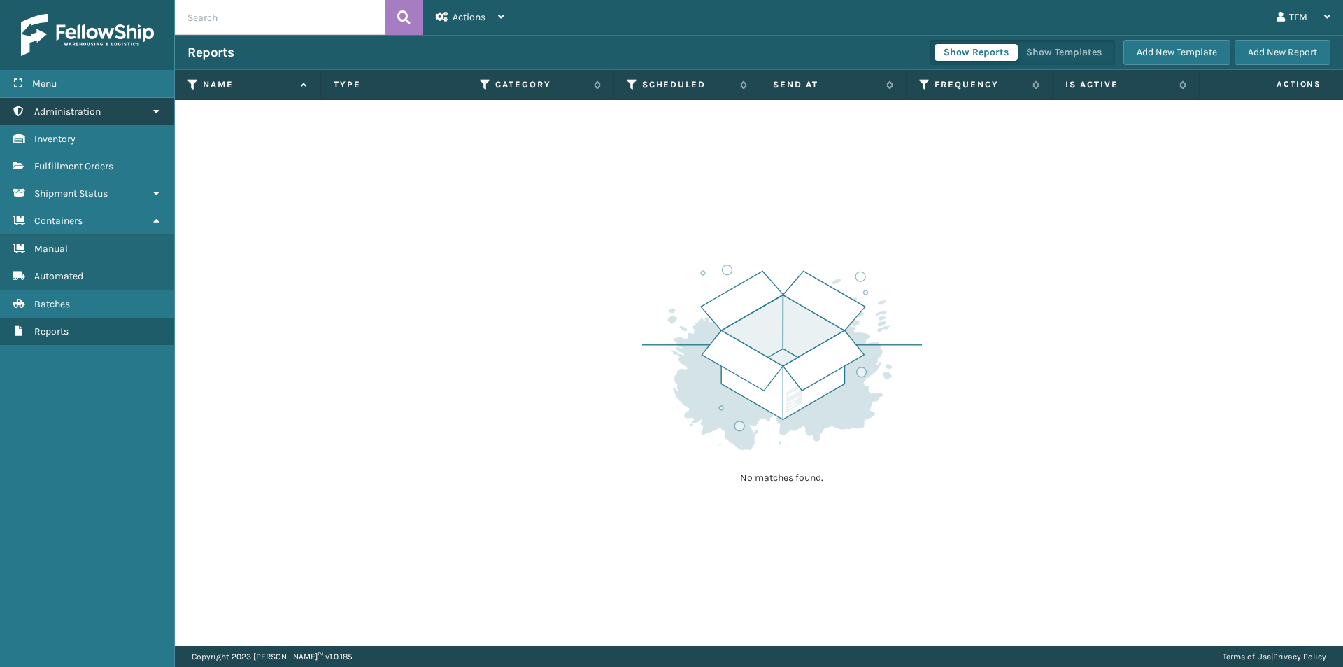
click at [157, 111] on icon at bounding box center [155, 111] width 11 height 10
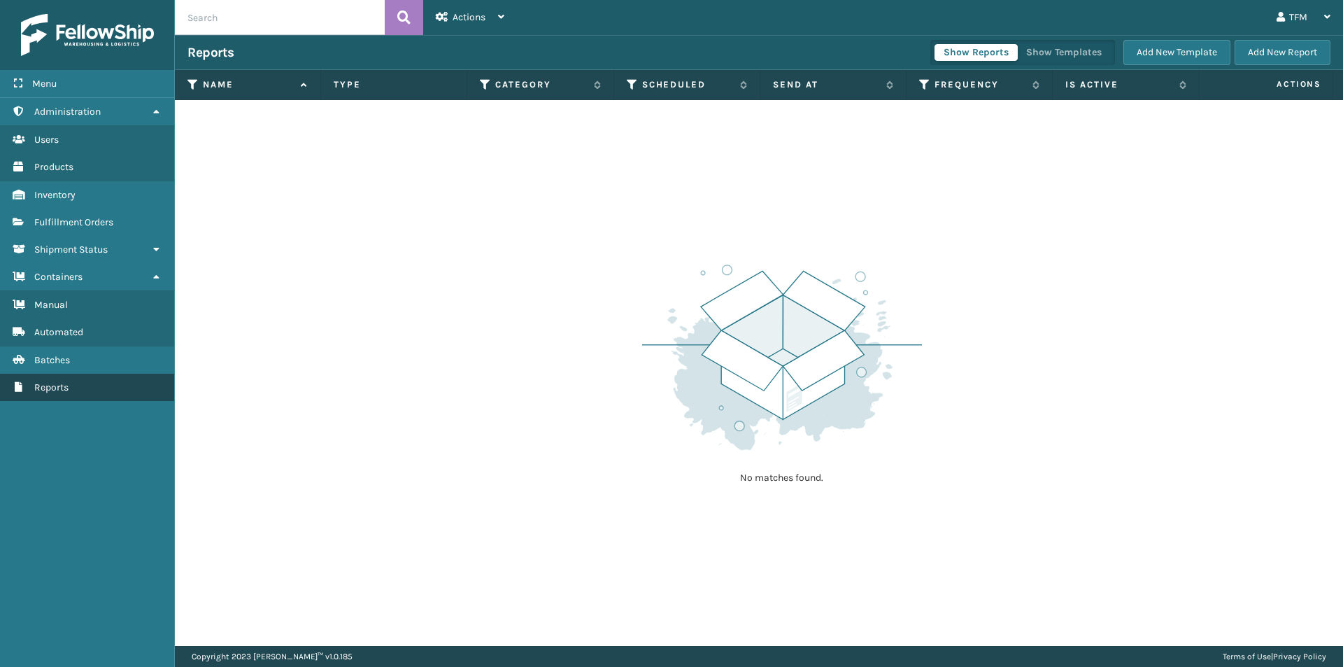
click at [55, 384] on span "Reports" at bounding box center [51, 387] width 34 height 12
click at [54, 357] on span "Batches" at bounding box center [52, 360] width 36 height 12
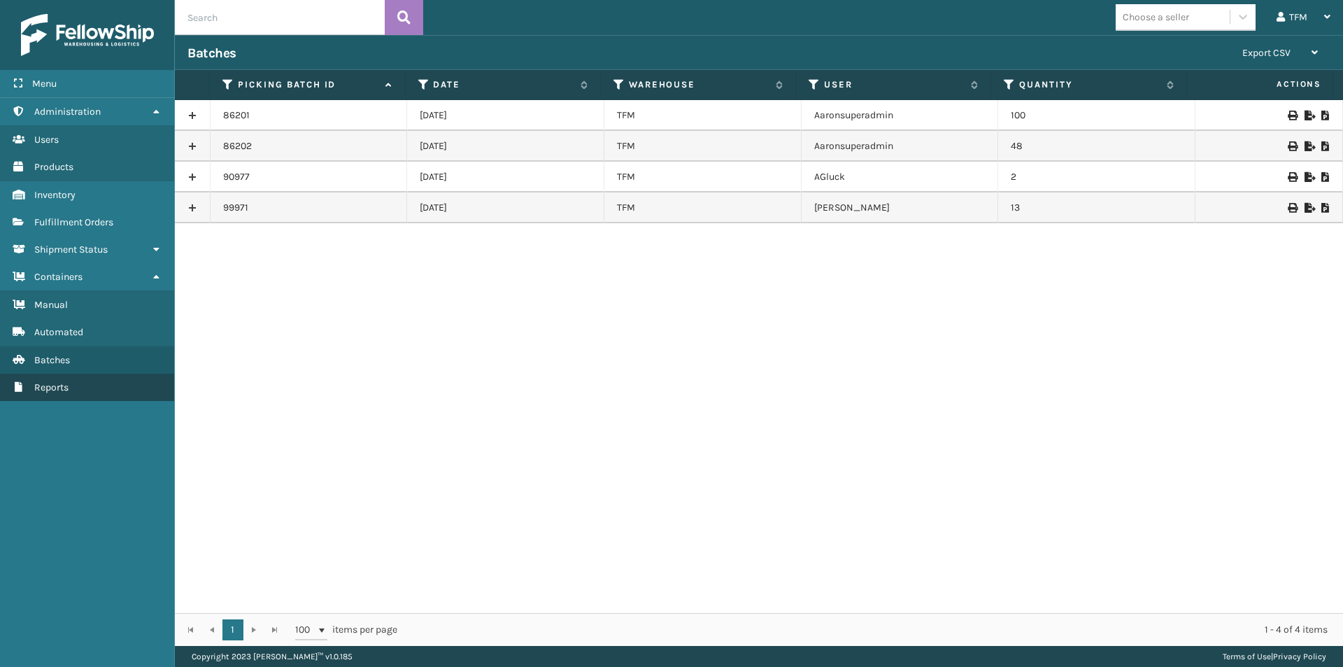
click at [43, 385] on span "Reports" at bounding box center [51, 387] width 34 height 12
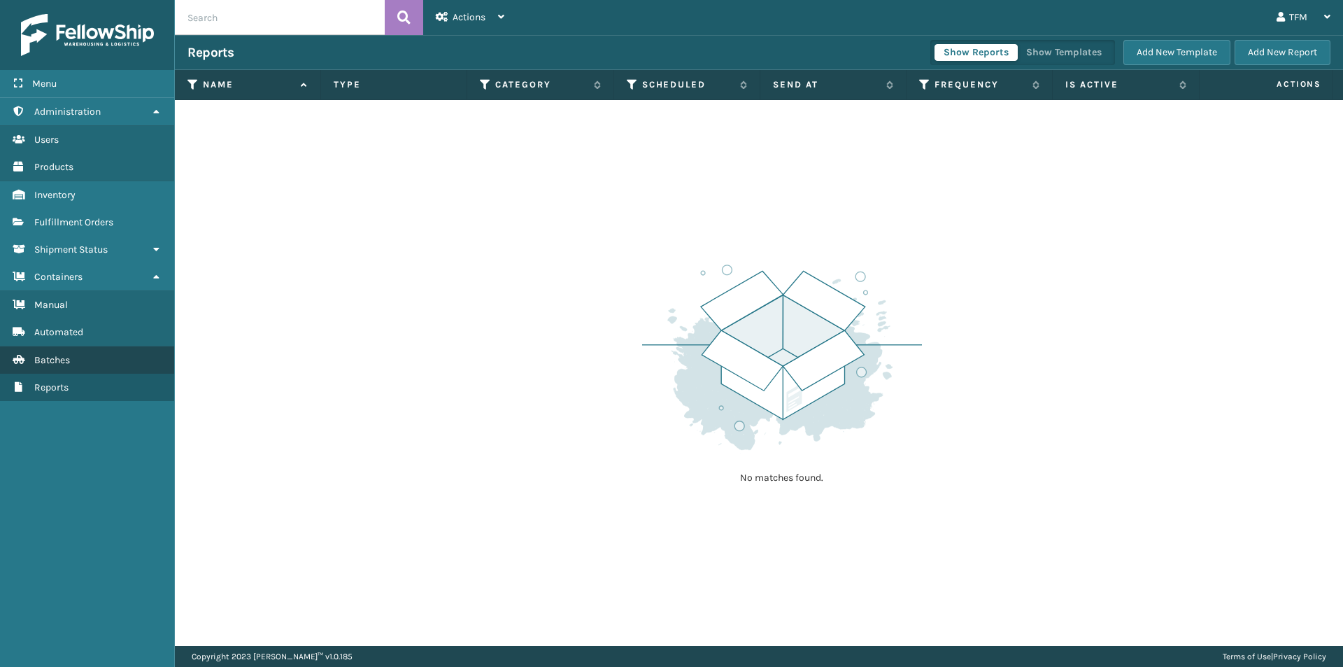
click at [55, 357] on span "Batches" at bounding box center [52, 360] width 36 height 12
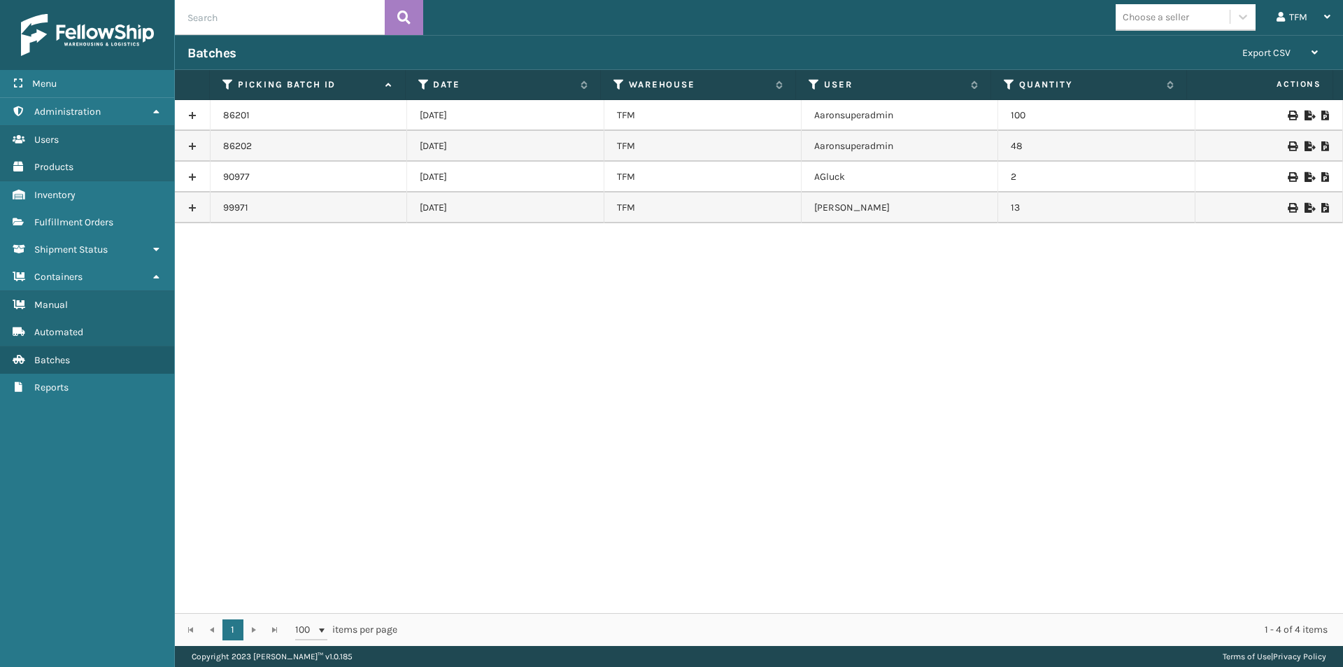
click at [194, 113] on link at bounding box center [192, 115] width 35 height 22
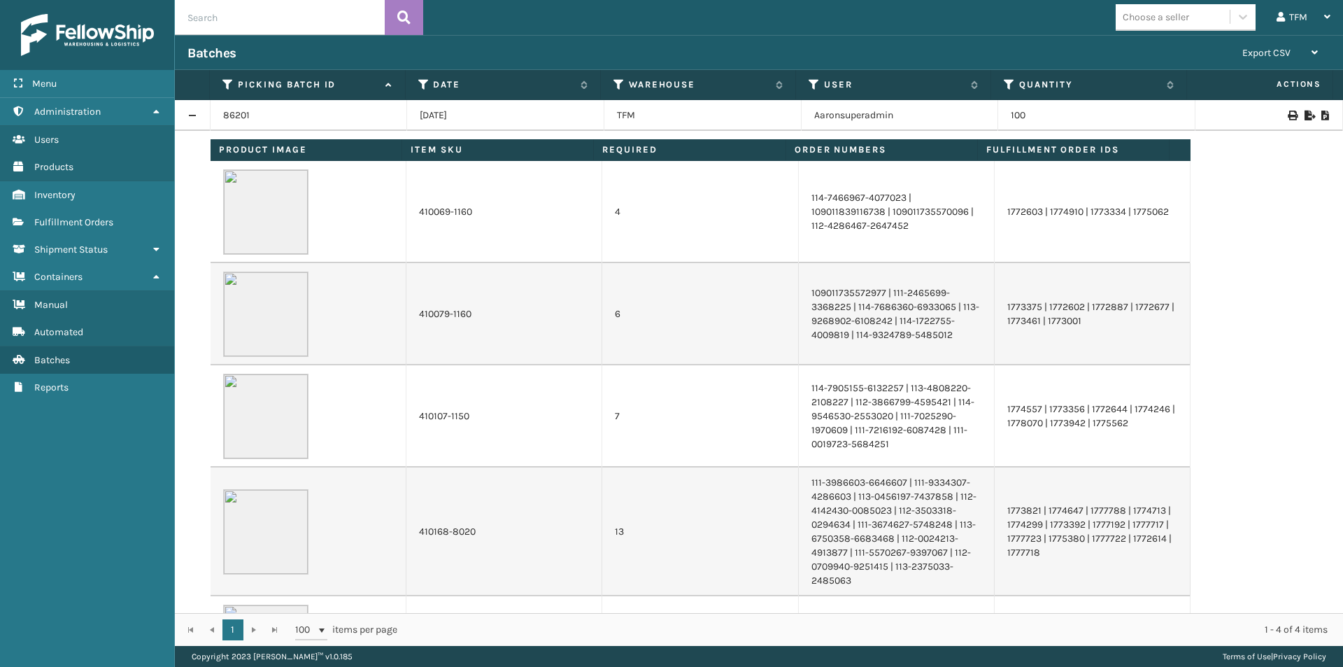
click at [193, 118] on link at bounding box center [192, 115] width 35 height 22
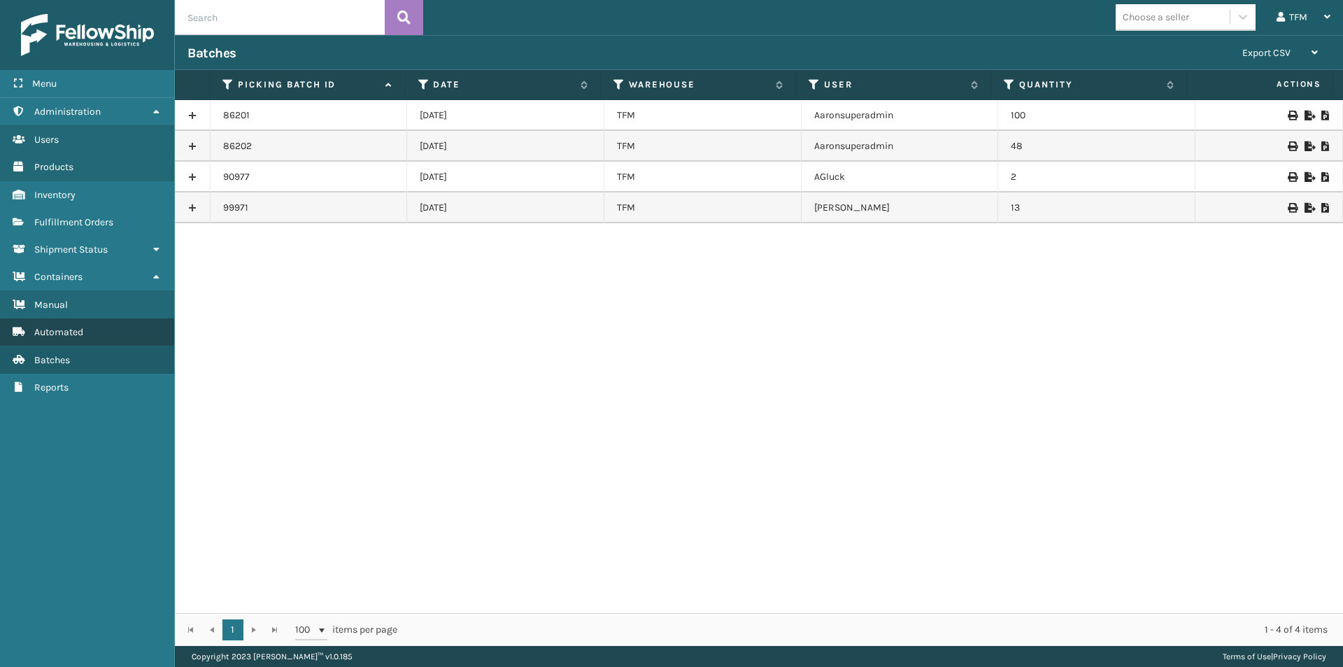
click at [71, 332] on span "Automated" at bounding box center [58, 332] width 49 height 12
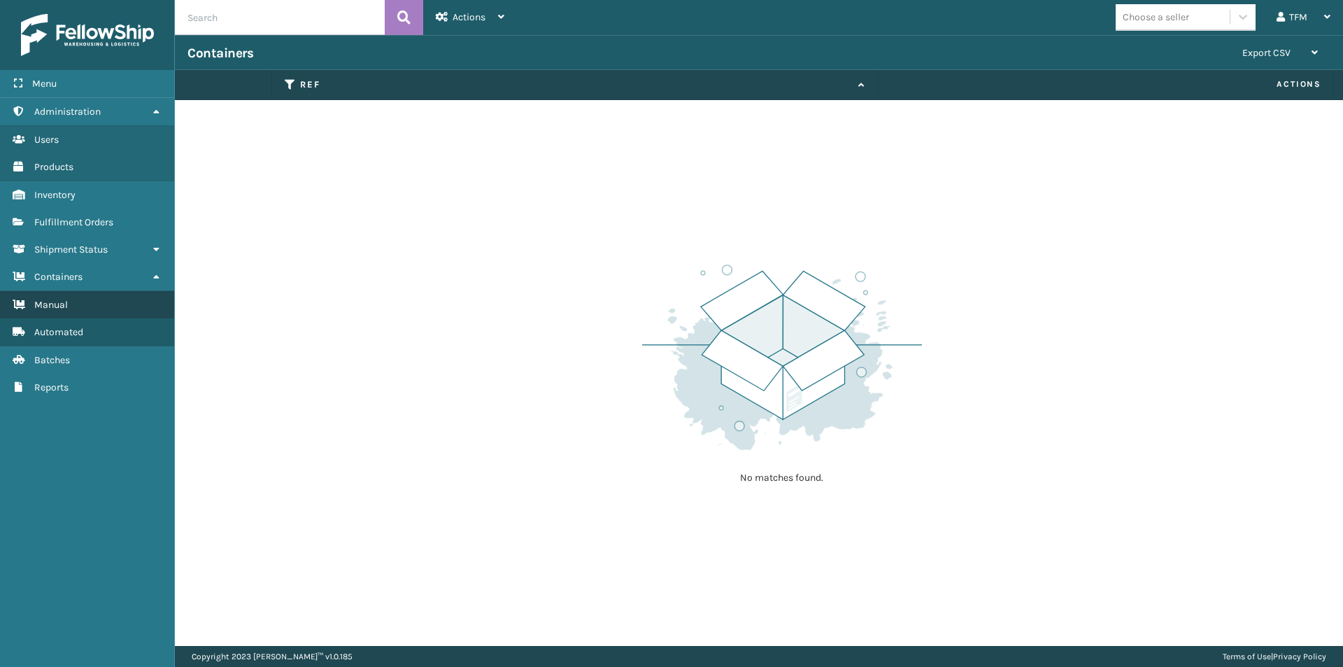
click at [60, 304] on span "Manual" at bounding box center [51, 305] width 34 height 12
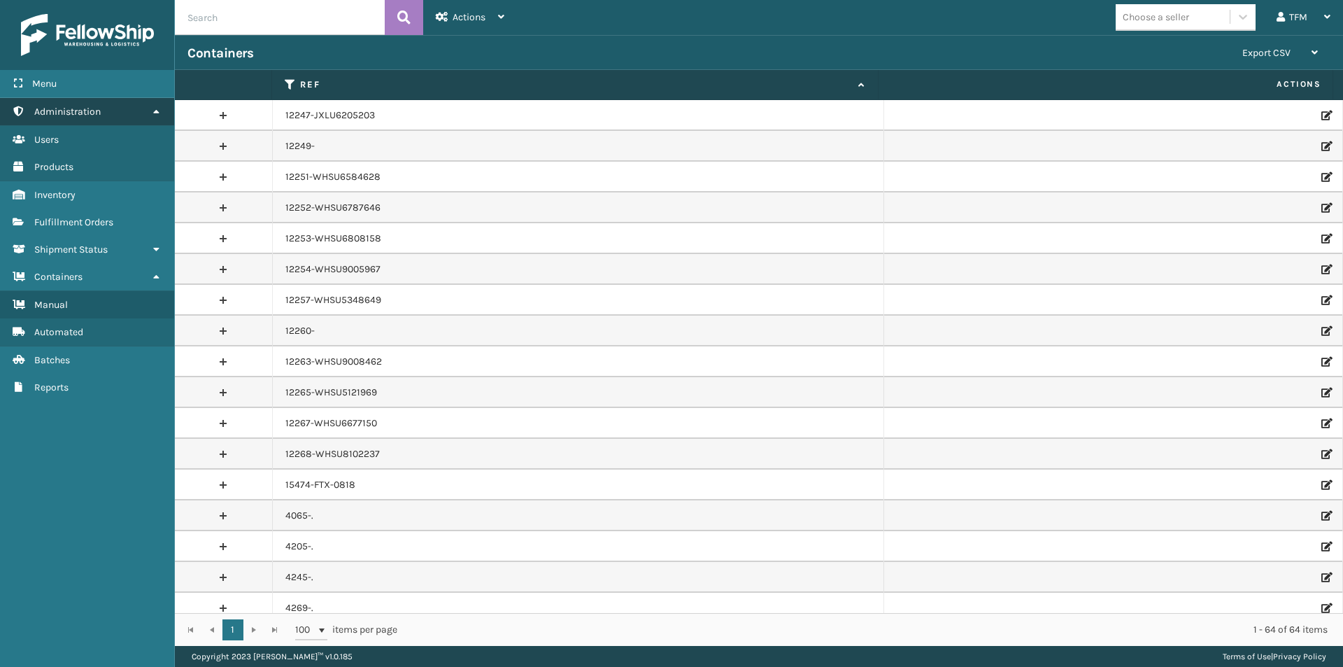
click at [51, 111] on span "Administration" at bounding box center [67, 112] width 66 height 12
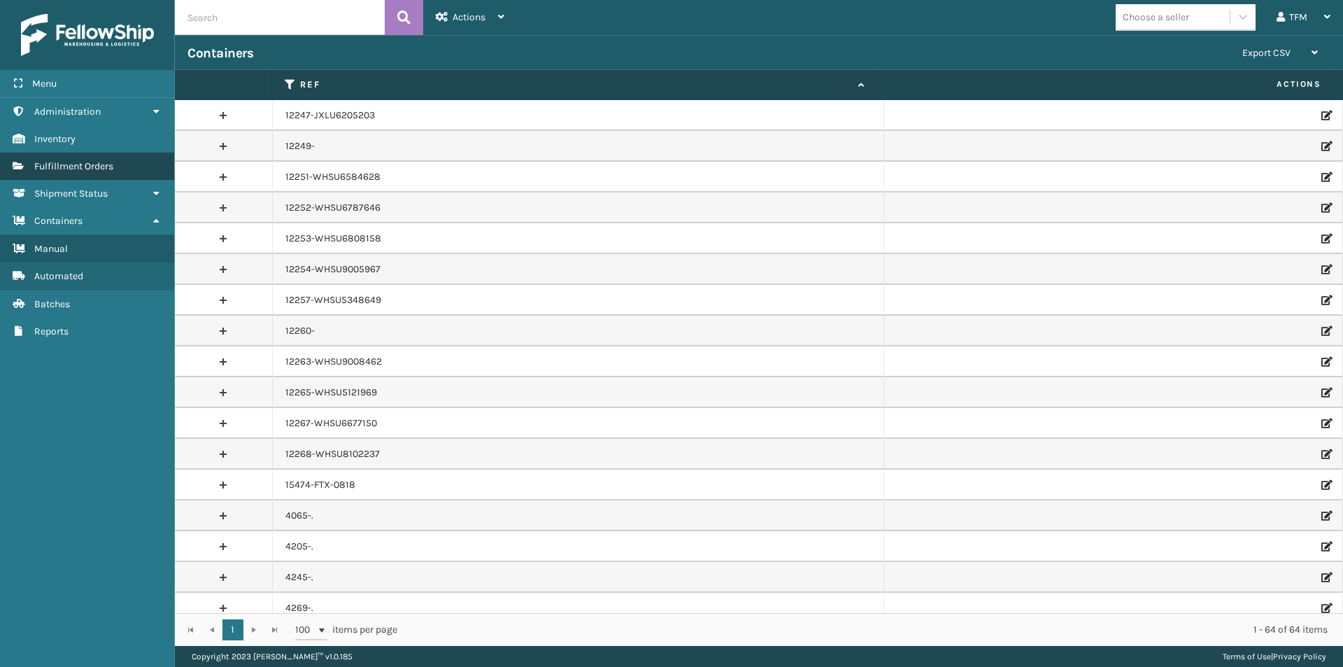
click at [60, 164] on span "Fulfillment Orders" at bounding box center [73, 166] width 79 height 12
